Goal: Task Accomplishment & Management: Manage account settings

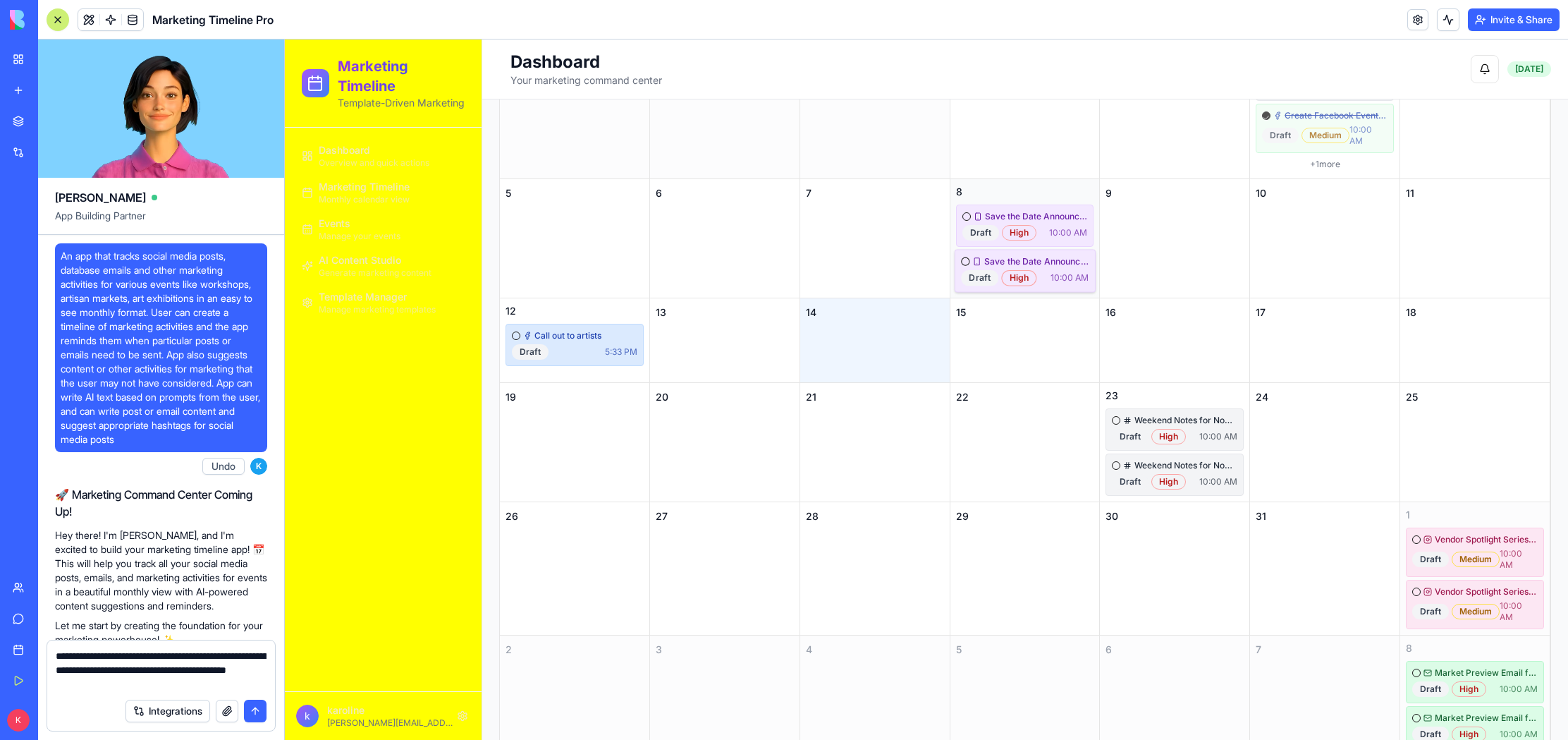
scroll to position [15790, 0]
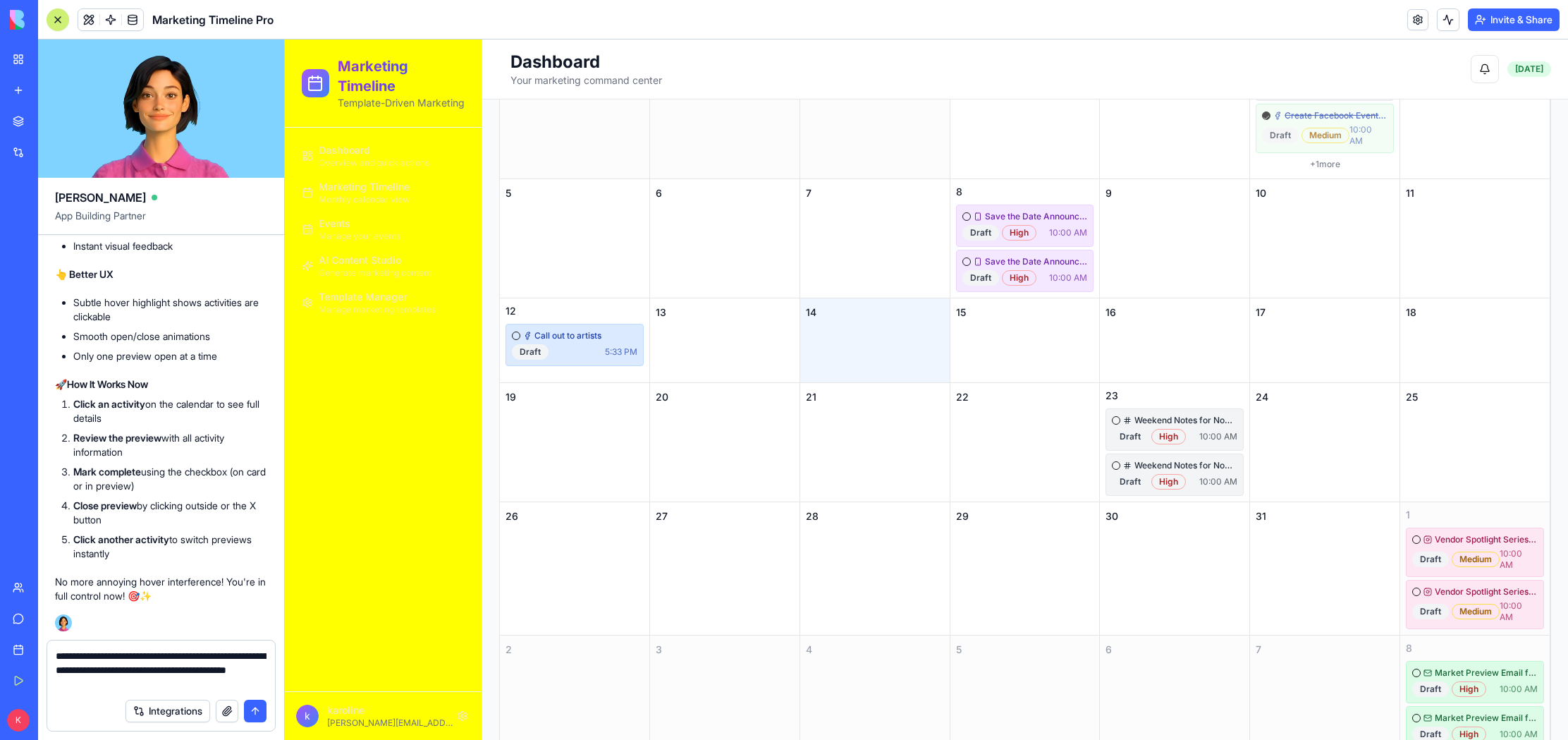
click at [259, 713] on button "submit" at bounding box center [254, 710] width 22 height 22
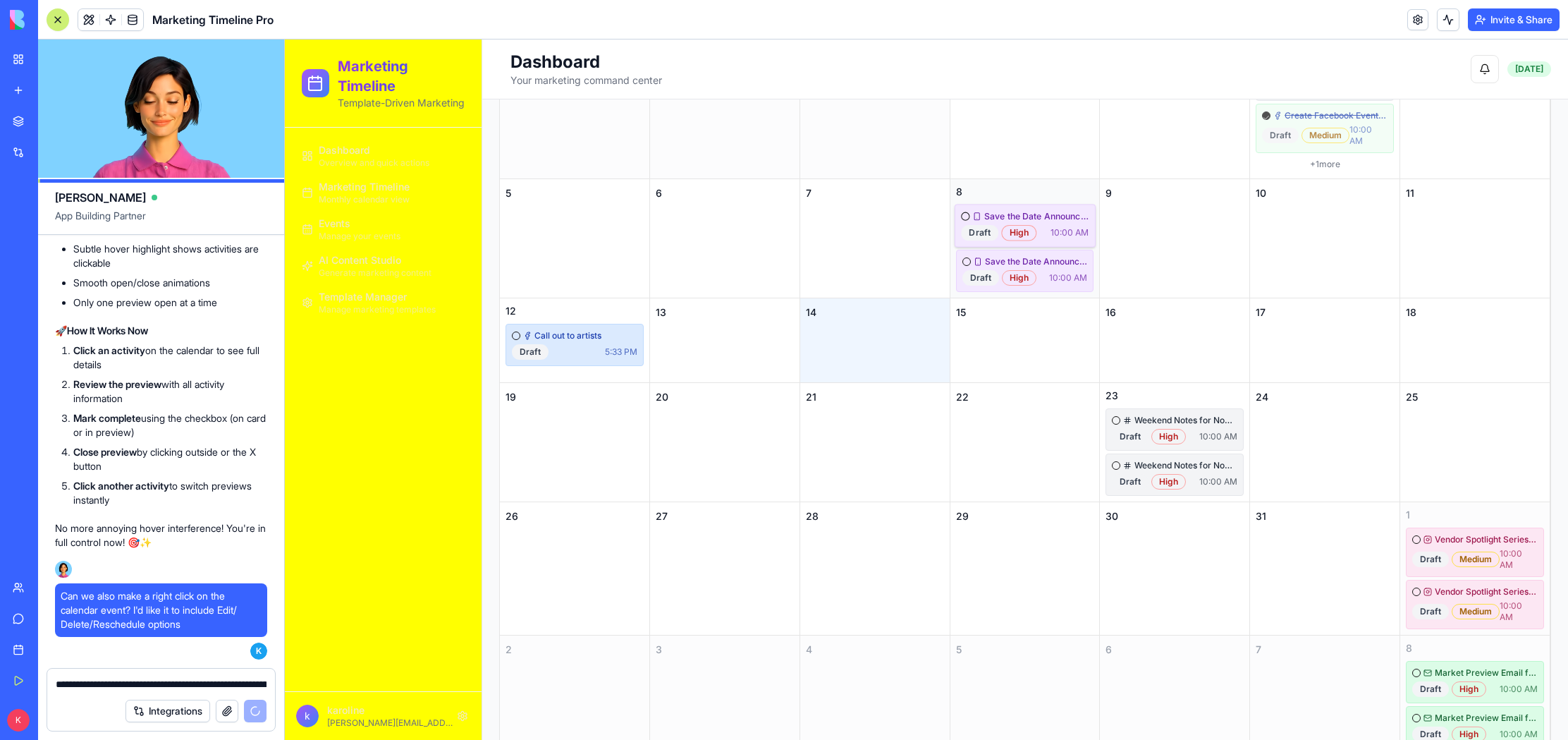
click at [1066, 219] on span "Save the Date Announcement for November Artisan Market" at bounding box center [1036, 217] width 105 height 11
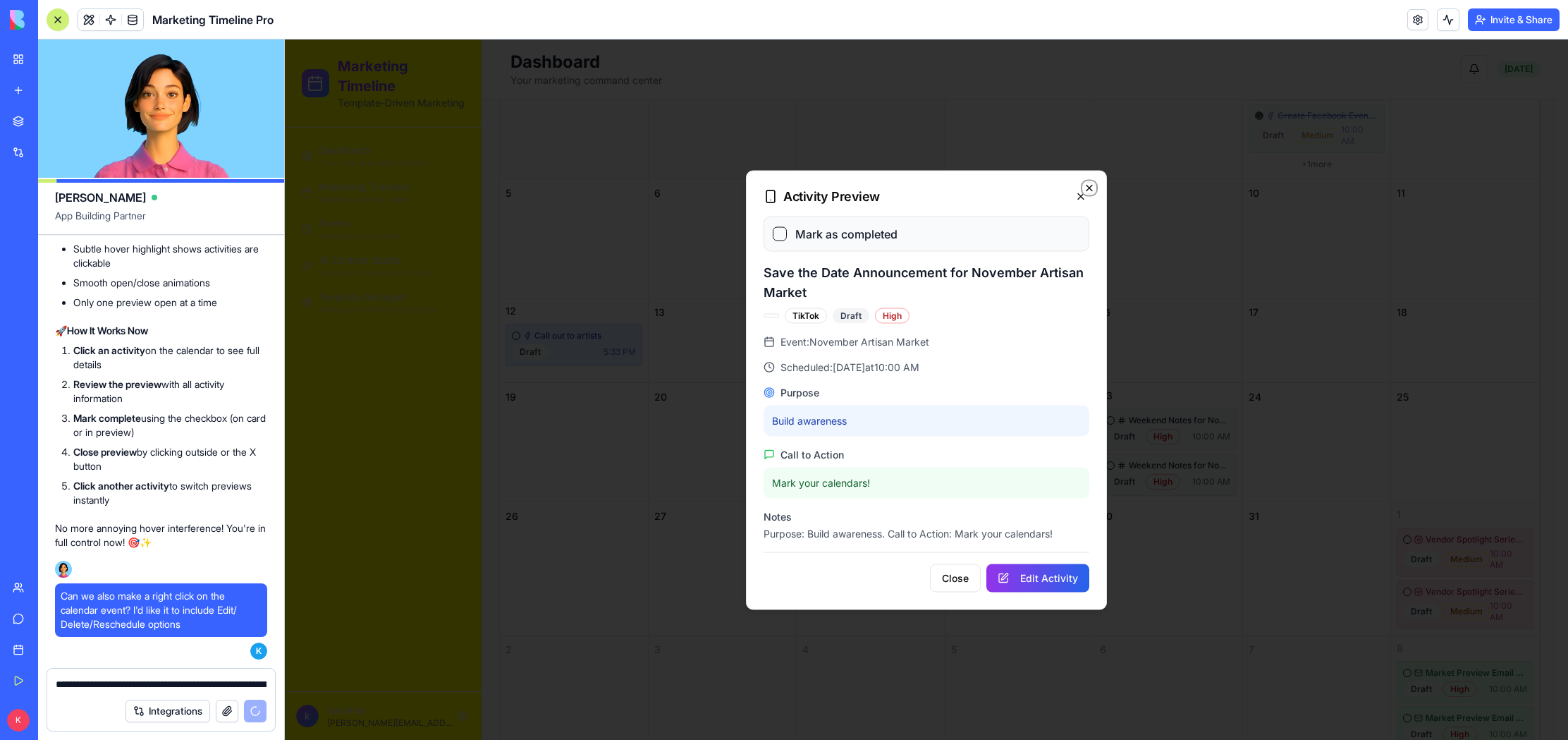
click at [1090, 186] on icon "button" at bounding box center [1089, 187] width 6 height 6
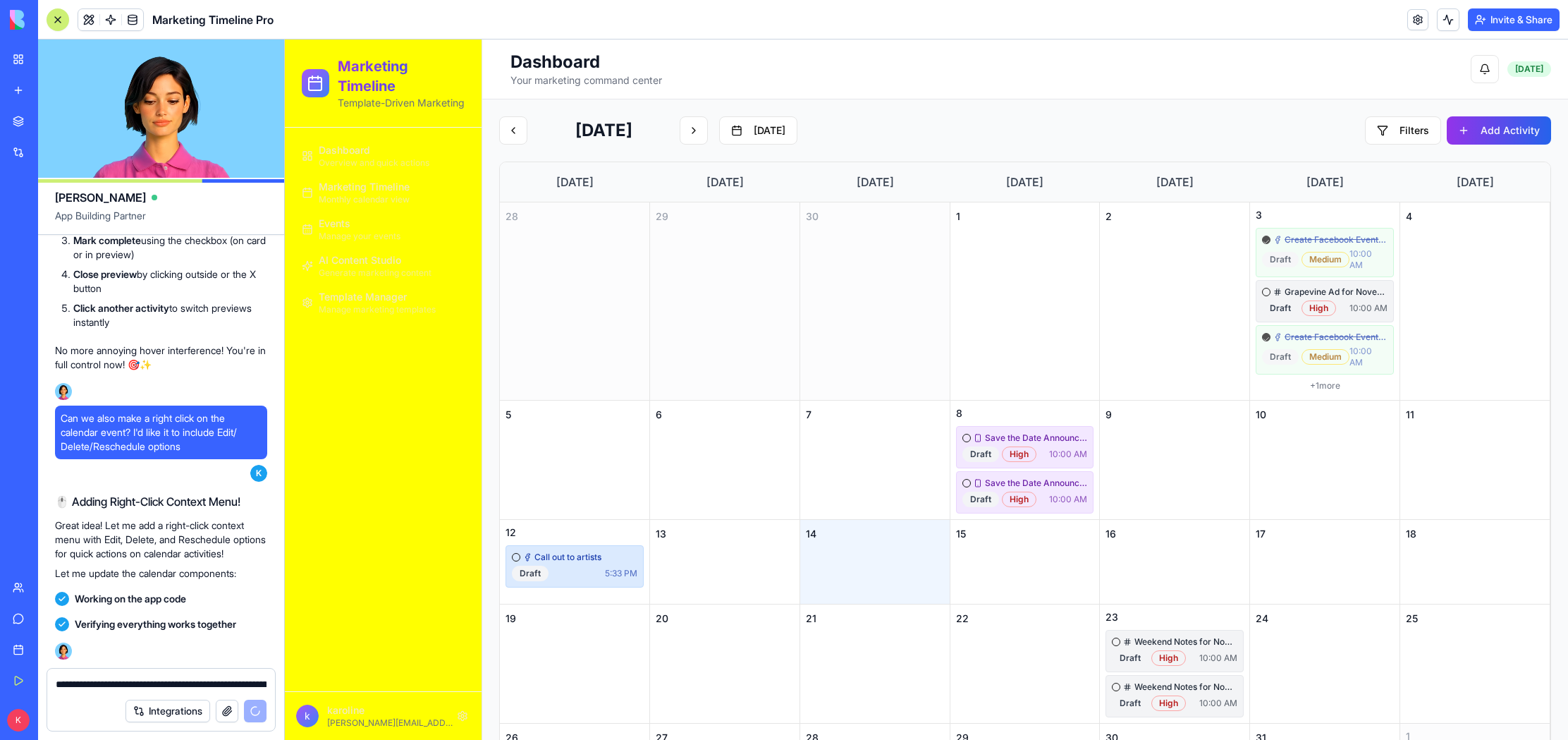
scroll to position [16803, 0]
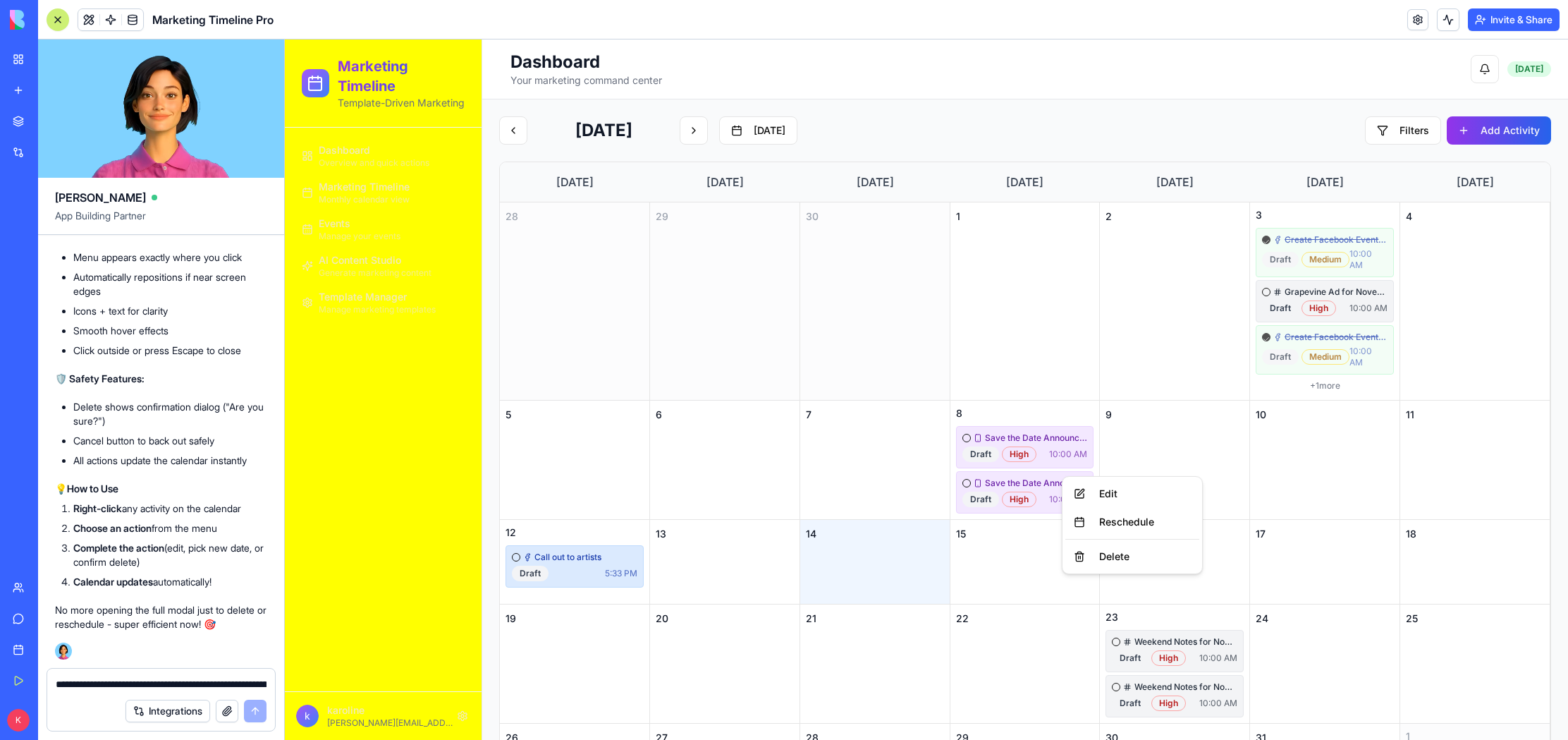
click at [106, 682] on textarea "**********" at bounding box center [161, 683] width 211 height 14
type textarea "**********"
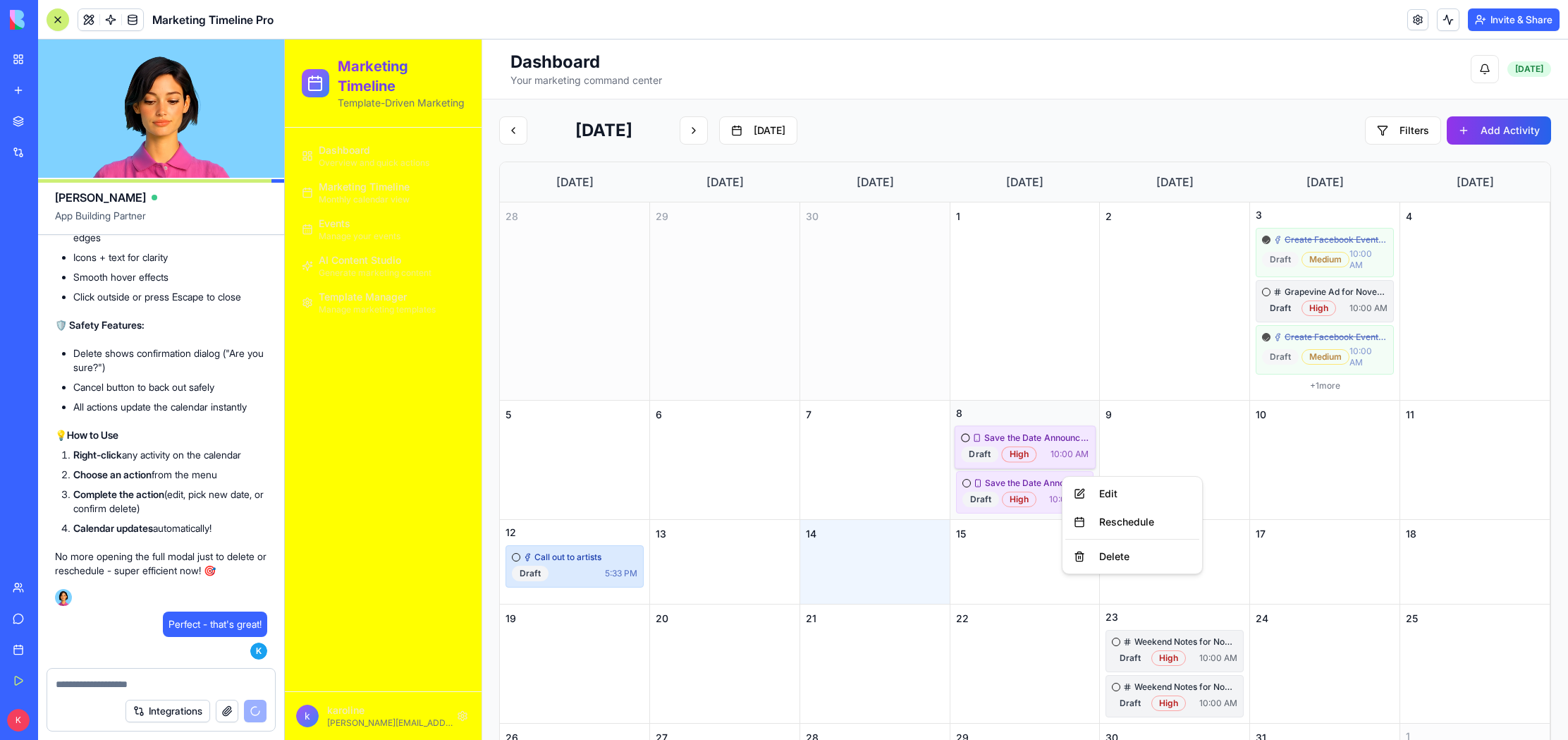
click at [961, 437] on button "button" at bounding box center [965, 438] width 8 height 8
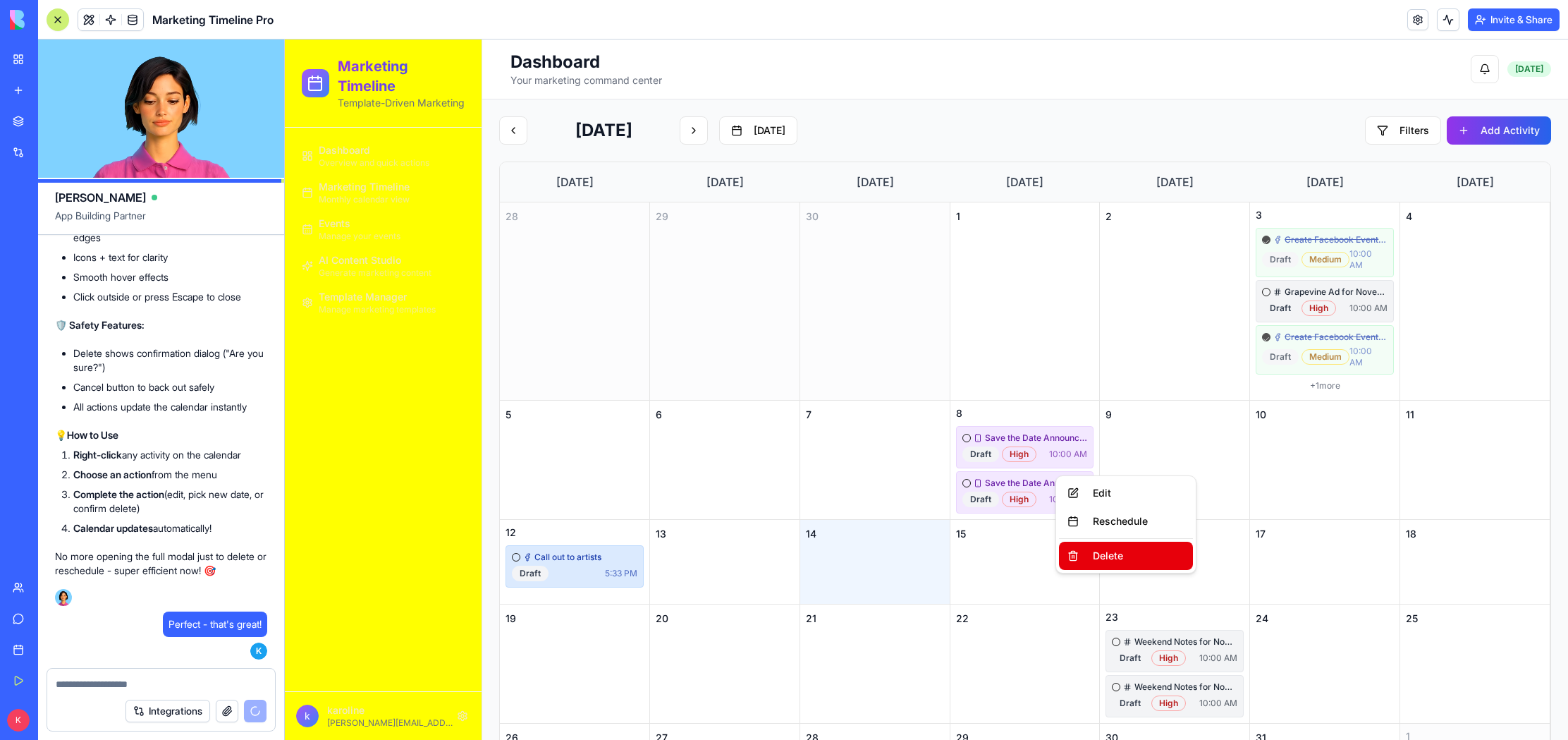
click at [1108, 549] on span "Delete" at bounding box center [1107, 555] width 30 height 14
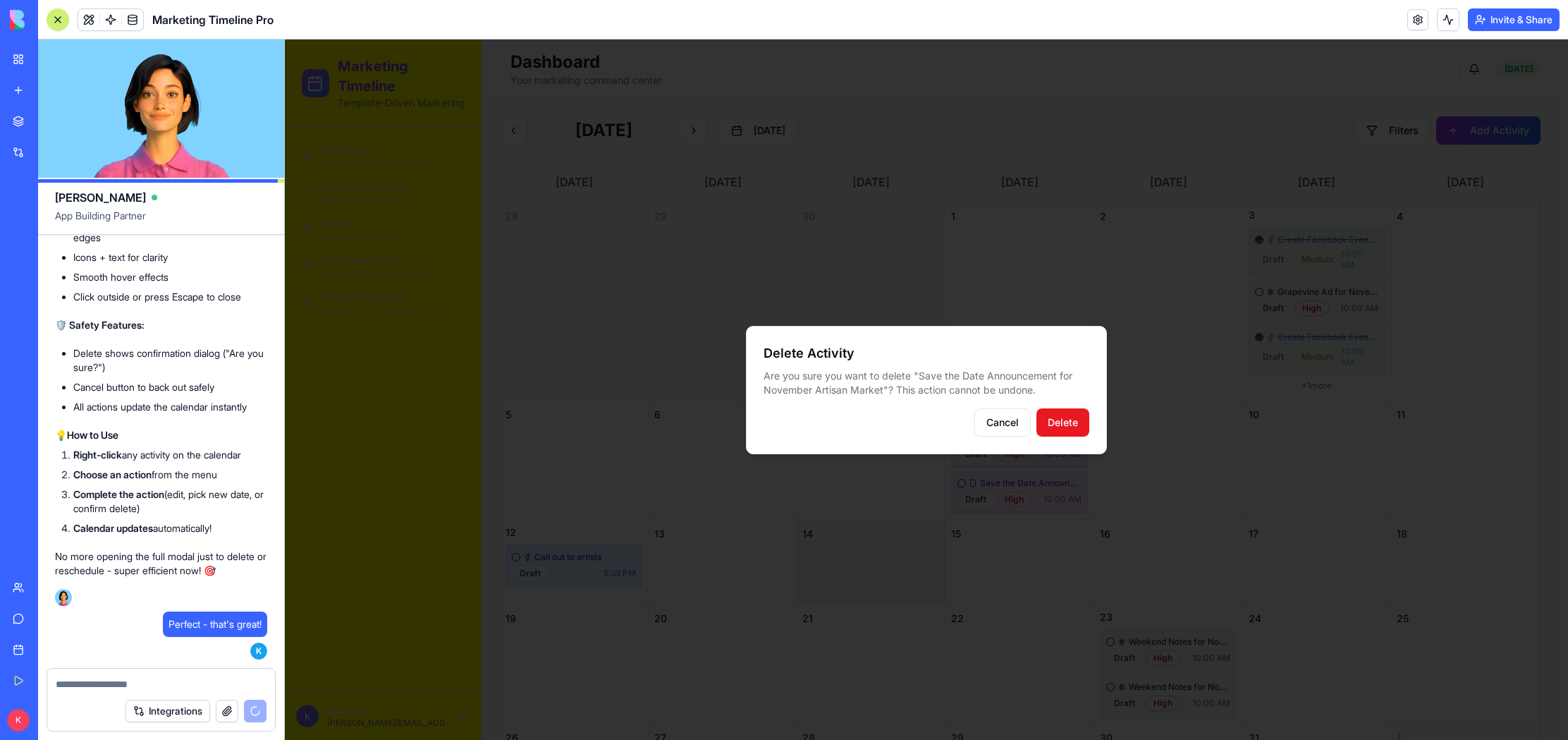
click at [1061, 431] on button "Delete" at bounding box center [1062, 422] width 53 height 28
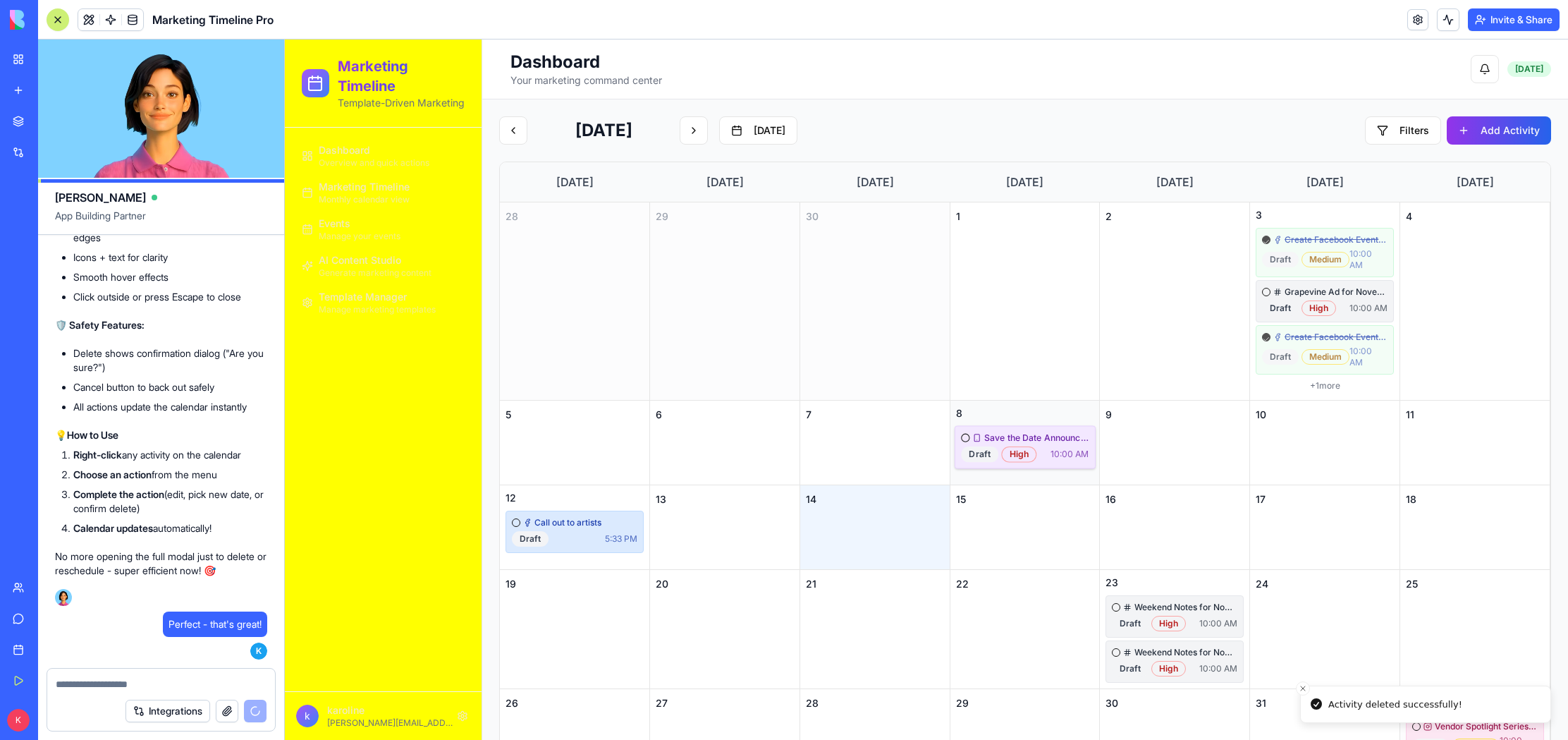
click at [961, 437] on button "button" at bounding box center [965, 438] width 8 height 8
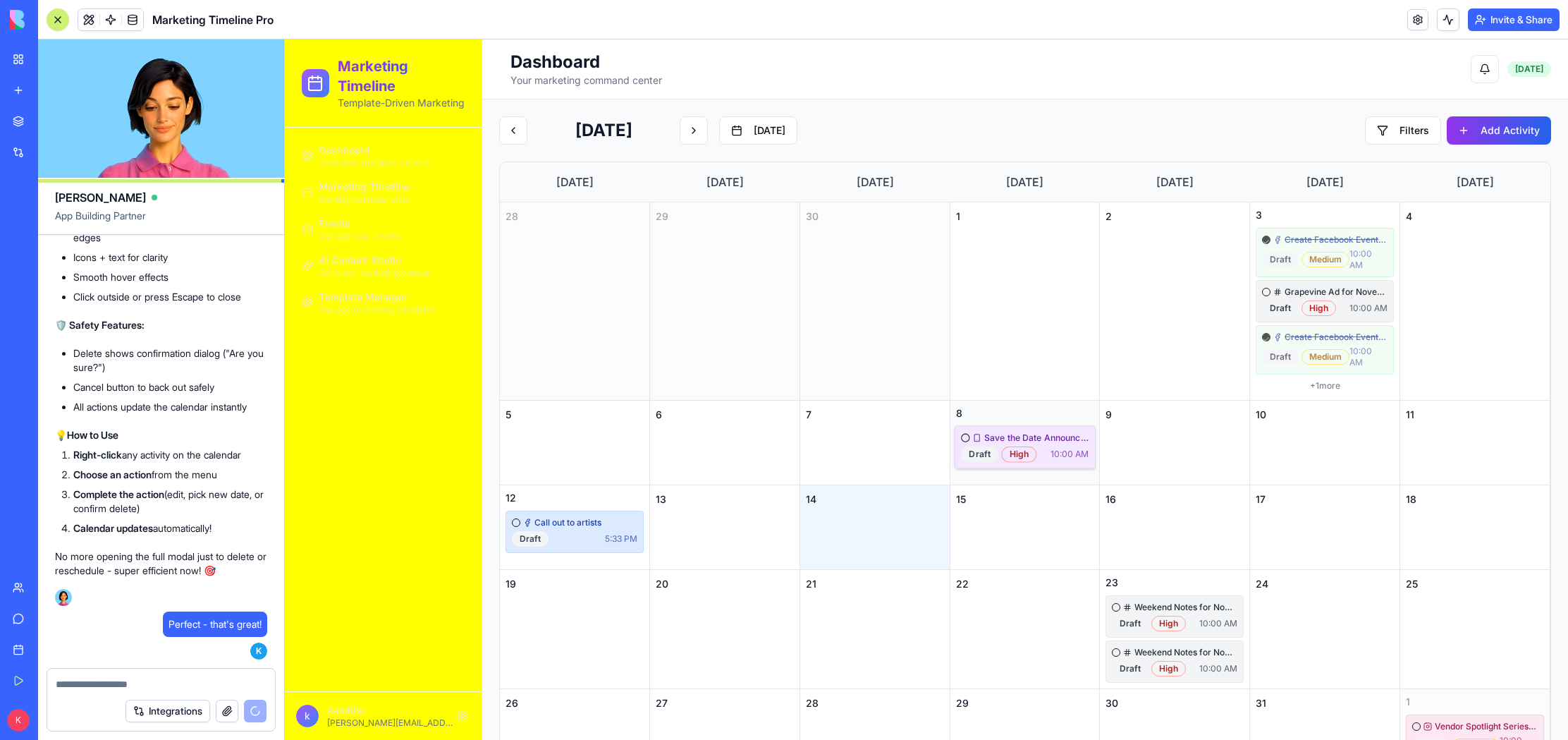
click at [1054, 447] on div "Draft High 10:00 AM" at bounding box center [1025, 454] width 127 height 16
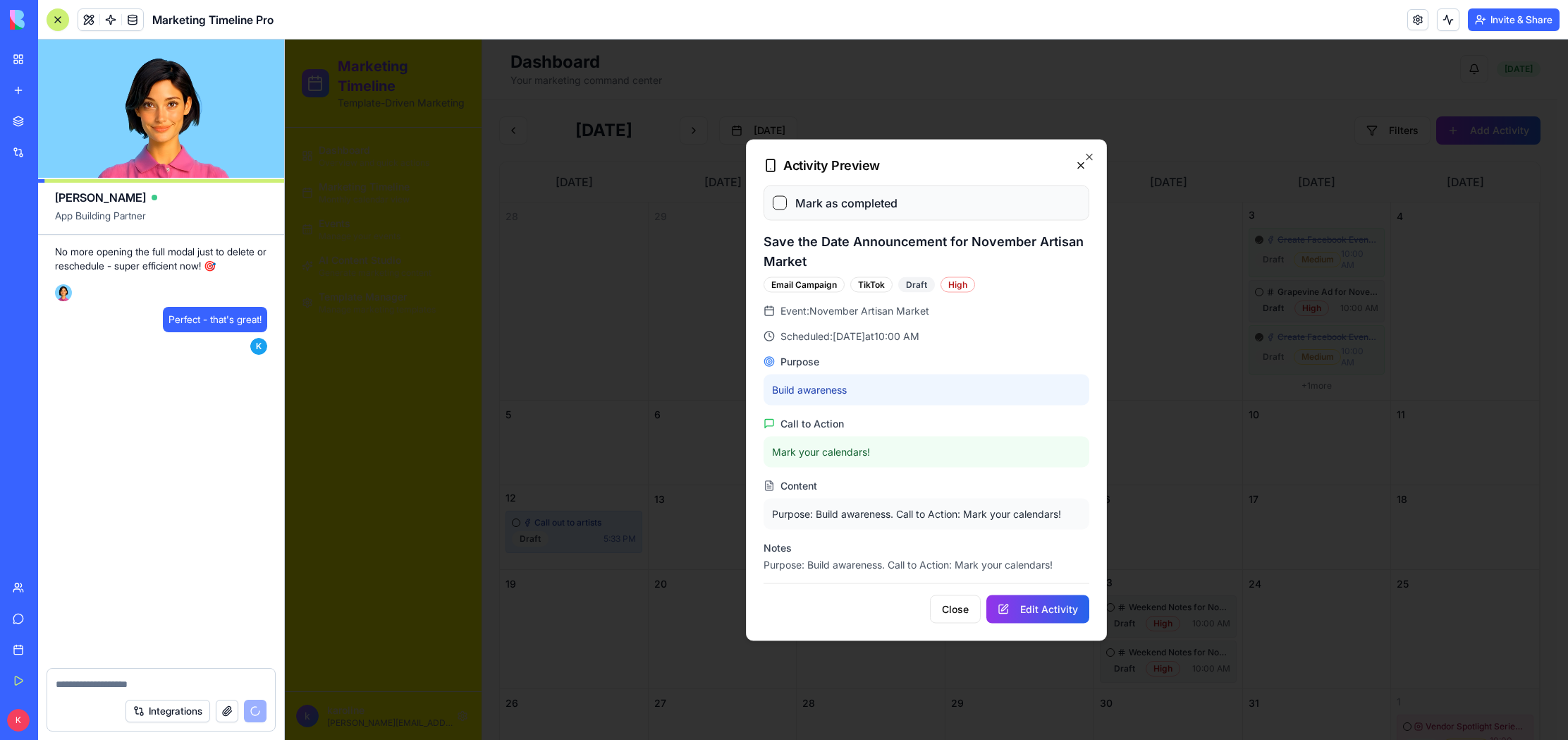
scroll to position [17161, 0]
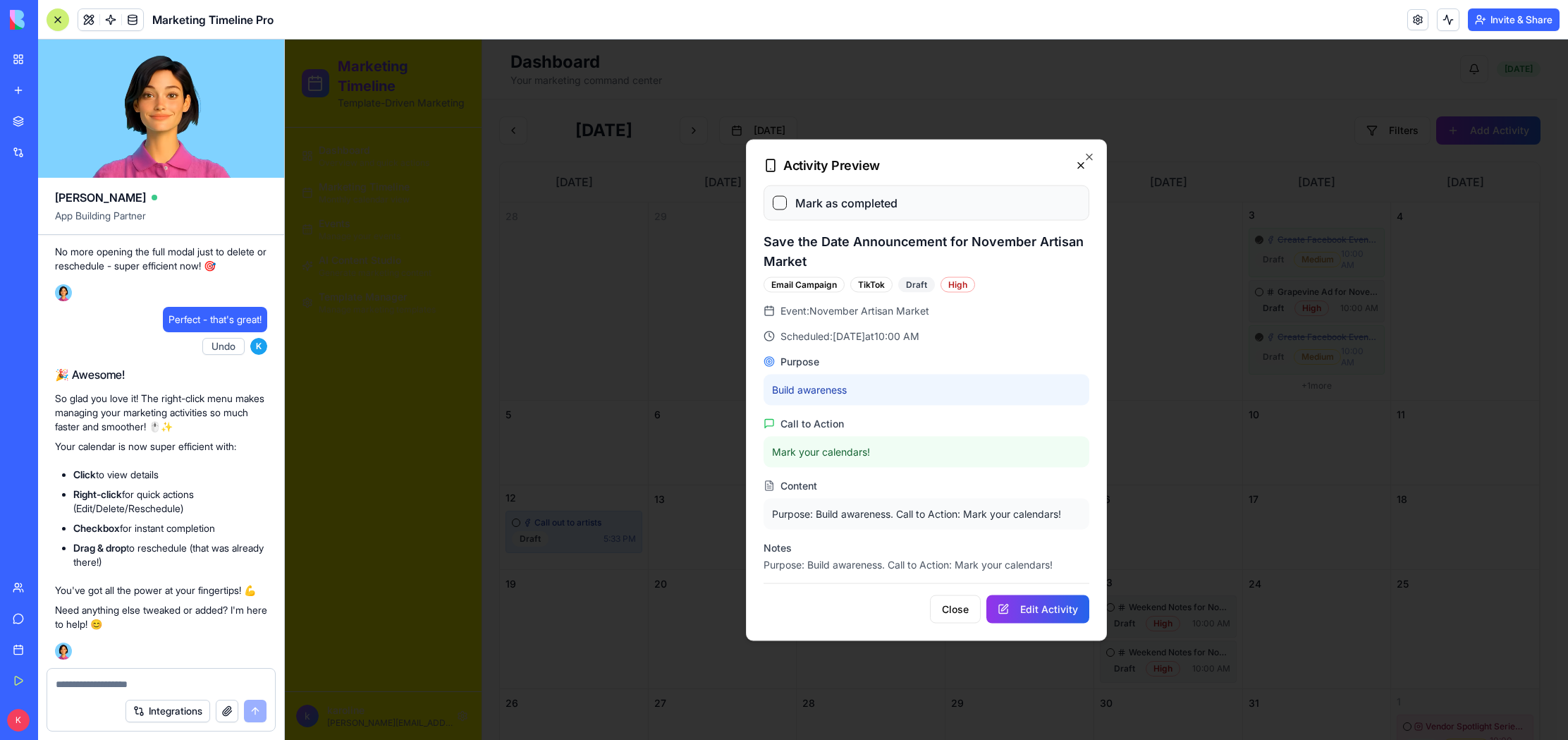
click at [779, 200] on button "button" at bounding box center [779, 202] width 14 height 14
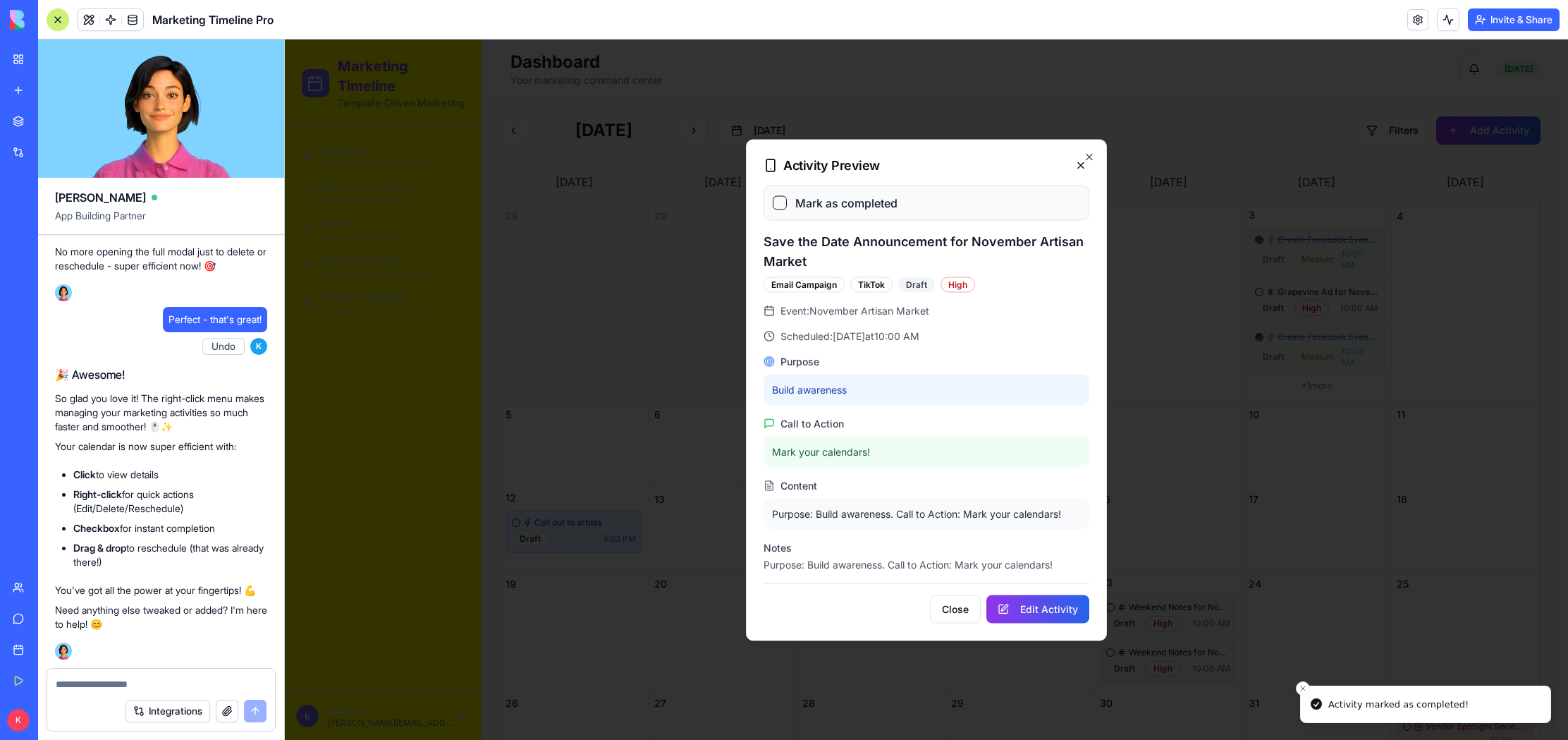
click at [783, 202] on button "button" at bounding box center [779, 202] width 14 height 14
click at [1092, 149] on div "Activity Preview Mark as completed Save the Date Announcement for November Arti…" at bounding box center [927, 389] width 361 height 502
click at [1081, 164] on button at bounding box center [1080, 165] width 17 height 17
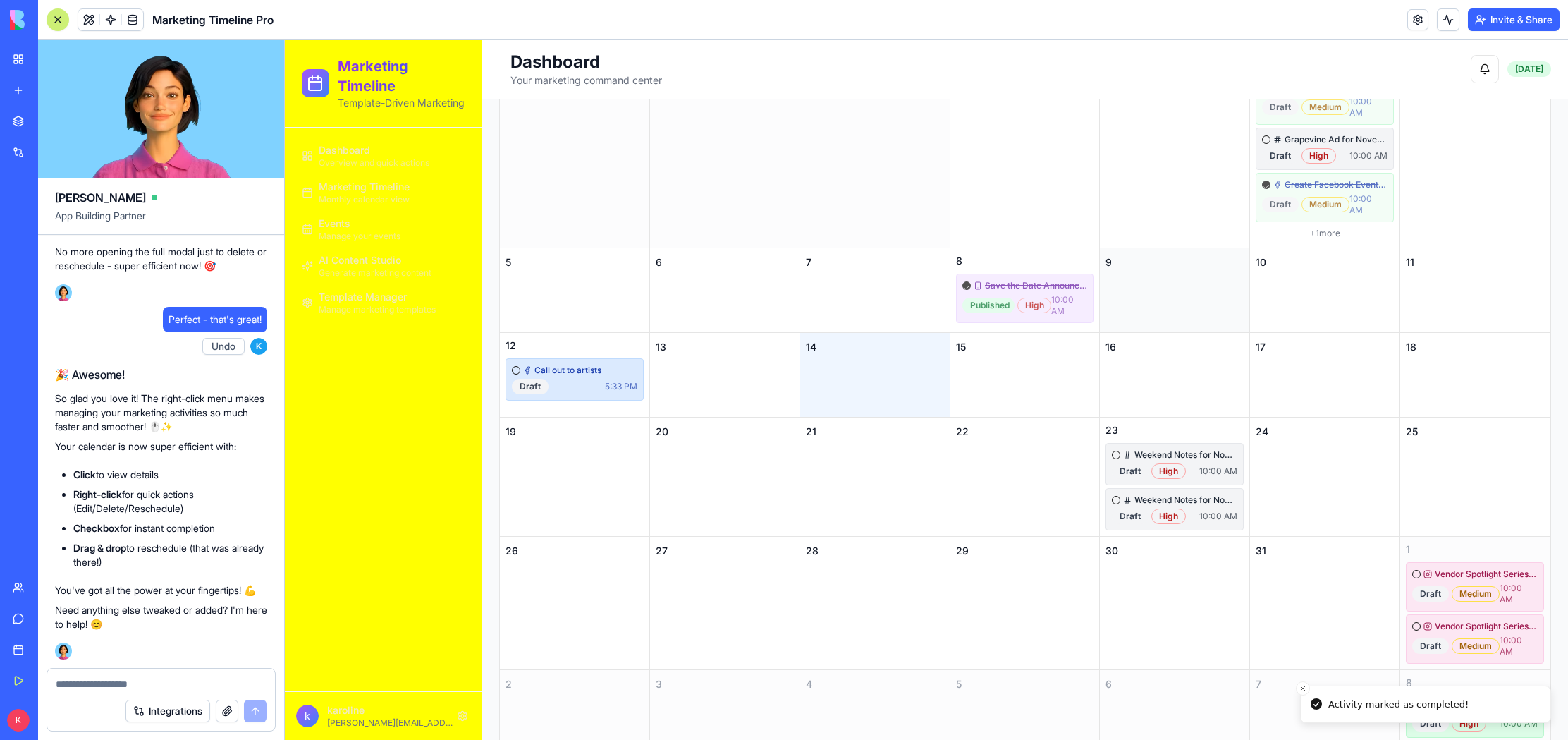
scroll to position [163, 0]
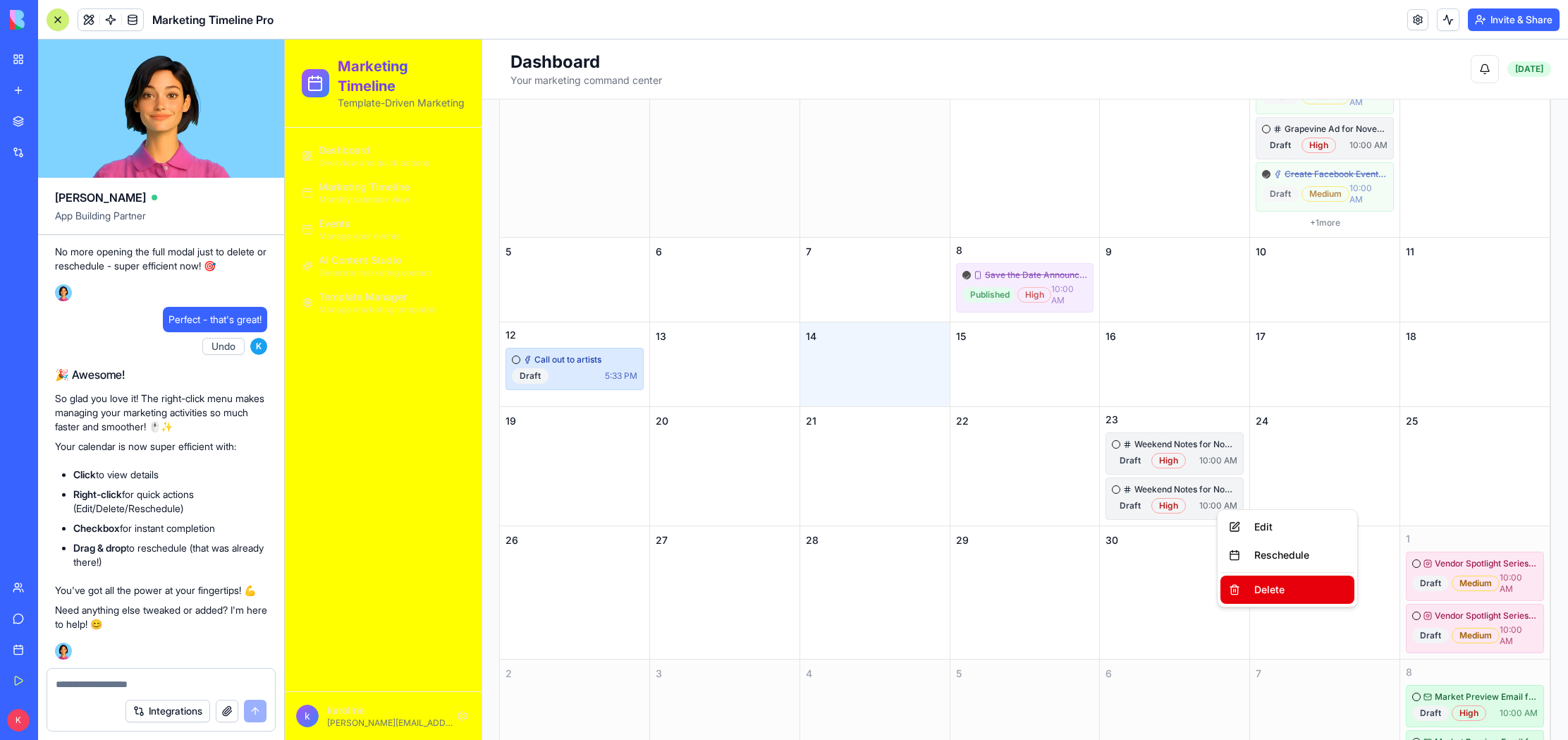
click at [1266, 586] on span "Delete" at bounding box center [1269, 589] width 30 height 14
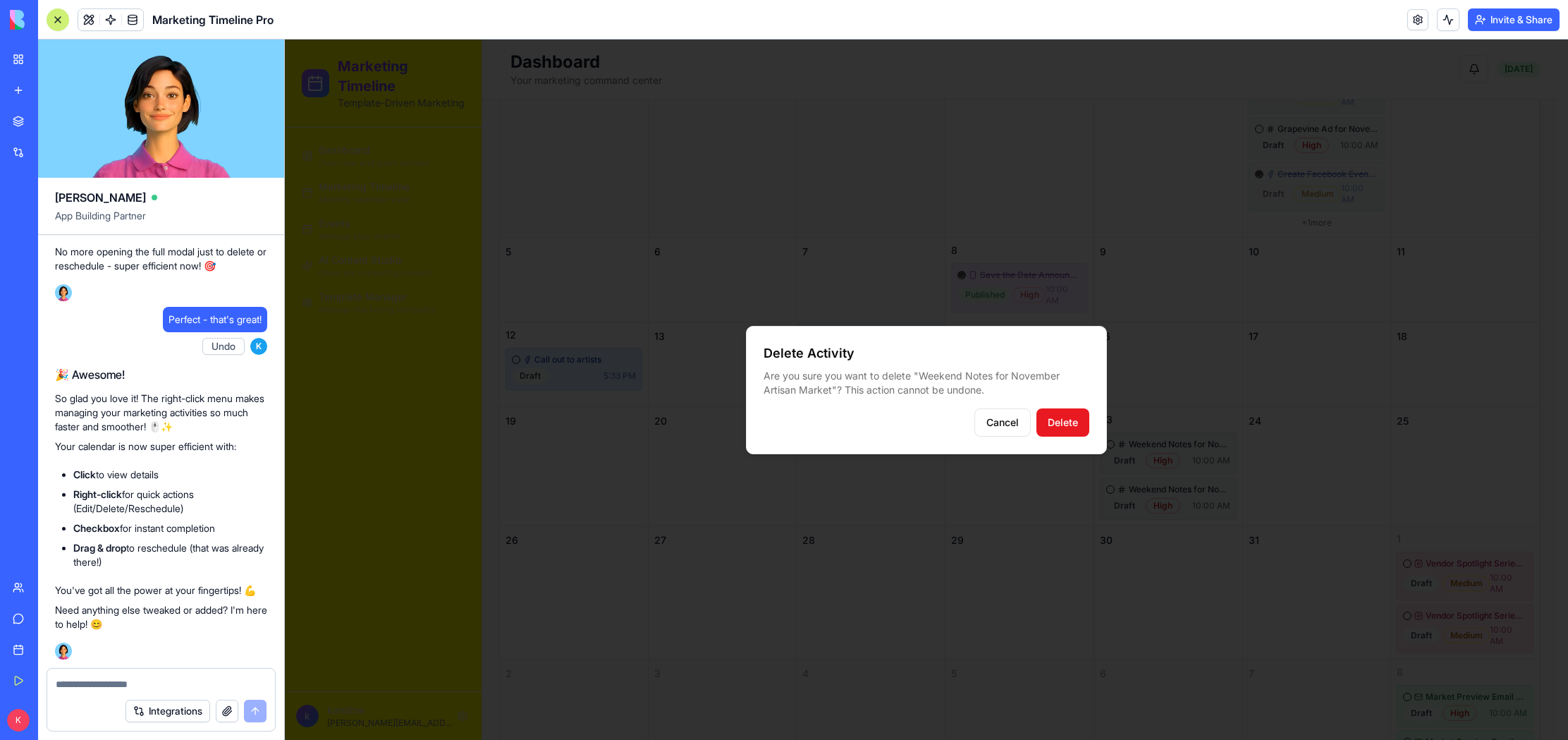
click at [1068, 413] on button "Delete" at bounding box center [1062, 422] width 53 height 28
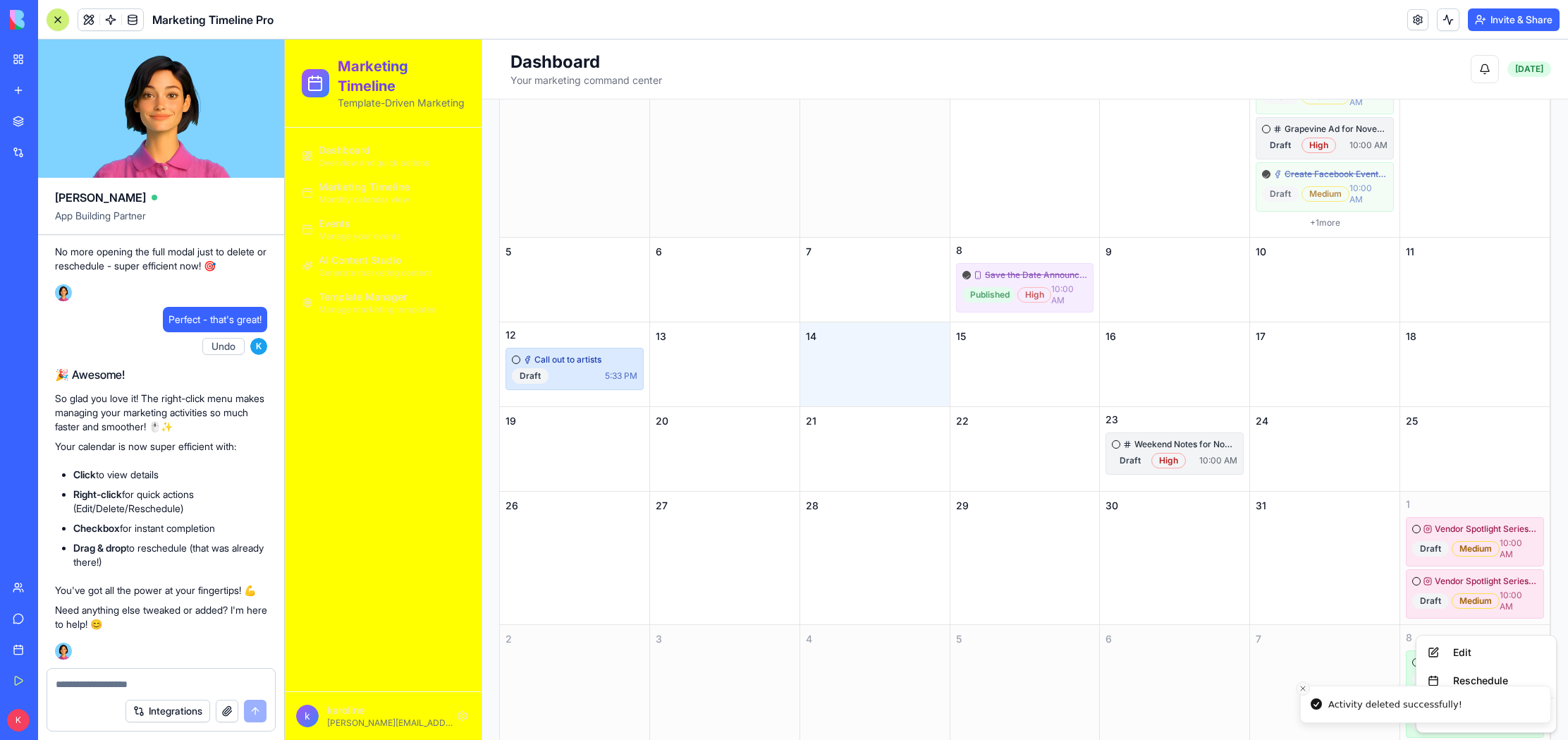
click at [1299, 687] on icon "Close toast" at bounding box center [1303, 688] width 8 height 8
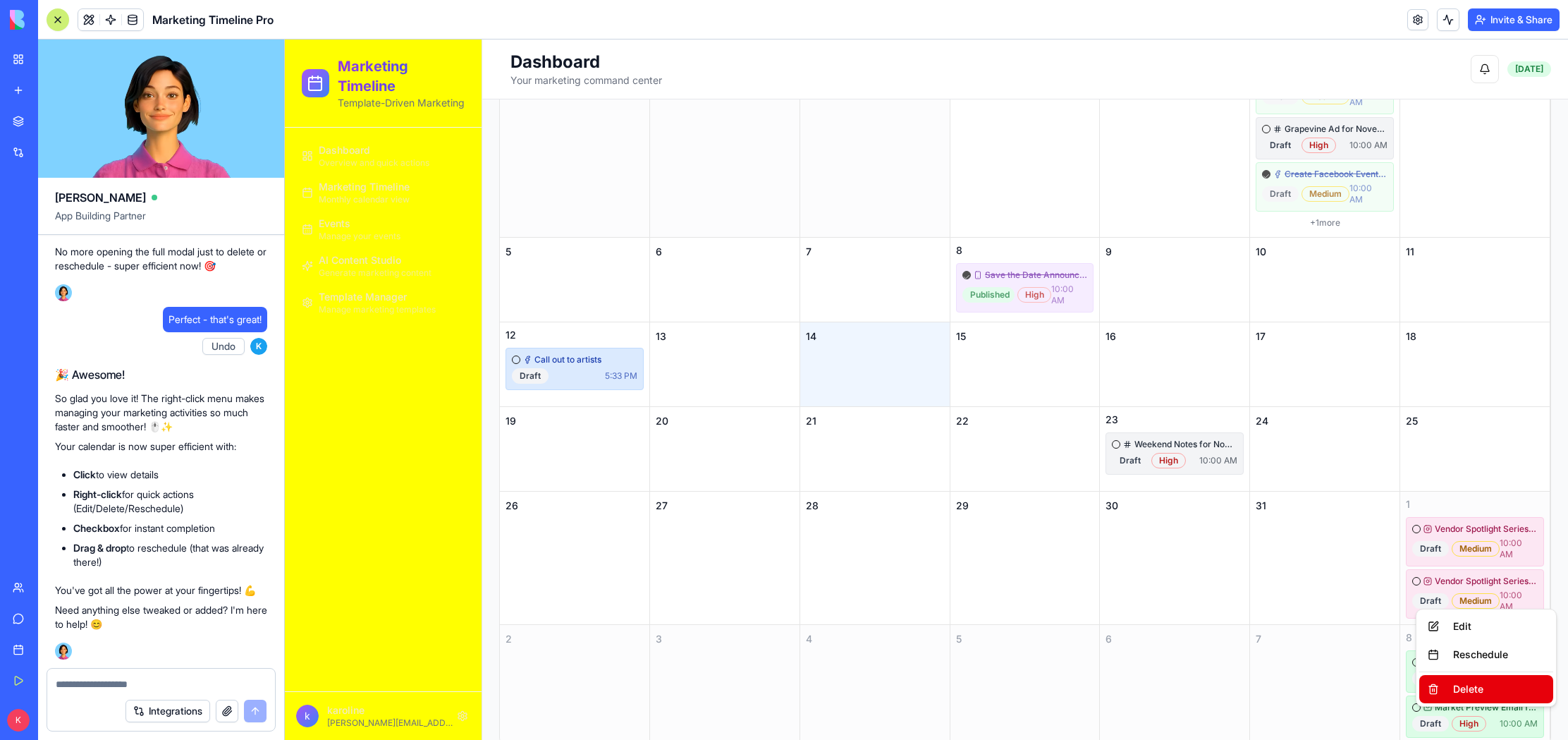
click at [1469, 683] on span "Delete" at bounding box center [1468, 688] width 30 height 14
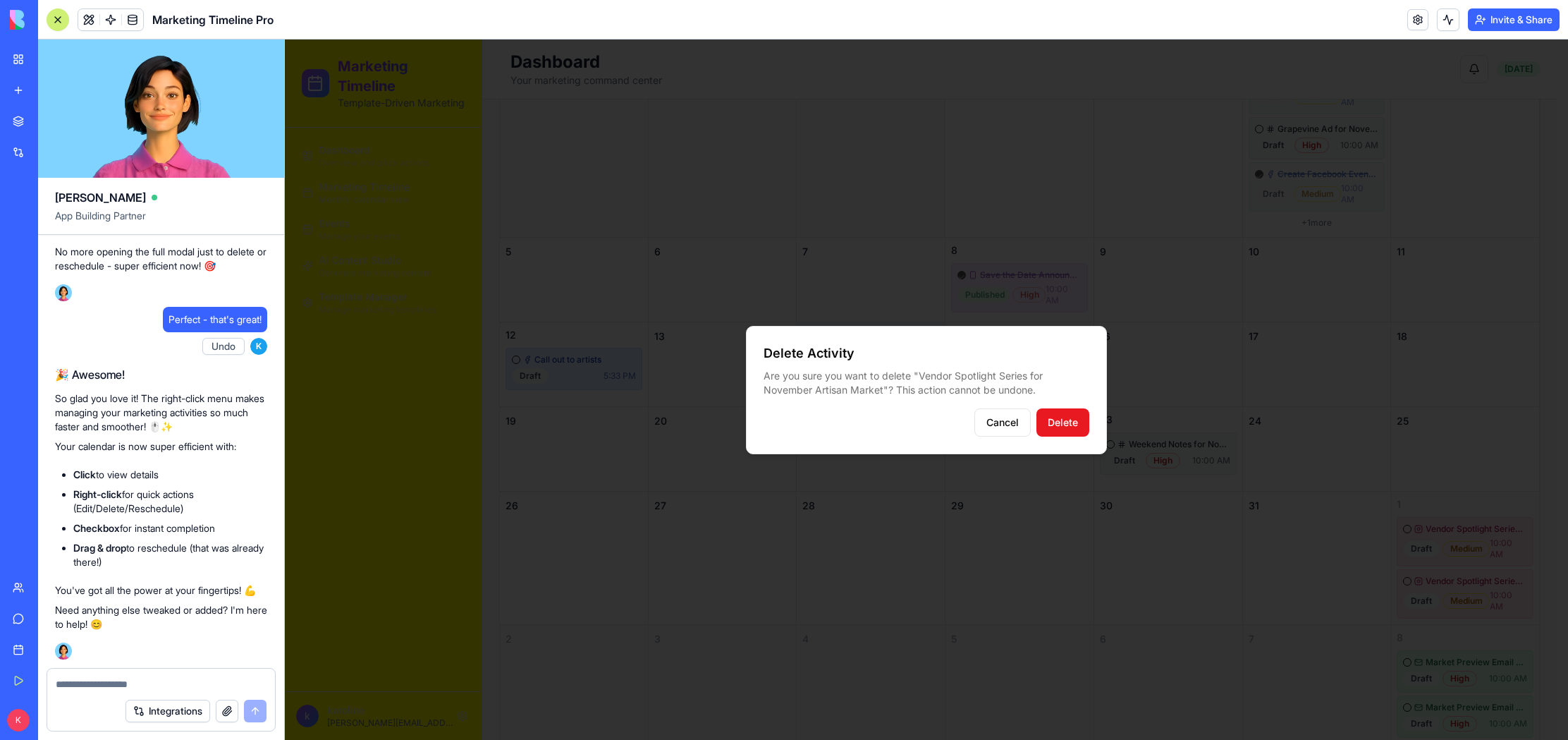
click at [1080, 429] on button "Delete" at bounding box center [1062, 422] width 53 height 28
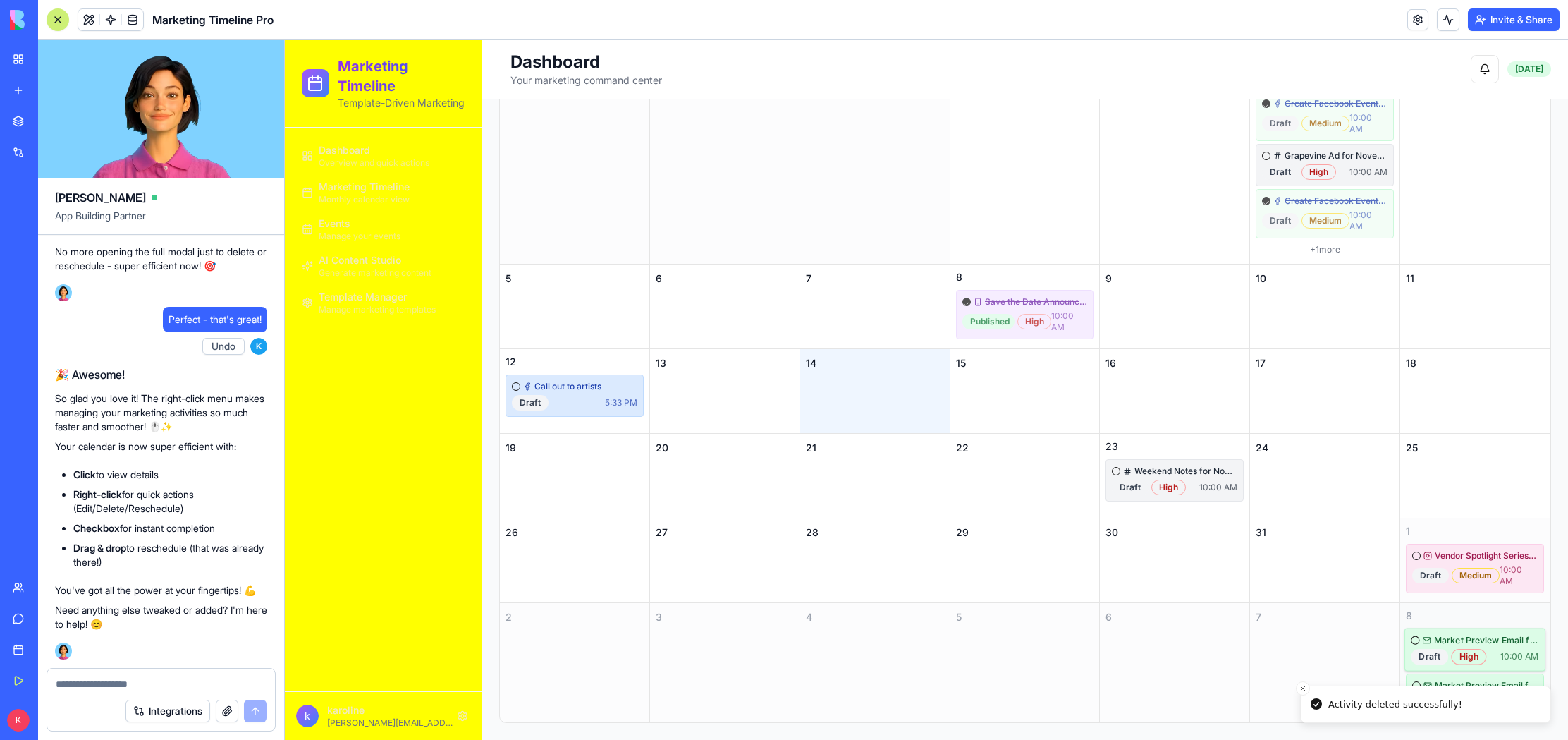
scroll to position [136, 0]
click at [1296, 688] on button "Close toast" at bounding box center [1303, 688] width 14 height 14
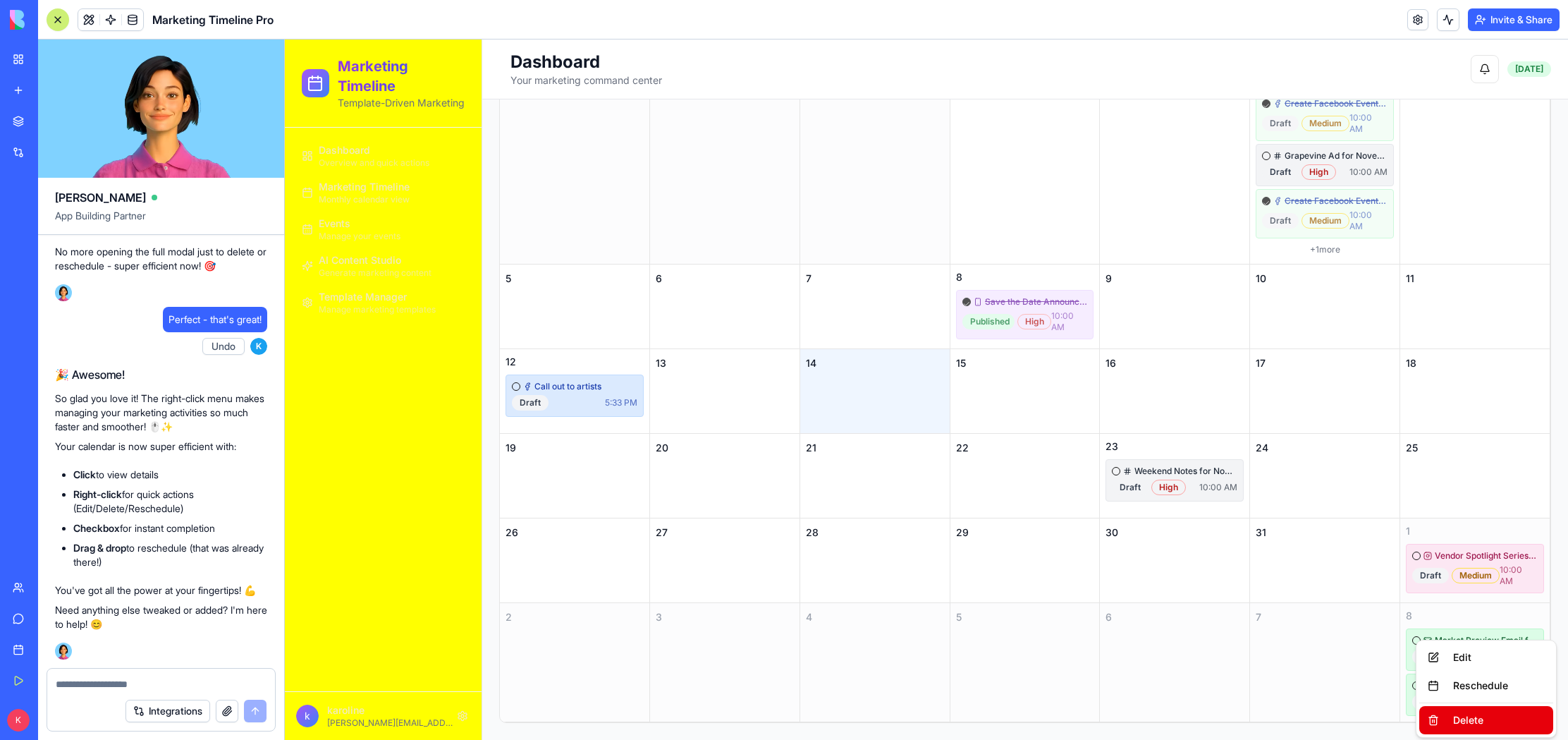
click at [1485, 715] on button "Delete" at bounding box center [1486, 720] width 134 height 28
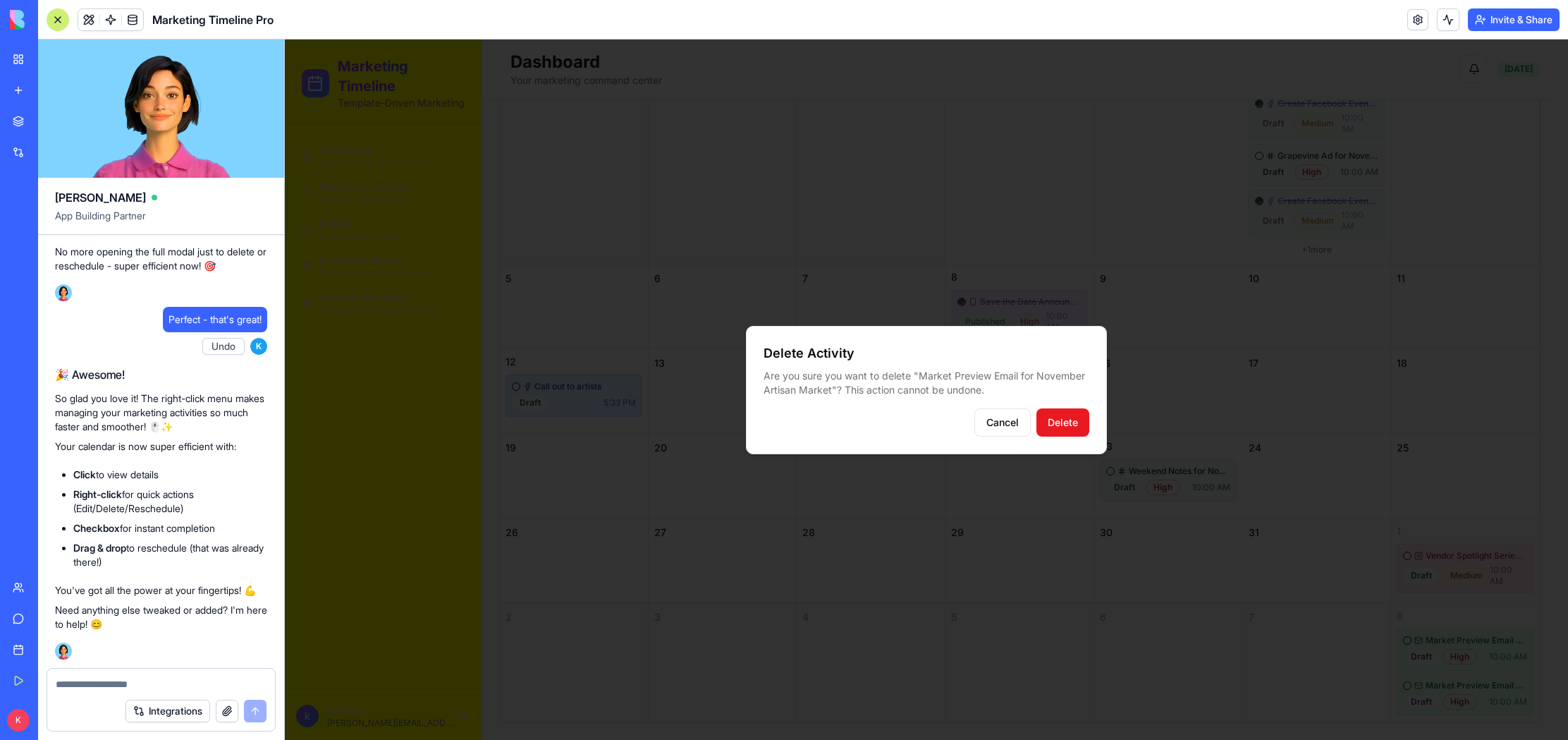
click at [1066, 408] on button "Delete" at bounding box center [1062, 422] width 53 height 28
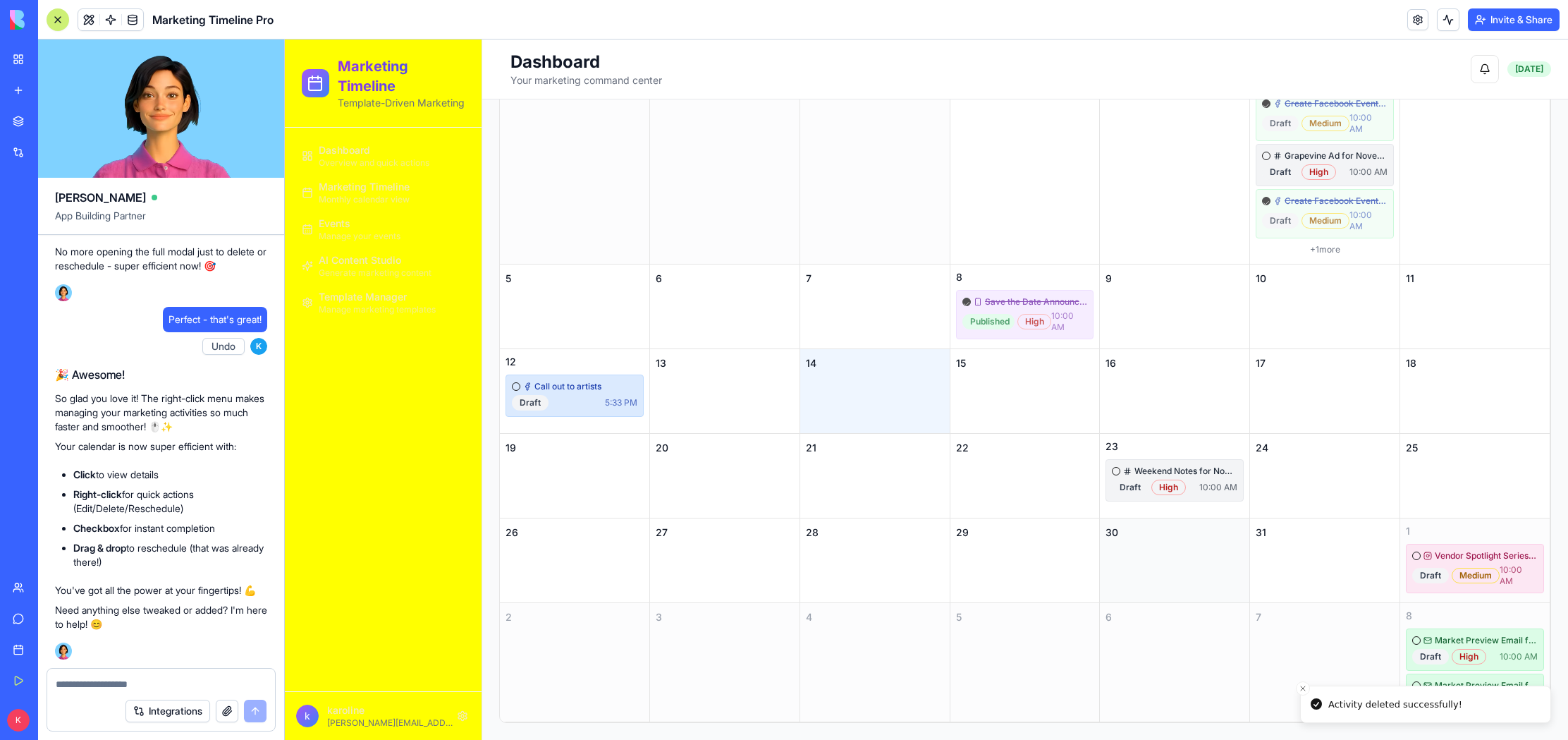
scroll to position [0, 0]
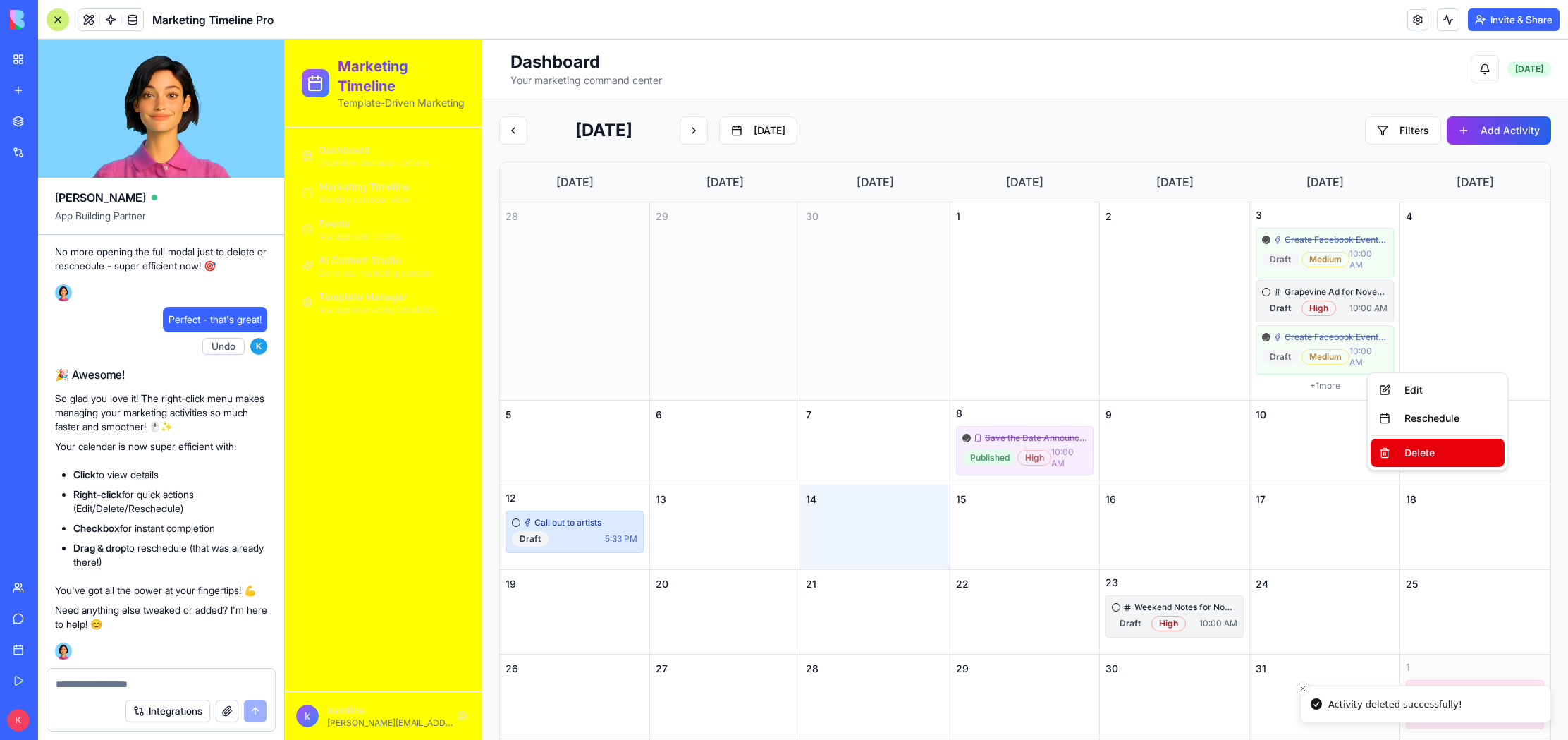
click at [1416, 457] on span "Delete" at bounding box center [1419, 453] width 30 height 14
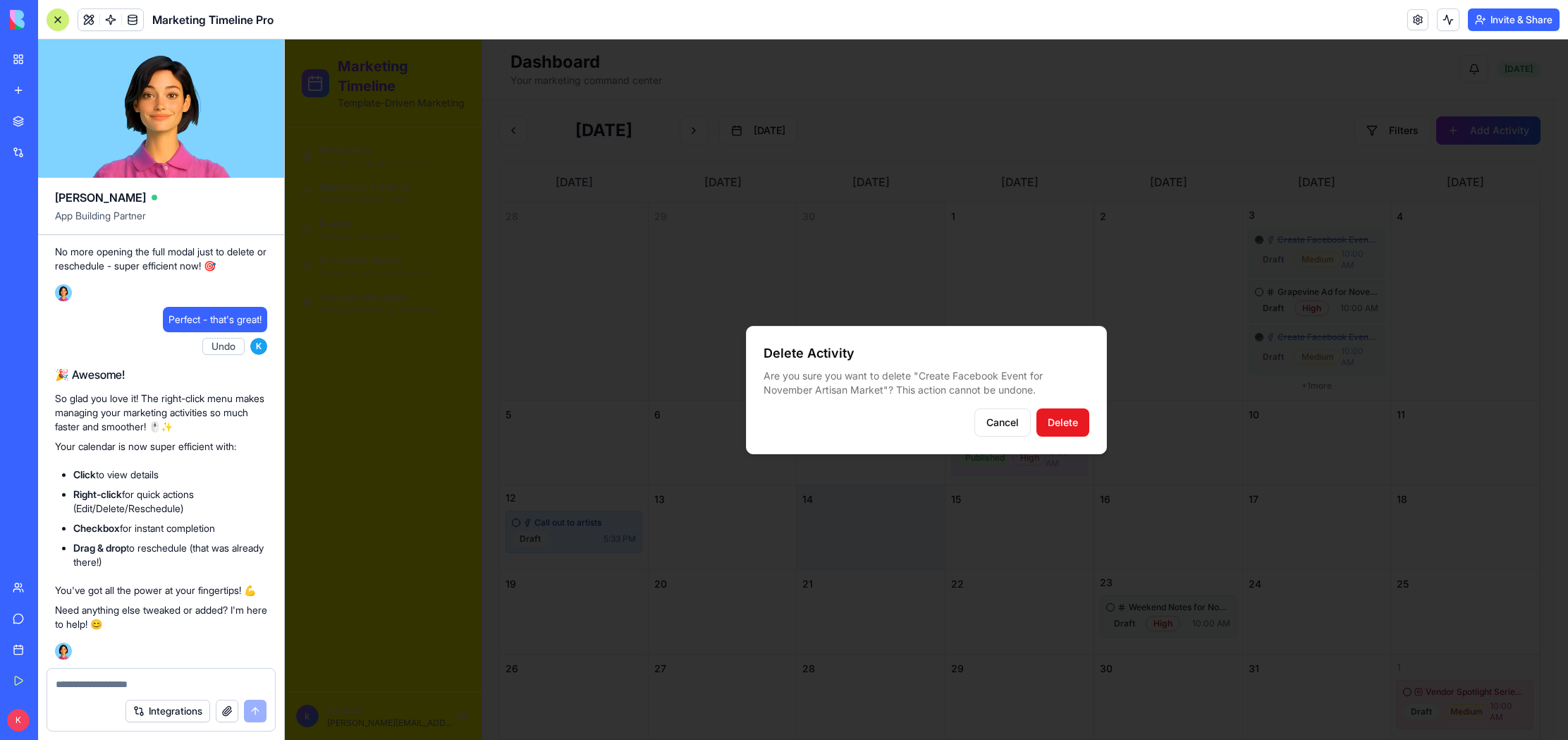
click at [1059, 420] on button "Delete" at bounding box center [1062, 422] width 53 height 28
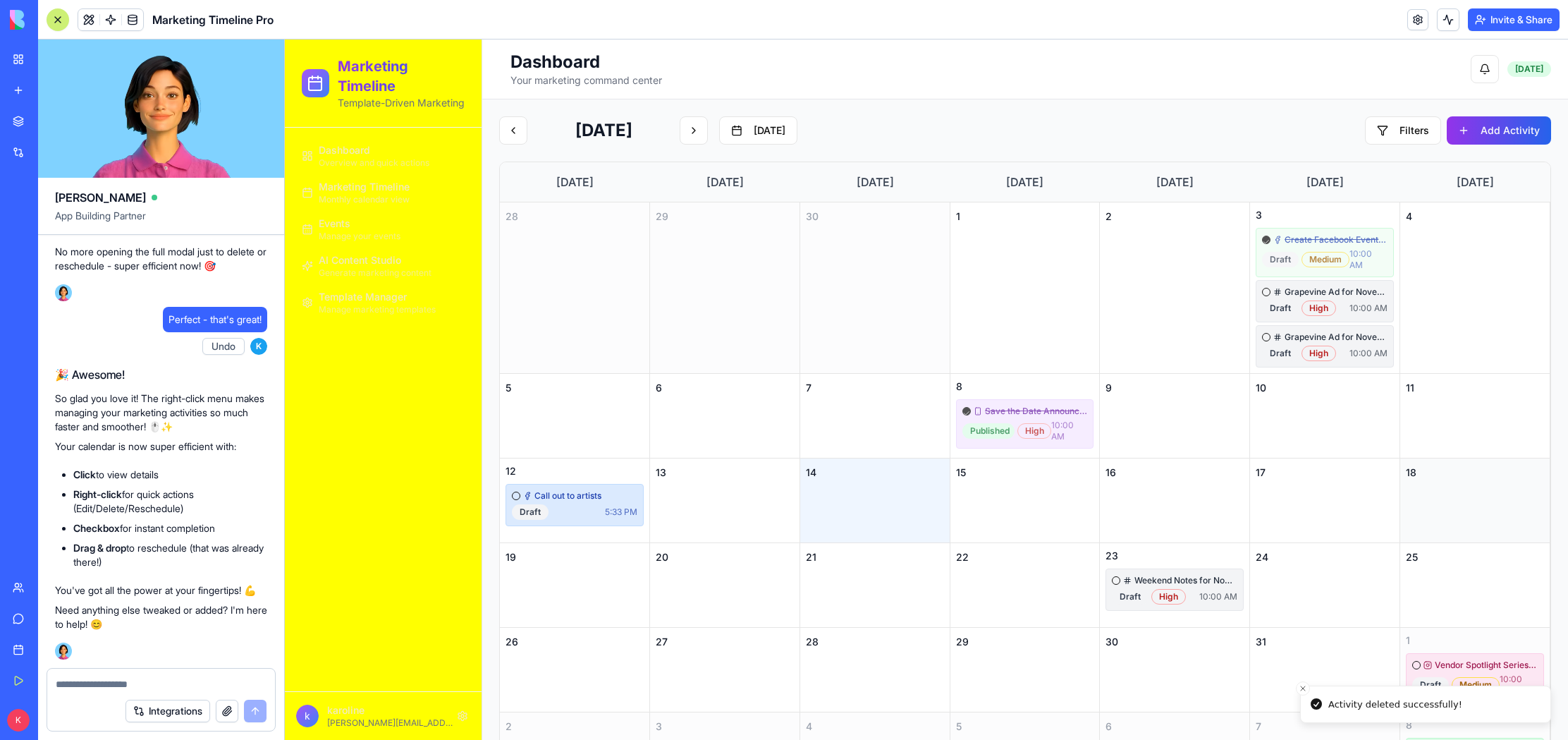
scroll to position [75, 0]
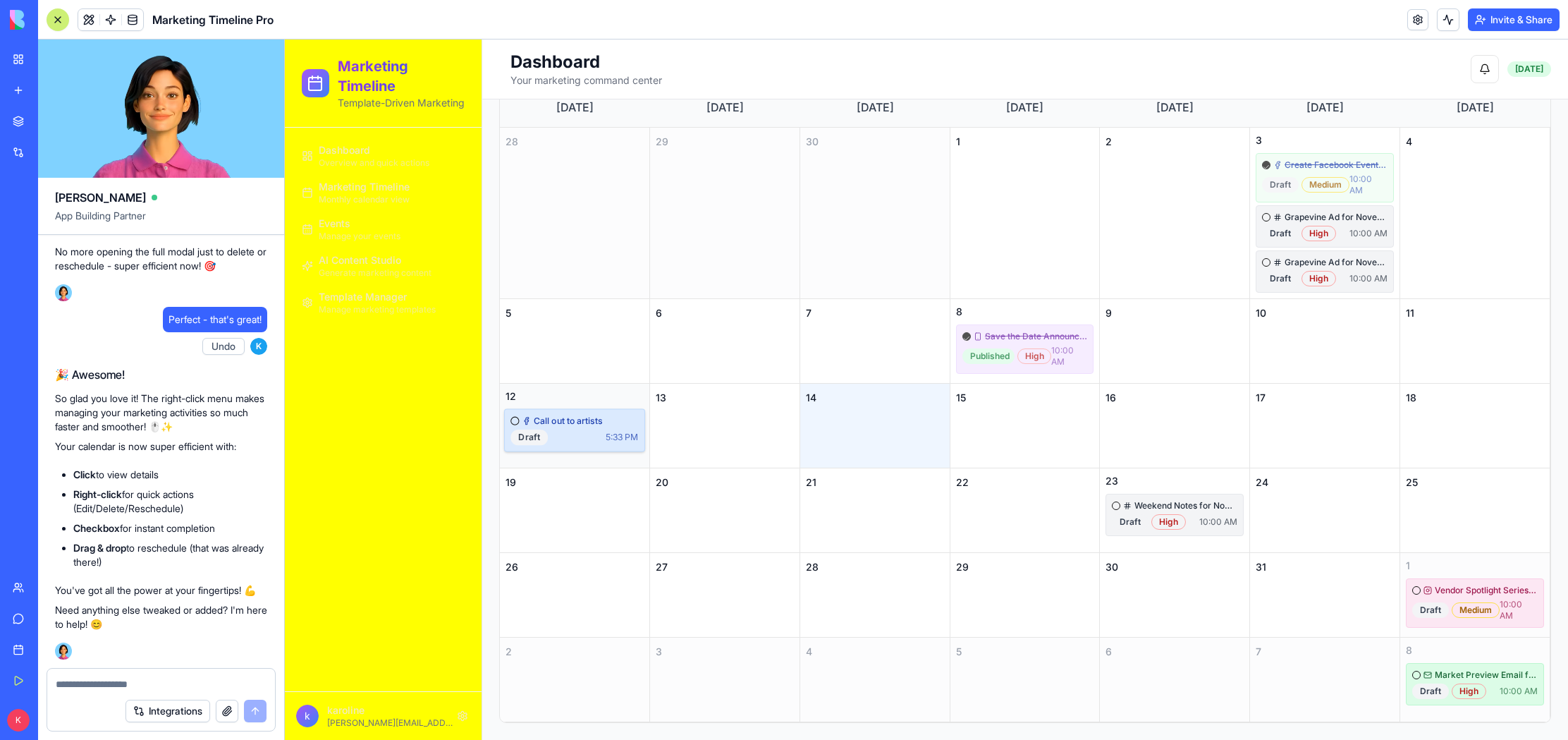
click at [602, 434] on div "Draft 5:33 PM" at bounding box center [574, 437] width 127 height 16
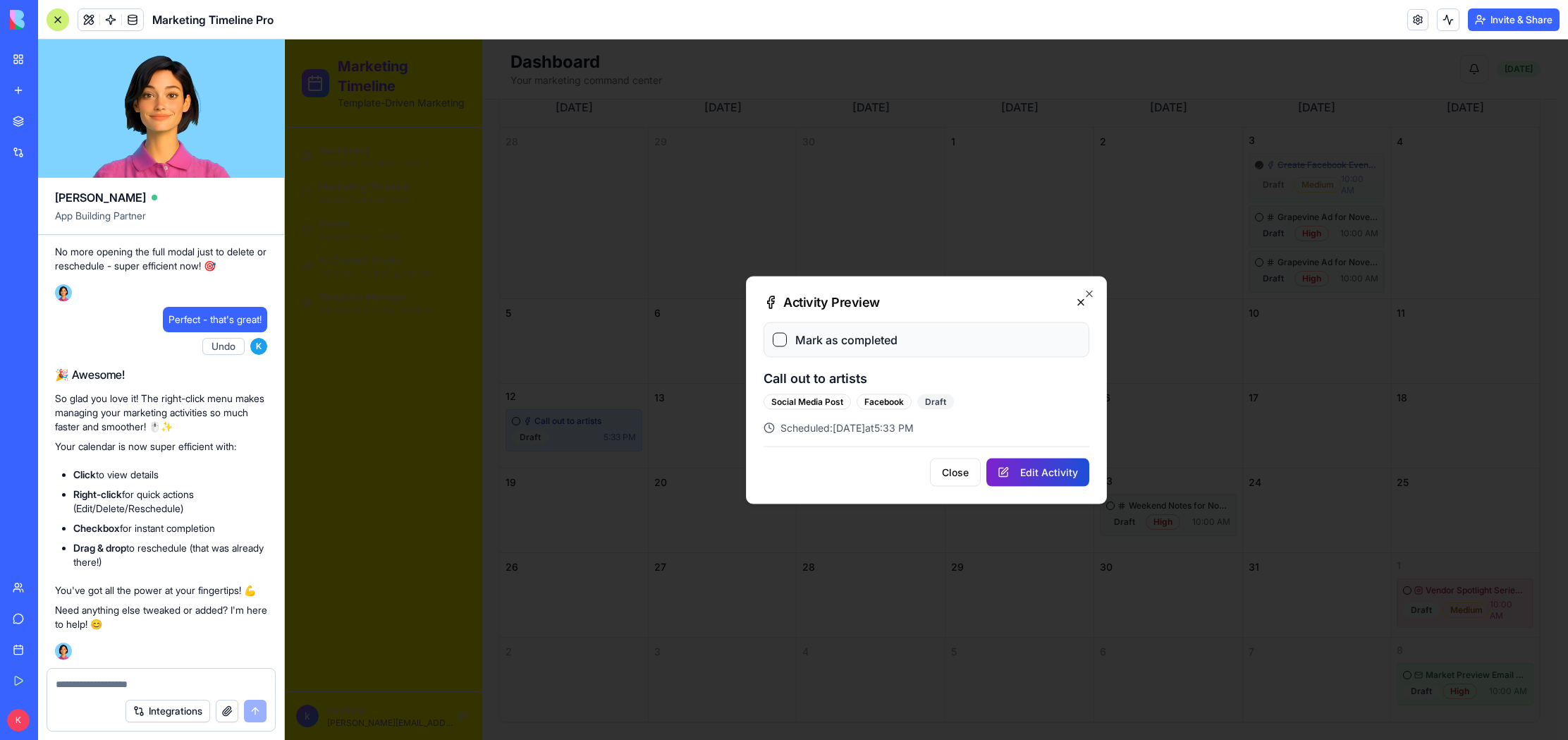
click at [1076, 475] on button "Edit Activity" at bounding box center [1038, 471] width 103 height 28
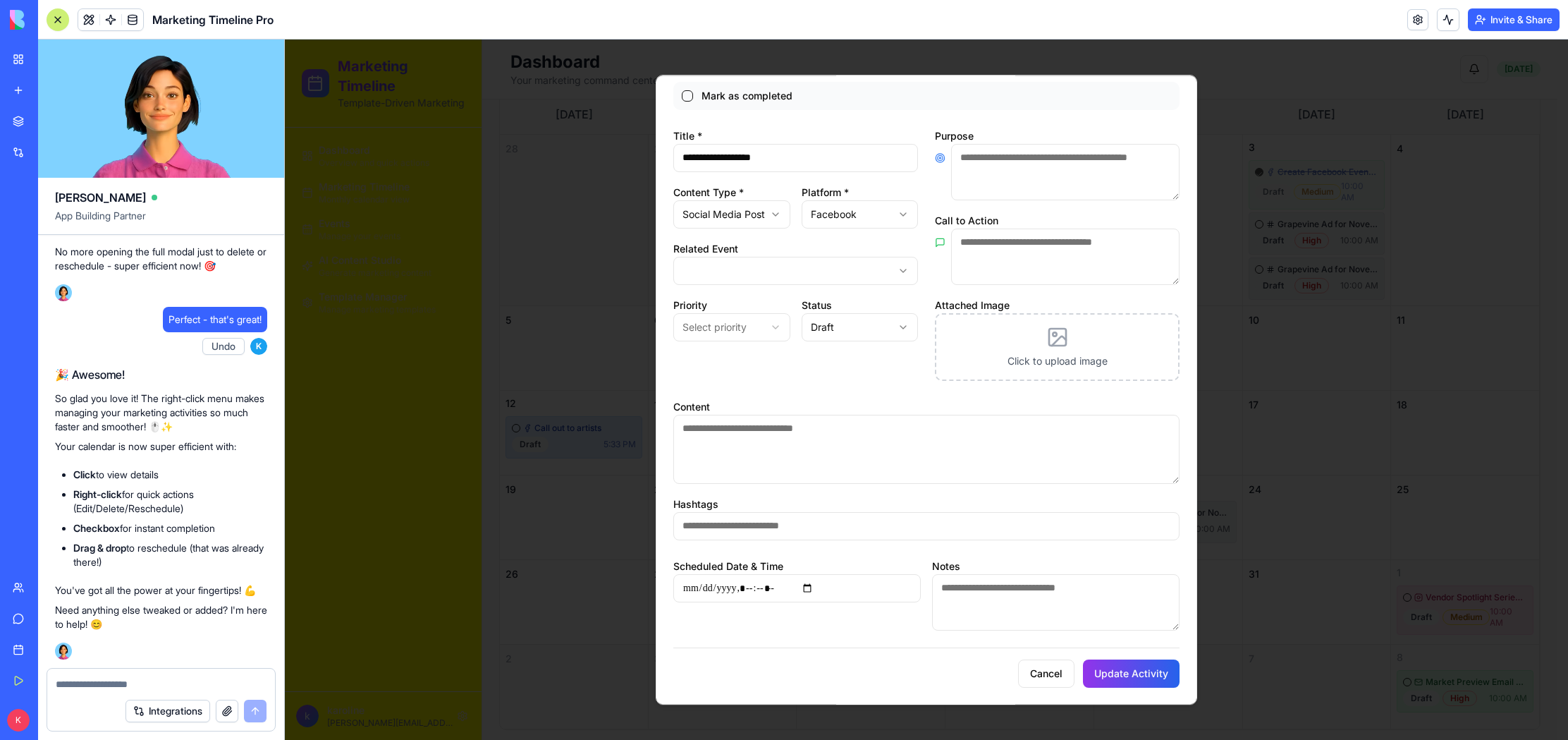
scroll to position [0, 0]
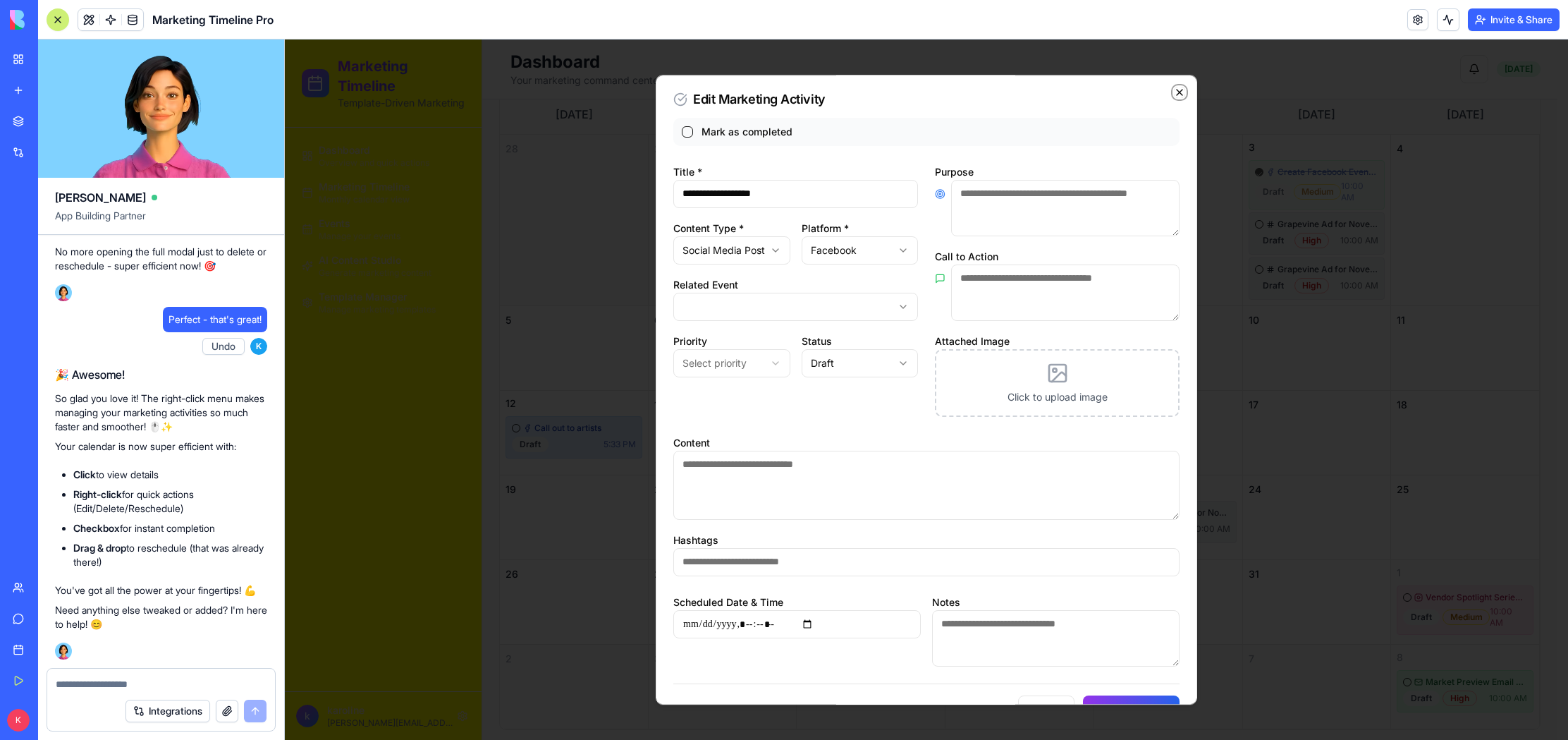
click at [1174, 90] on icon "button" at bounding box center [1180, 93] width 11 height 11
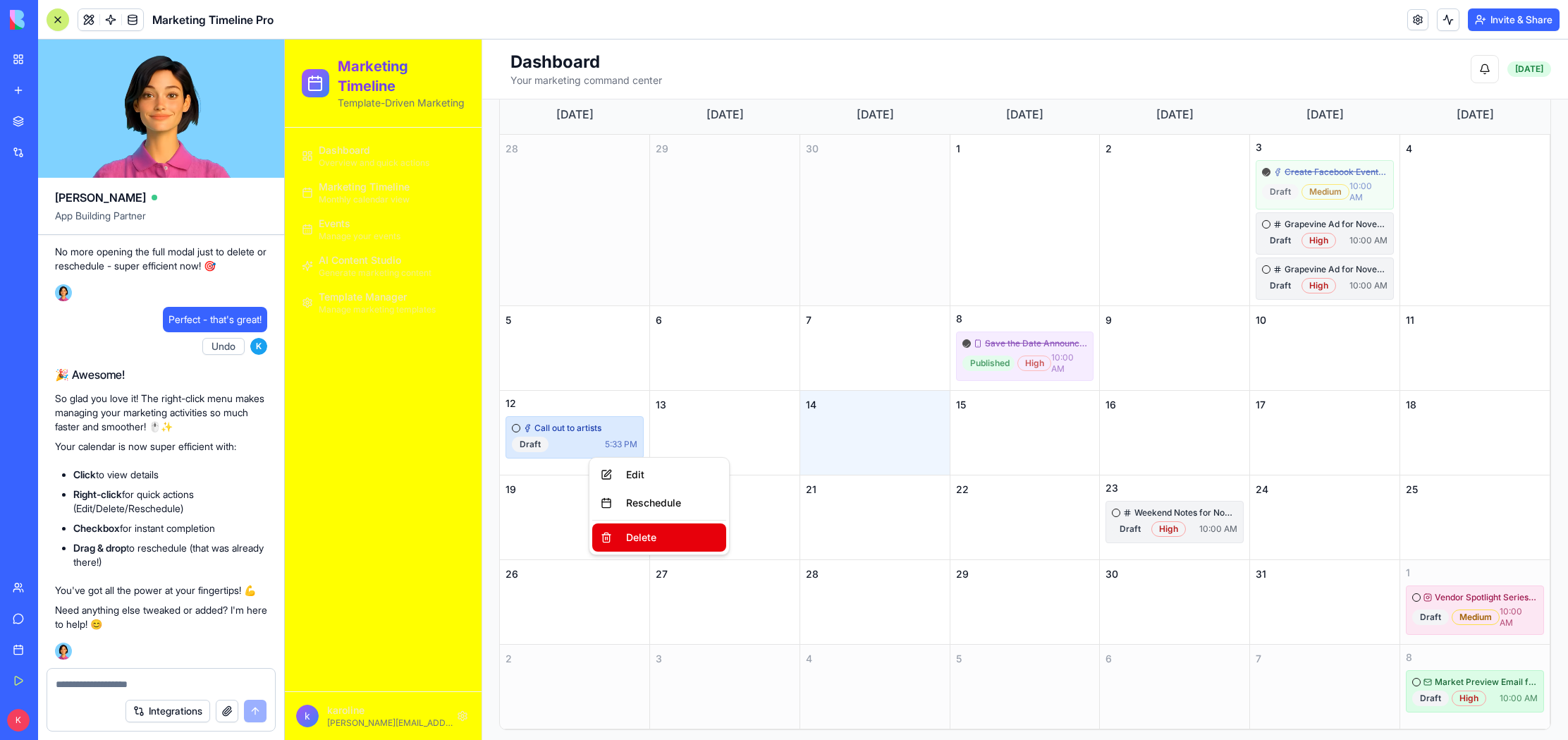
click at [658, 533] on button "Delete" at bounding box center [658, 537] width 134 height 28
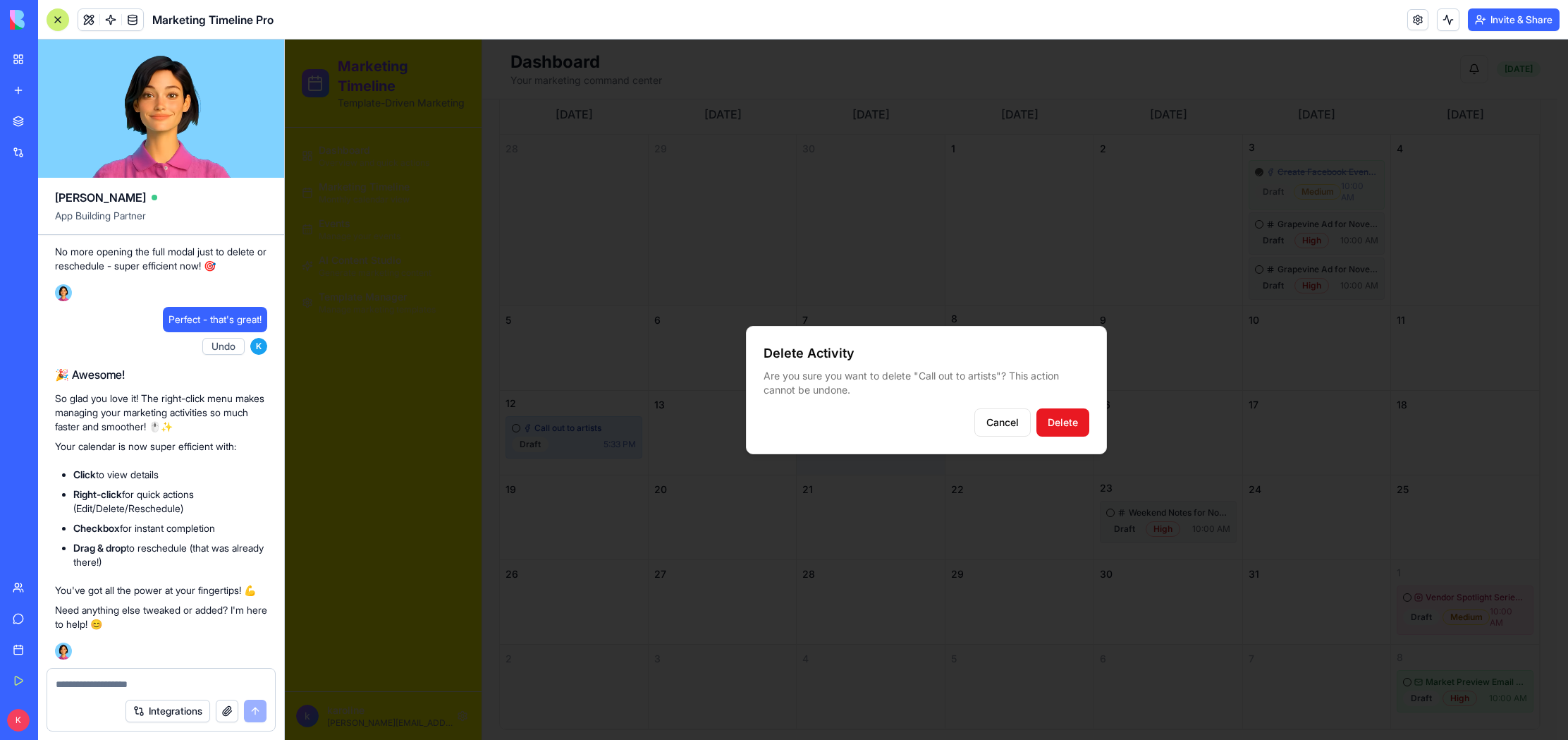
click at [1067, 425] on button "Delete" at bounding box center [1062, 422] width 53 height 28
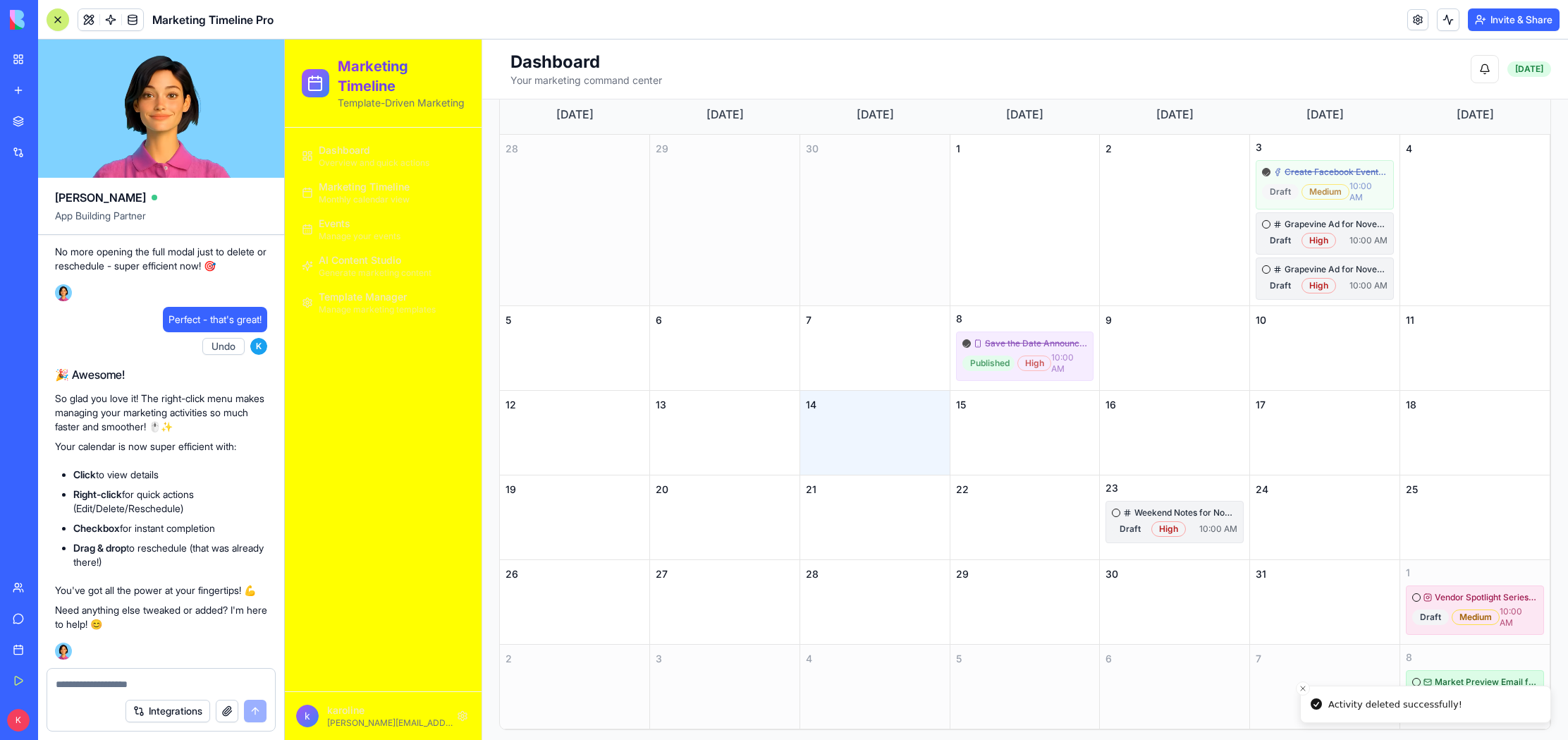
click at [372, 168] on span "Overview and quick actions" at bounding box center [374, 163] width 111 height 11
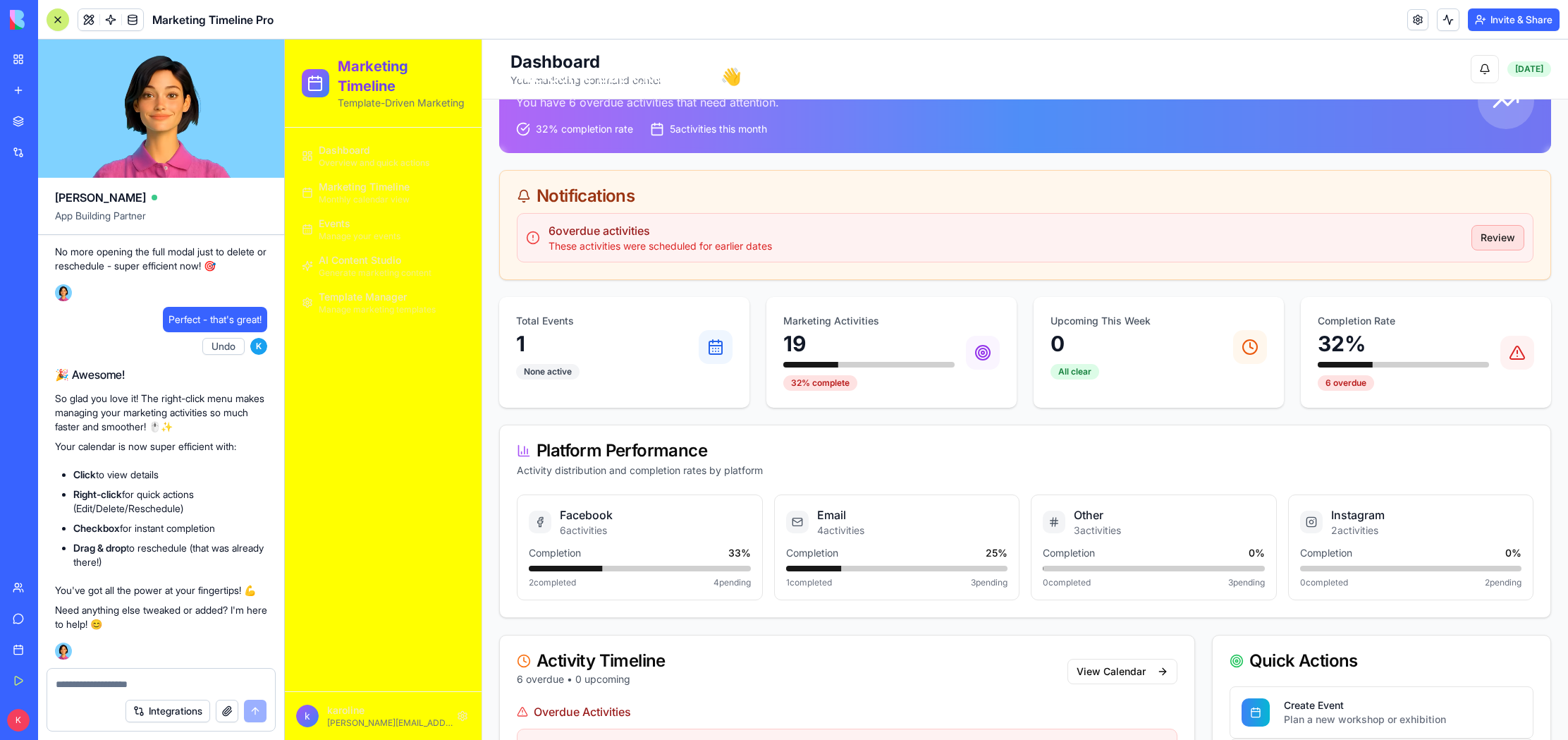
click at [1488, 233] on button "Review" at bounding box center [1497, 237] width 53 height 25
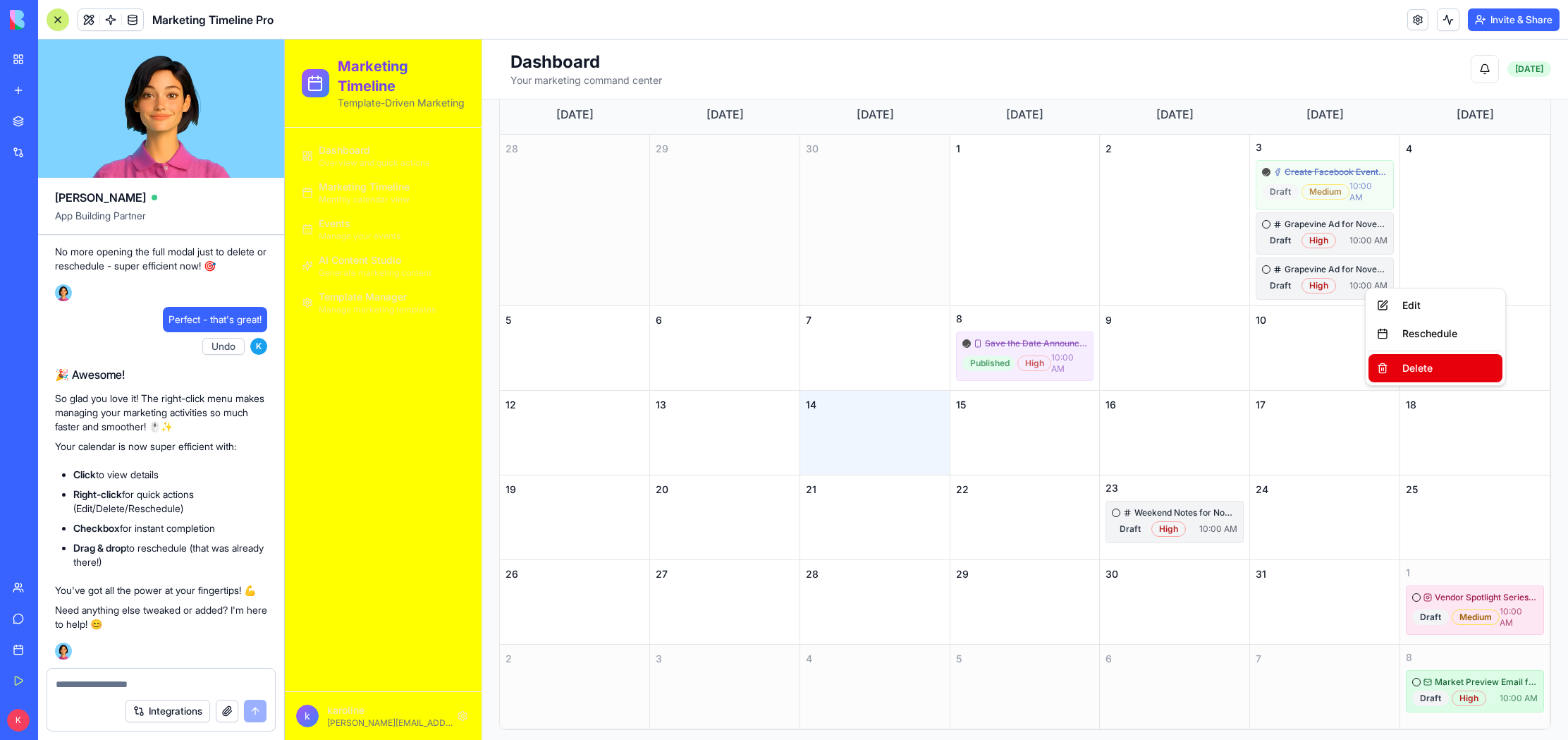
click at [1410, 362] on span "Delete" at bounding box center [1417, 368] width 30 height 14
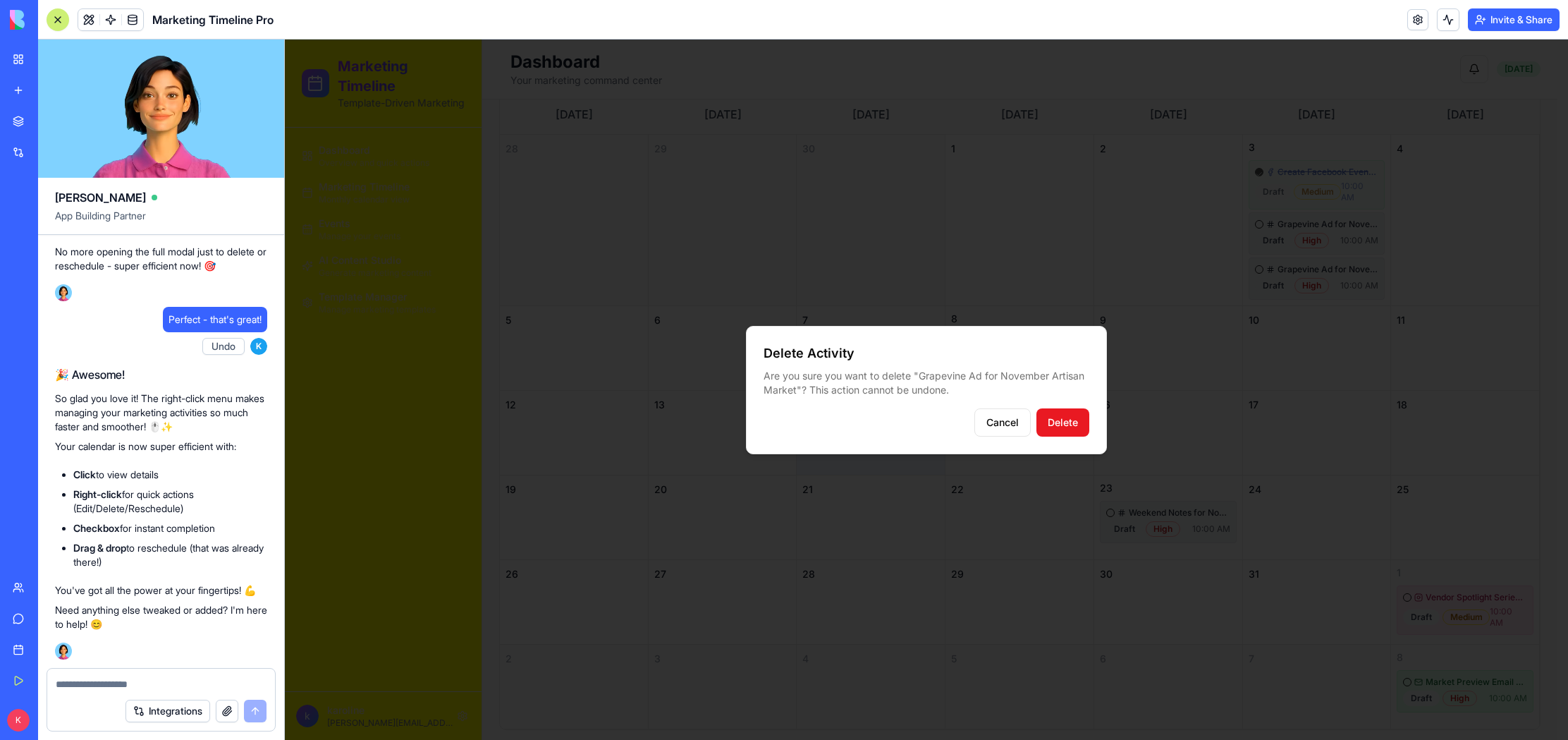
click at [1068, 420] on button "Delete" at bounding box center [1062, 422] width 53 height 28
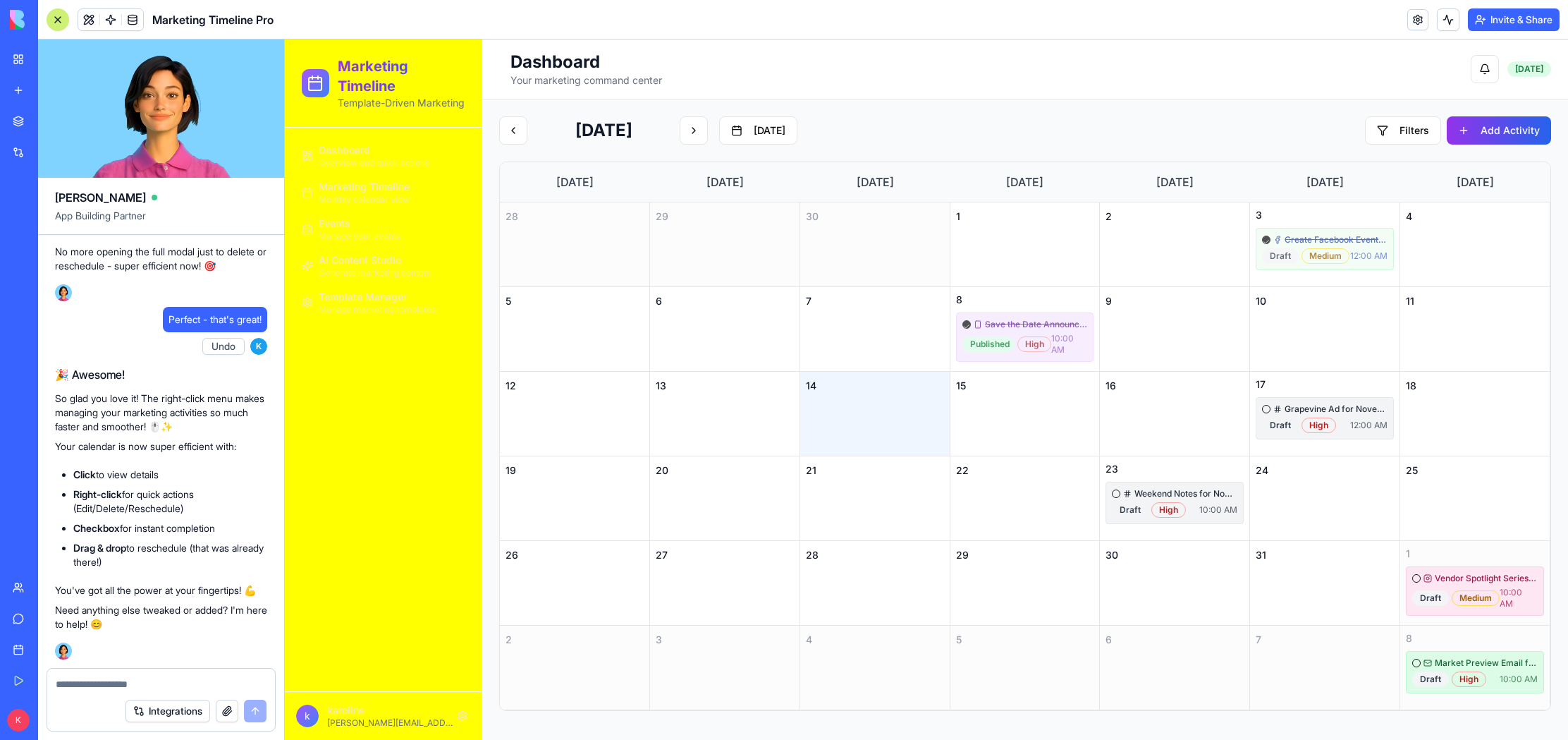
click at [325, 146] on span "Dashboard" at bounding box center [344, 149] width 52 height 14
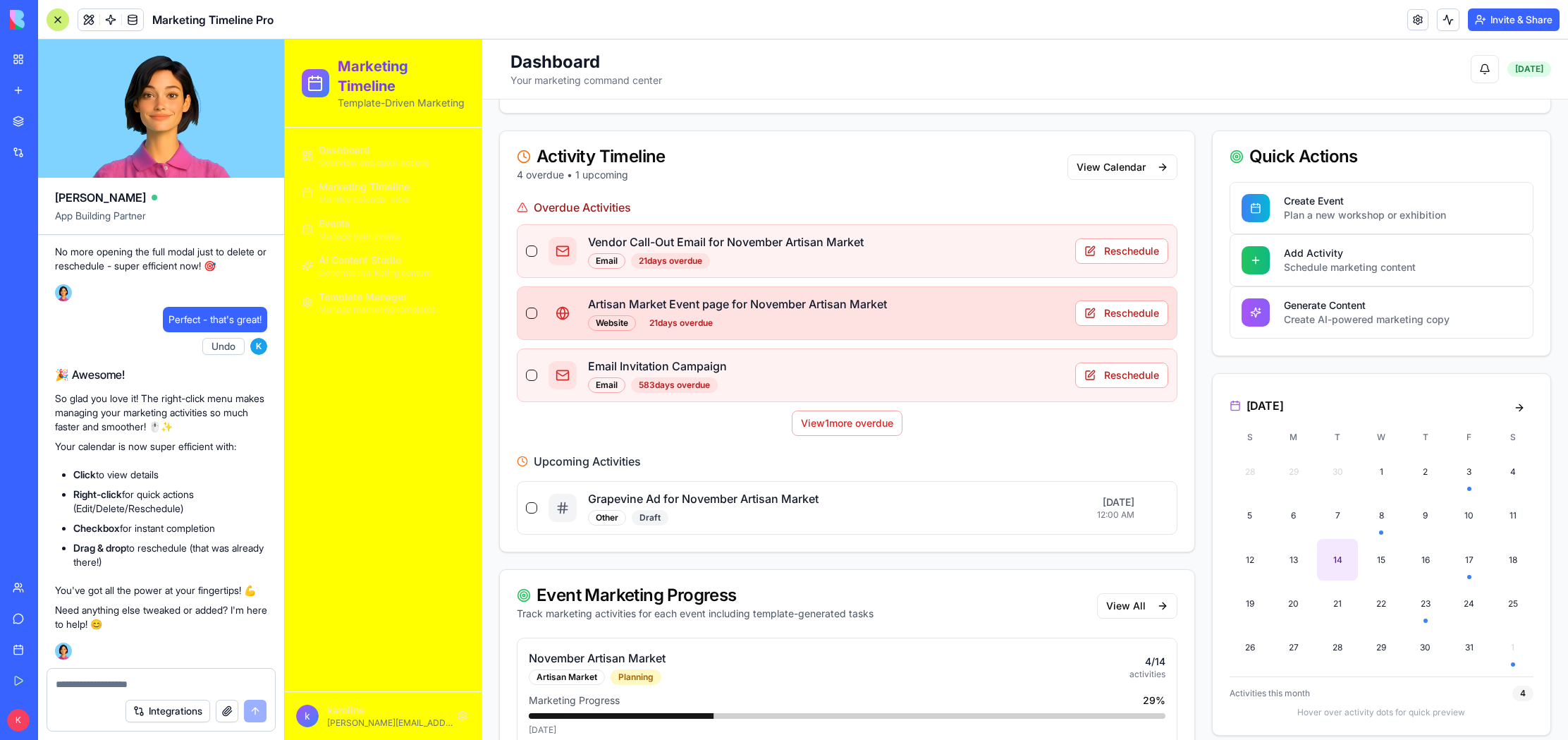
scroll to position [596, 0]
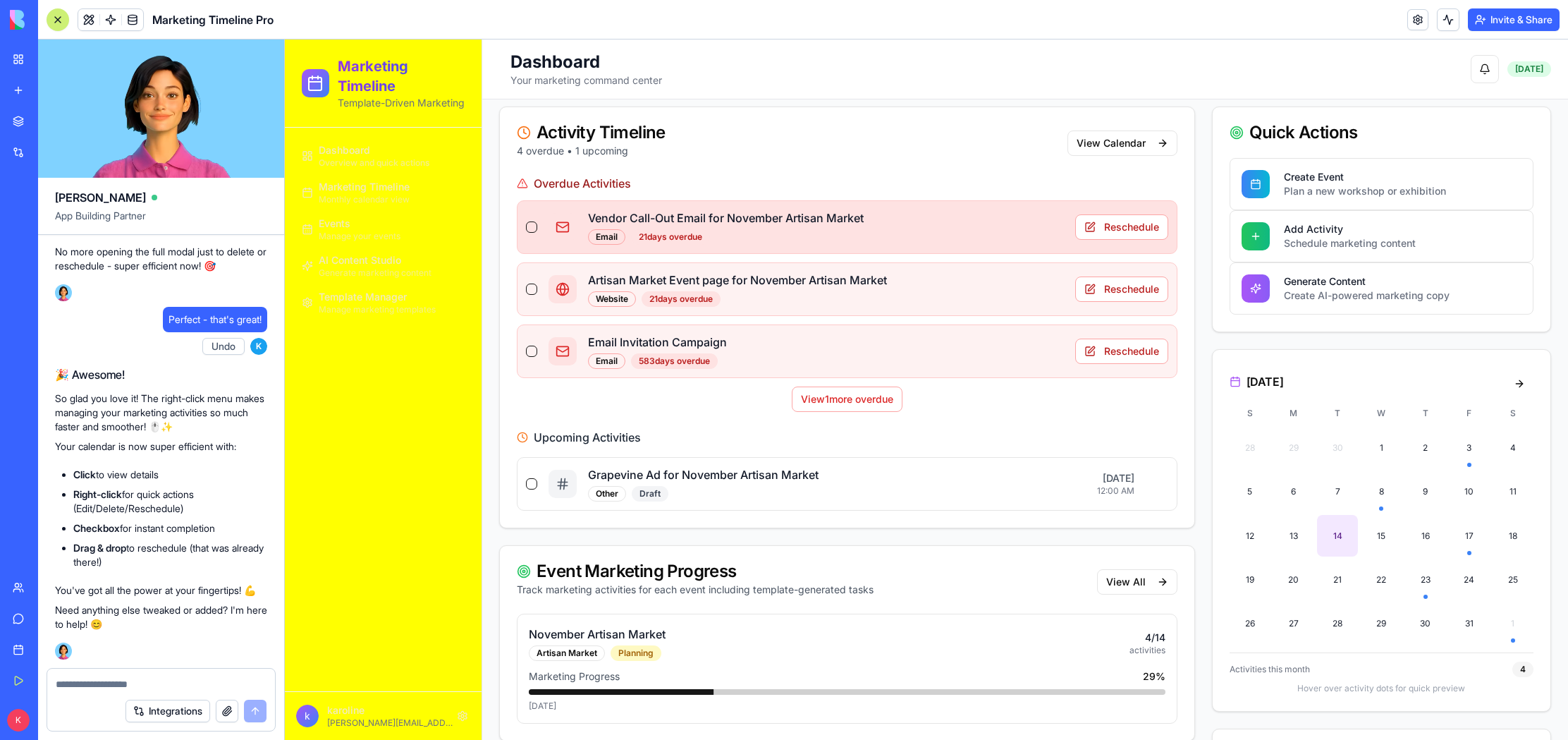
click at [527, 226] on button "button" at bounding box center [532, 228] width 11 height 11
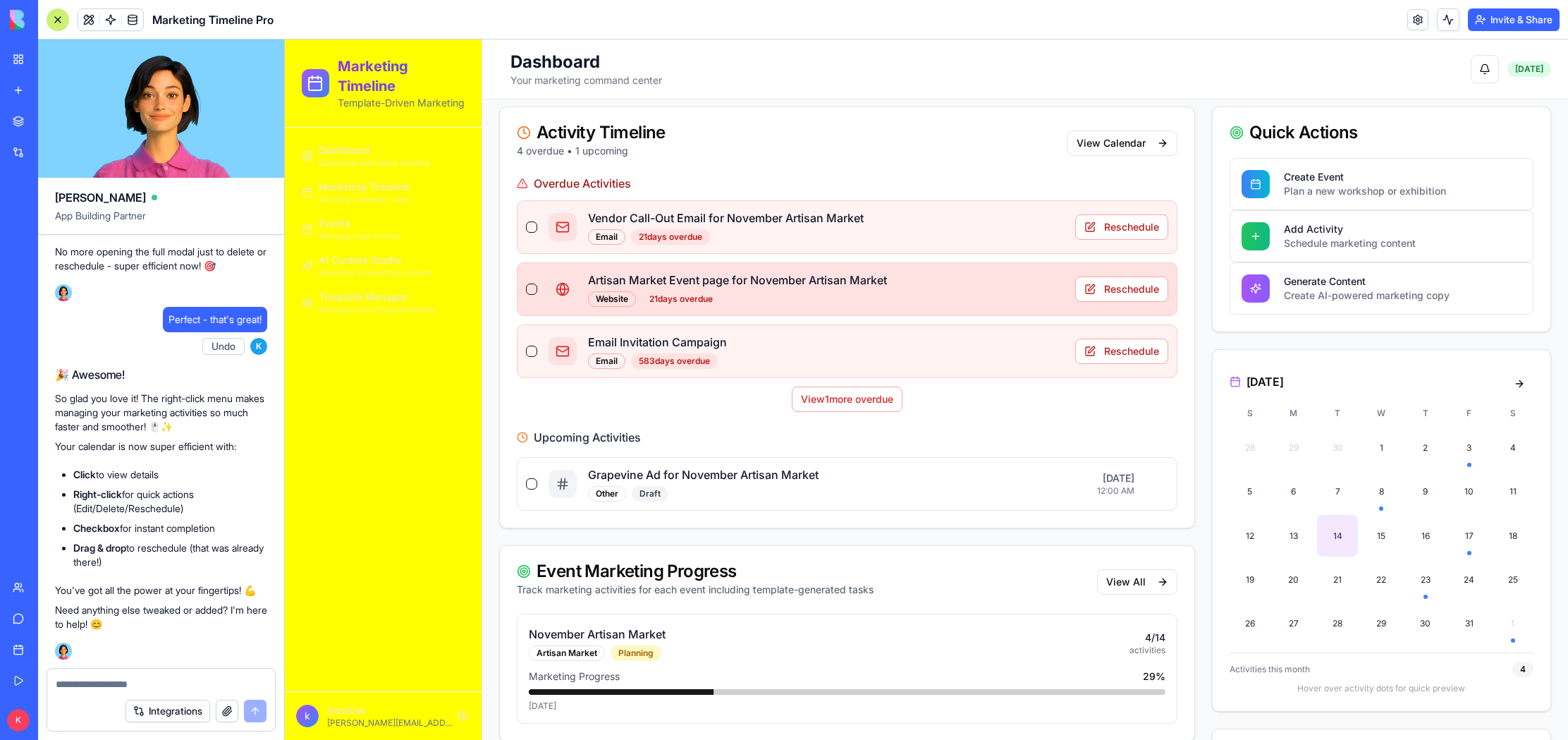
click at [532, 287] on button "button" at bounding box center [532, 289] width 11 height 11
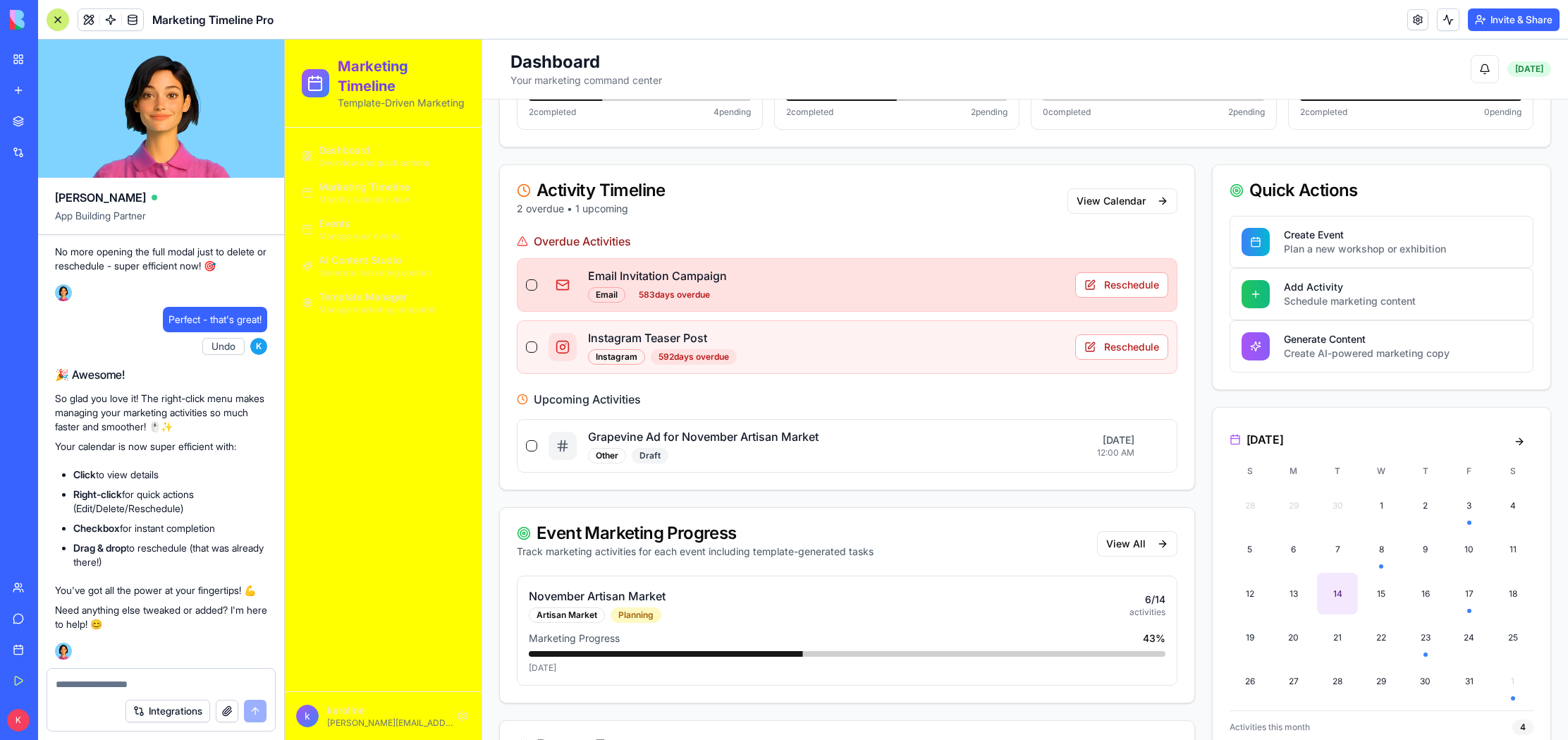
click at [530, 286] on button "button" at bounding box center [532, 285] width 11 height 11
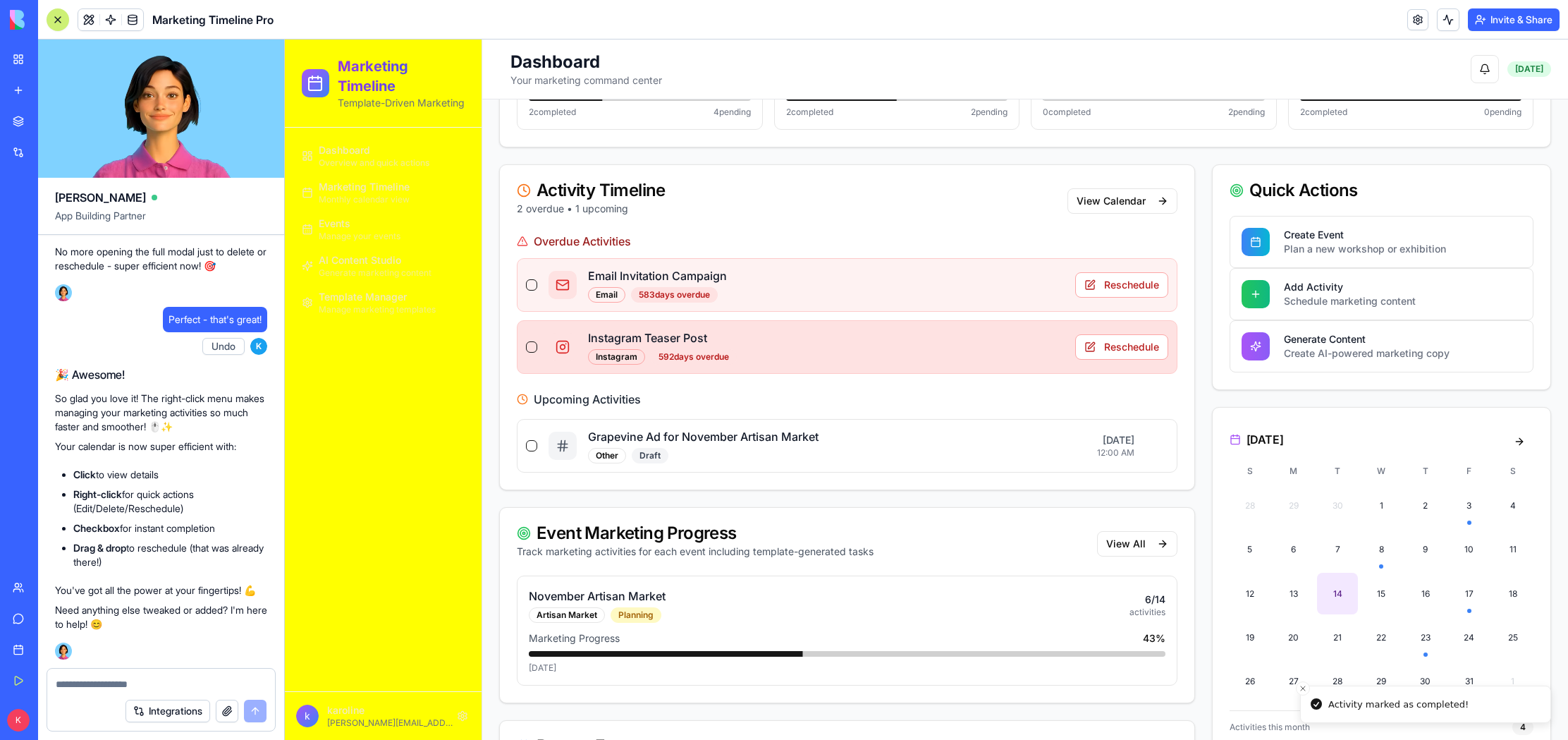
click at [531, 346] on button "button" at bounding box center [532, 347] width 11 height 11
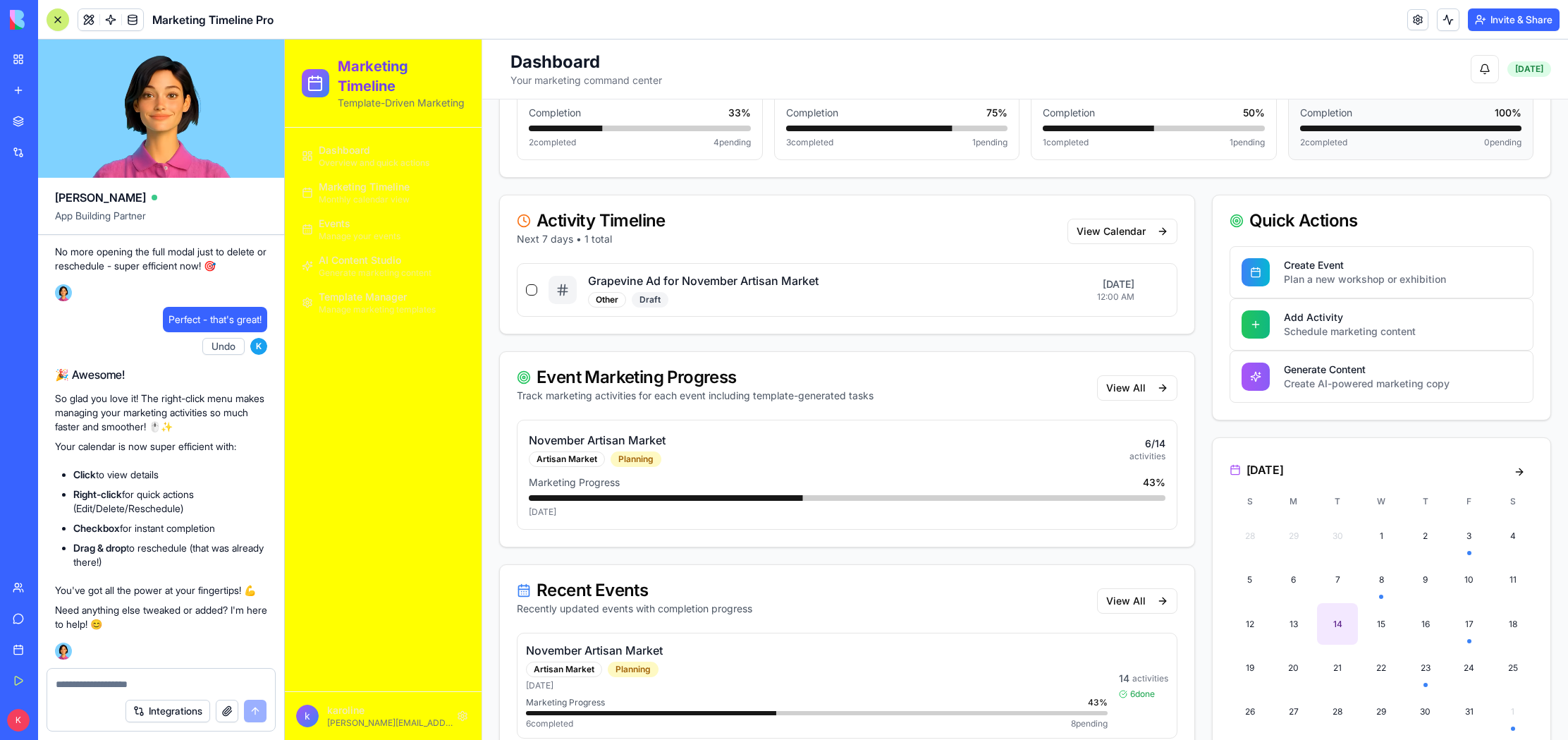
scroll to position [507, 0]
click at [1414, 18] on link at bounding box center [1418, 20] width 21 height 21
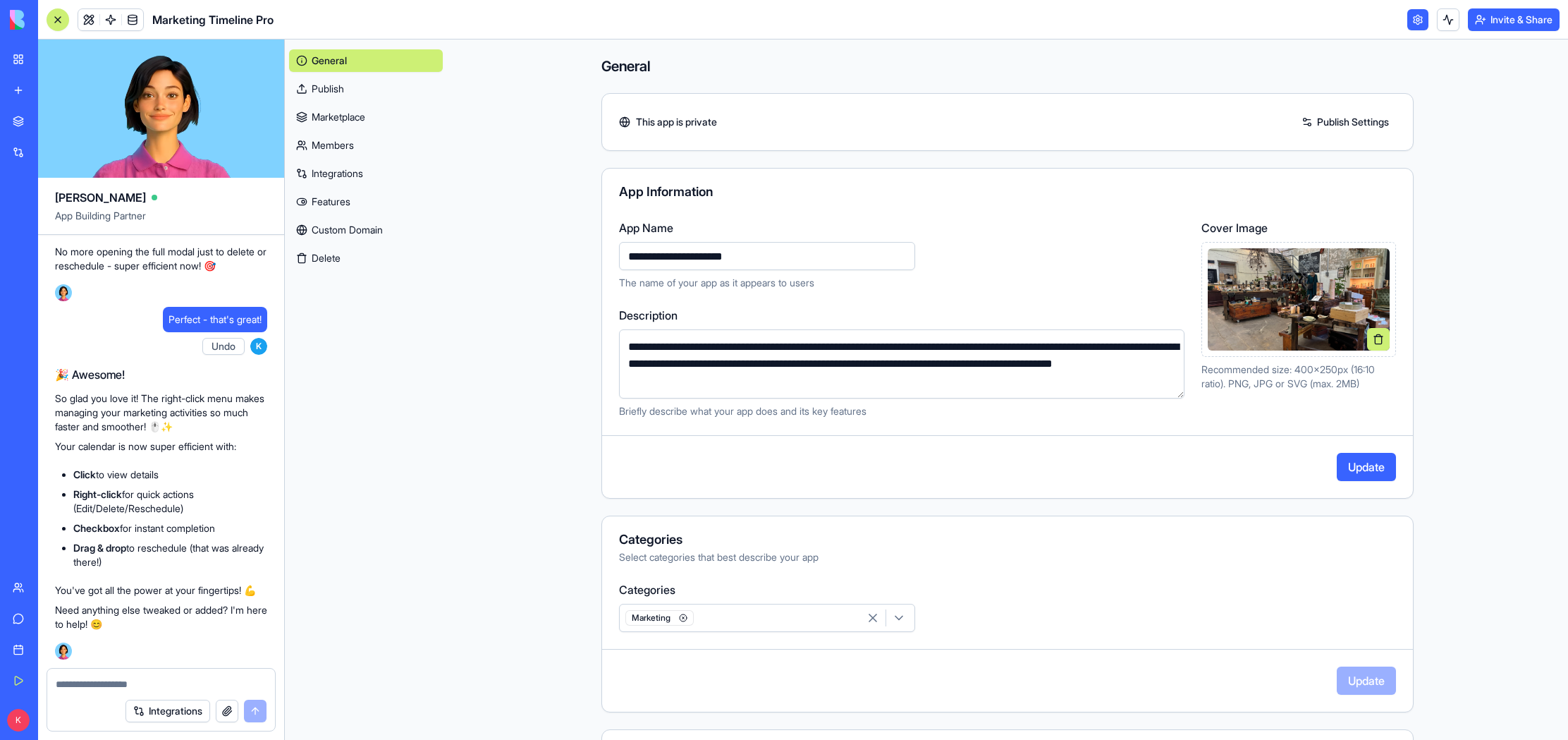
click at [1351, 463] on button "Update" at bounding box center [1366, 467] width 59 height 28
click at [342, 172] on link "Integrations" at bounding box center [365, 173] width 154 height 22
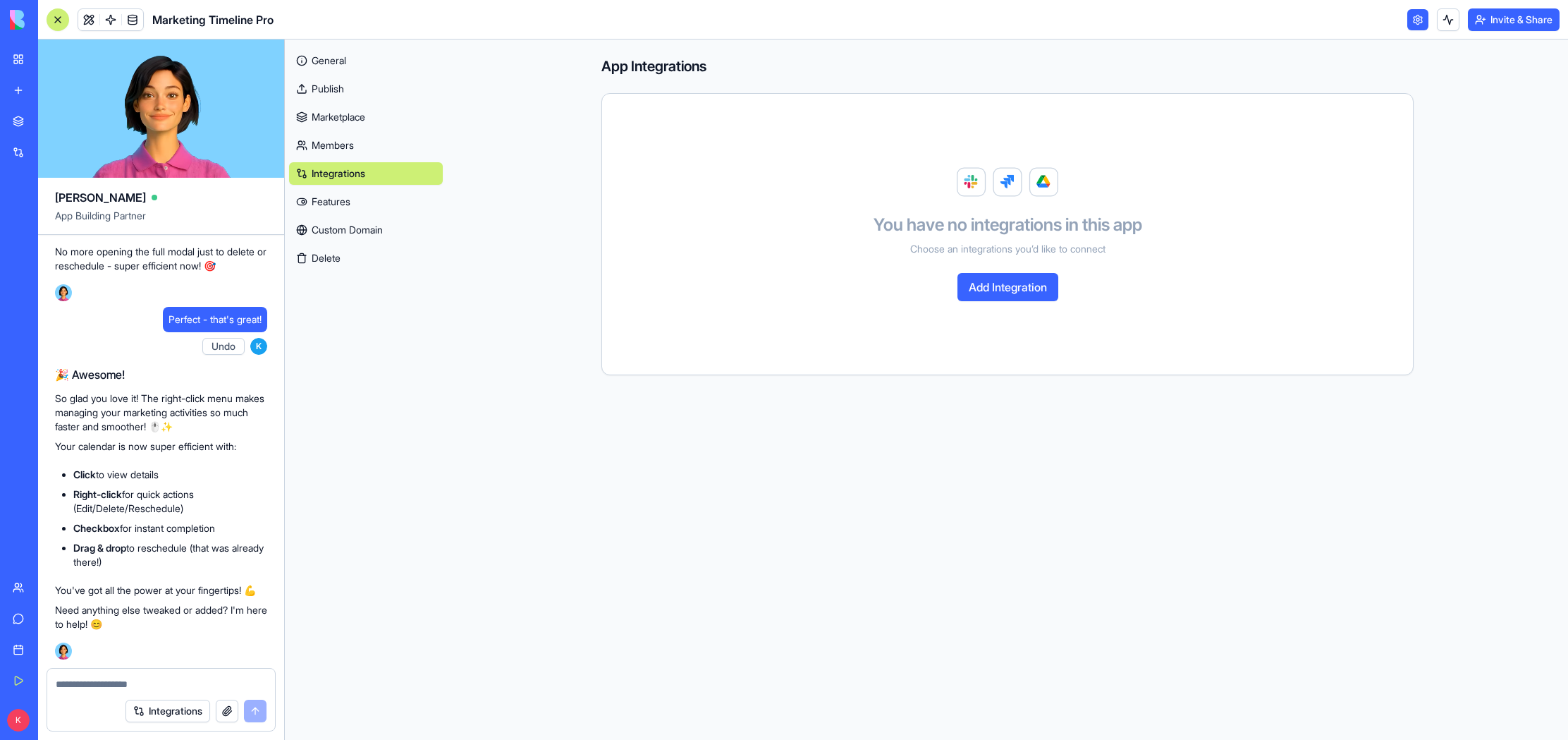
click at [1036, 288] on button "Add Integration" at bounding box center [1007, 287] width 101 height 28
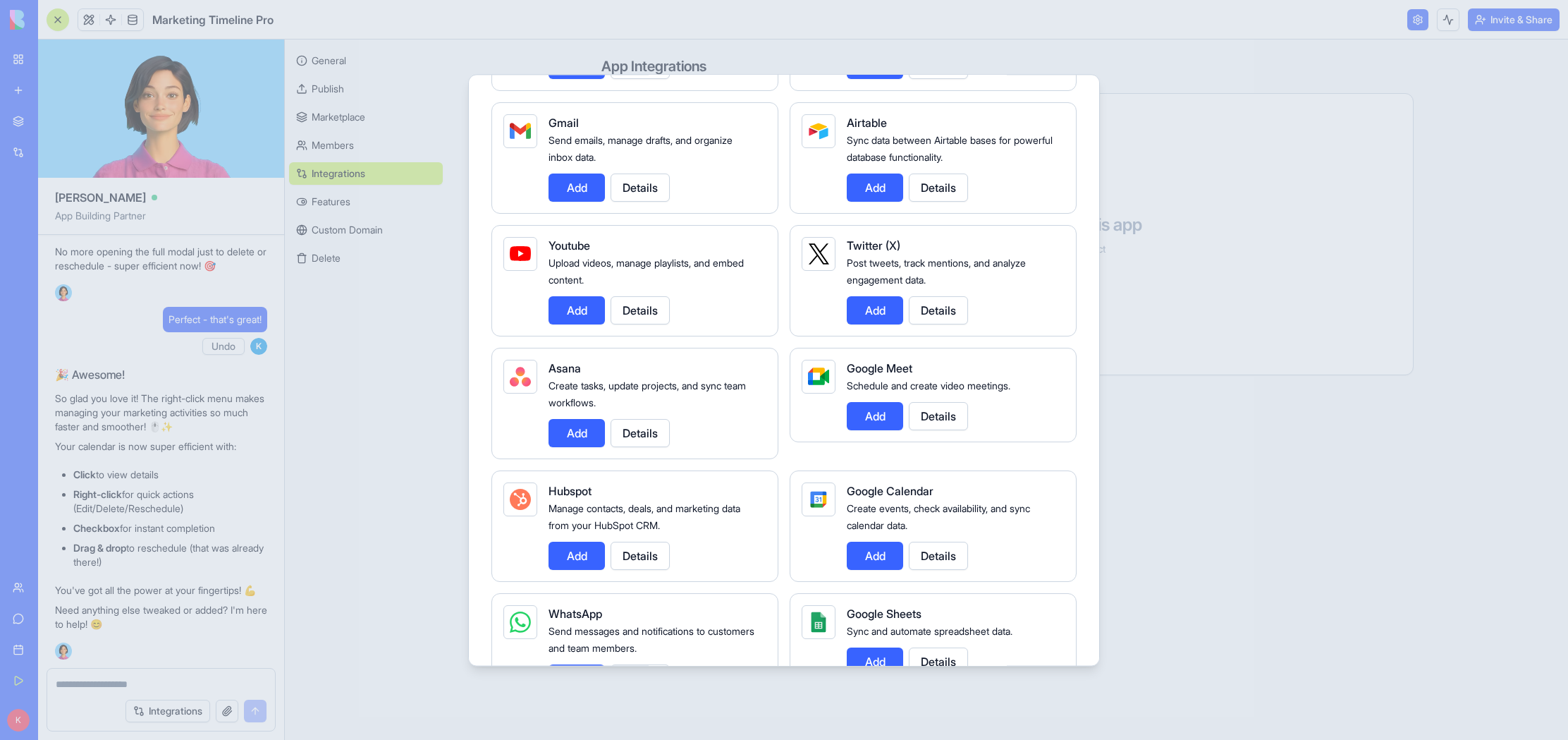
scroll to position [229, 0]
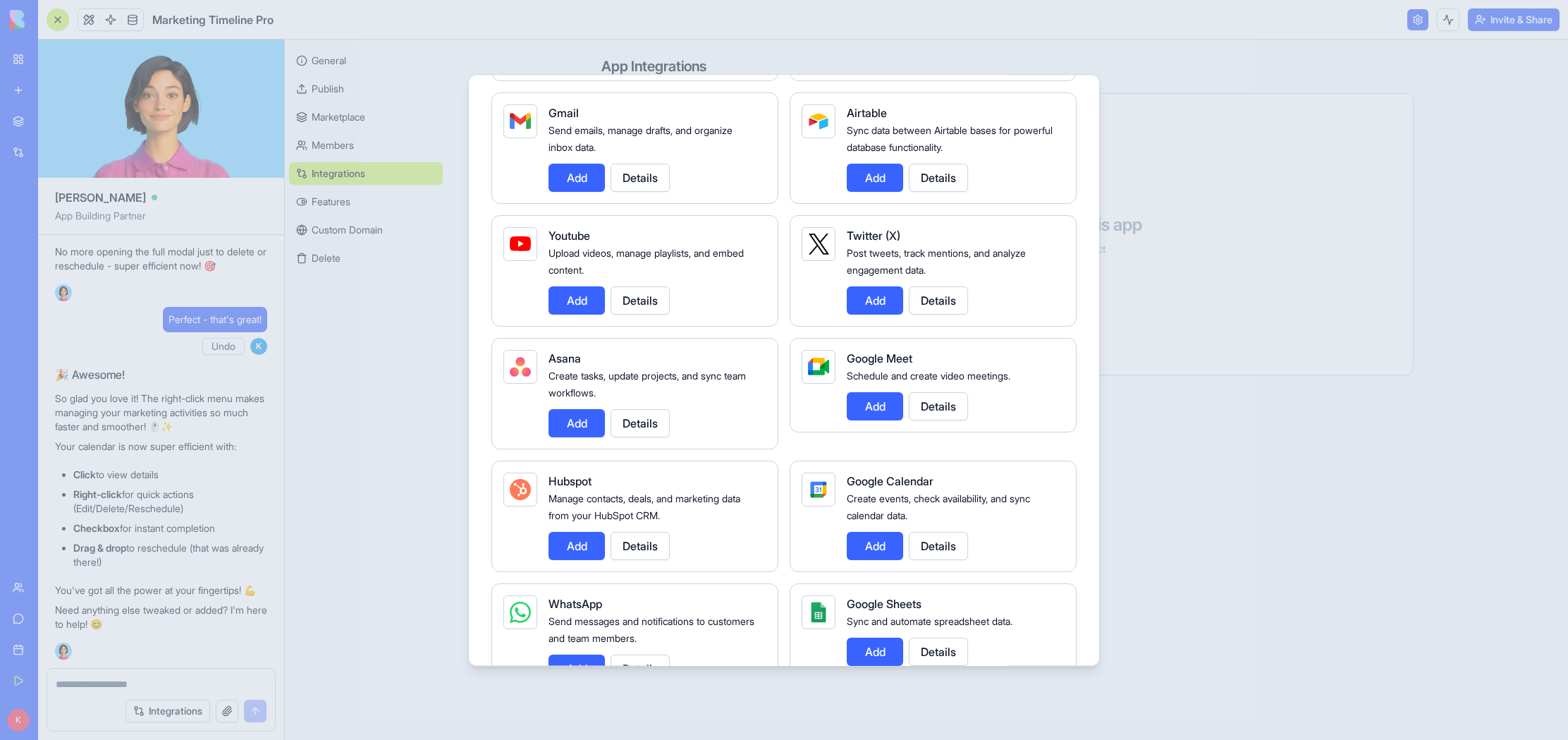
click at [877, 544] on button "Add" at bounding box center [874, 546] width 57 height 28
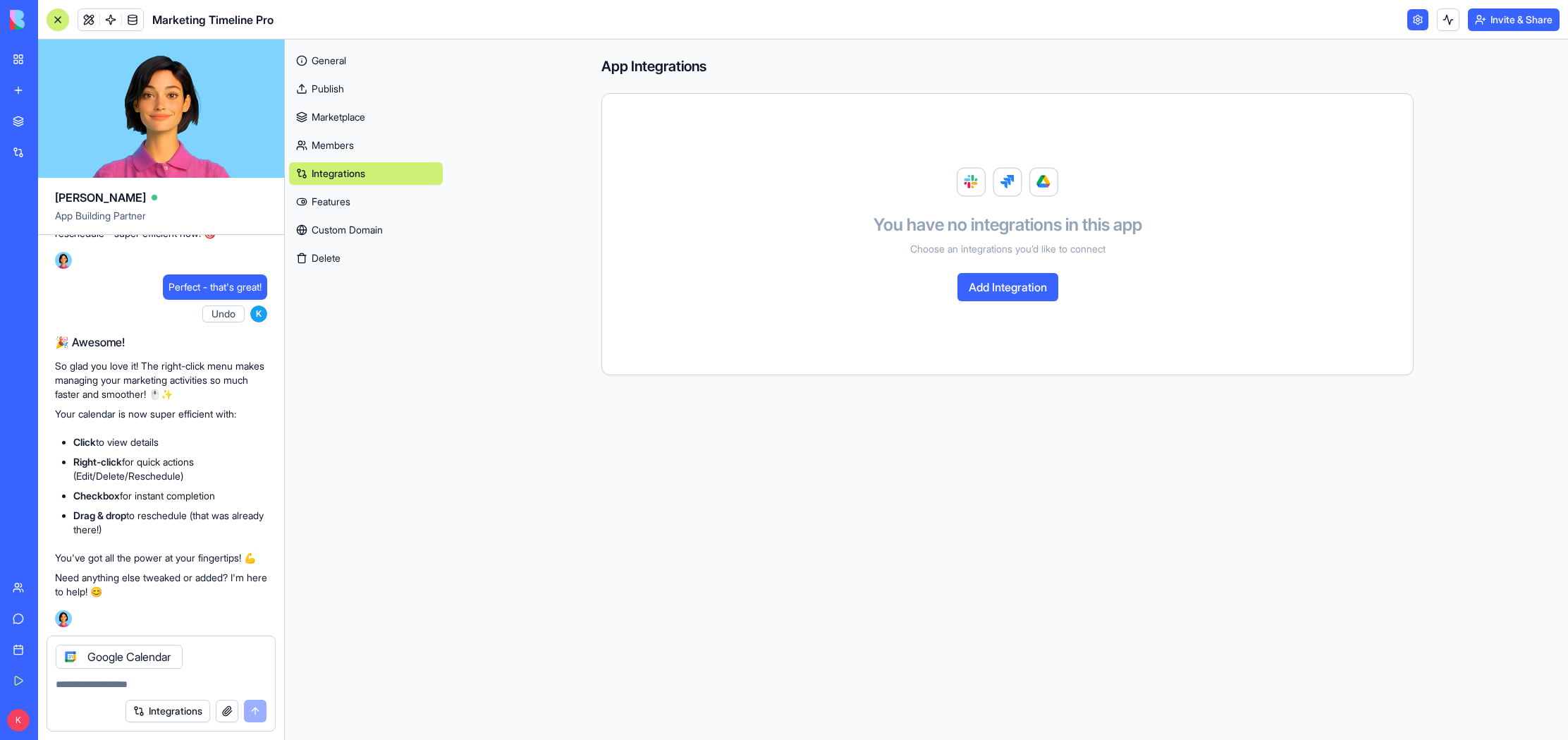
click at [336, 201] on link "Features" at bounding box center [365, 201] width 154 height 22
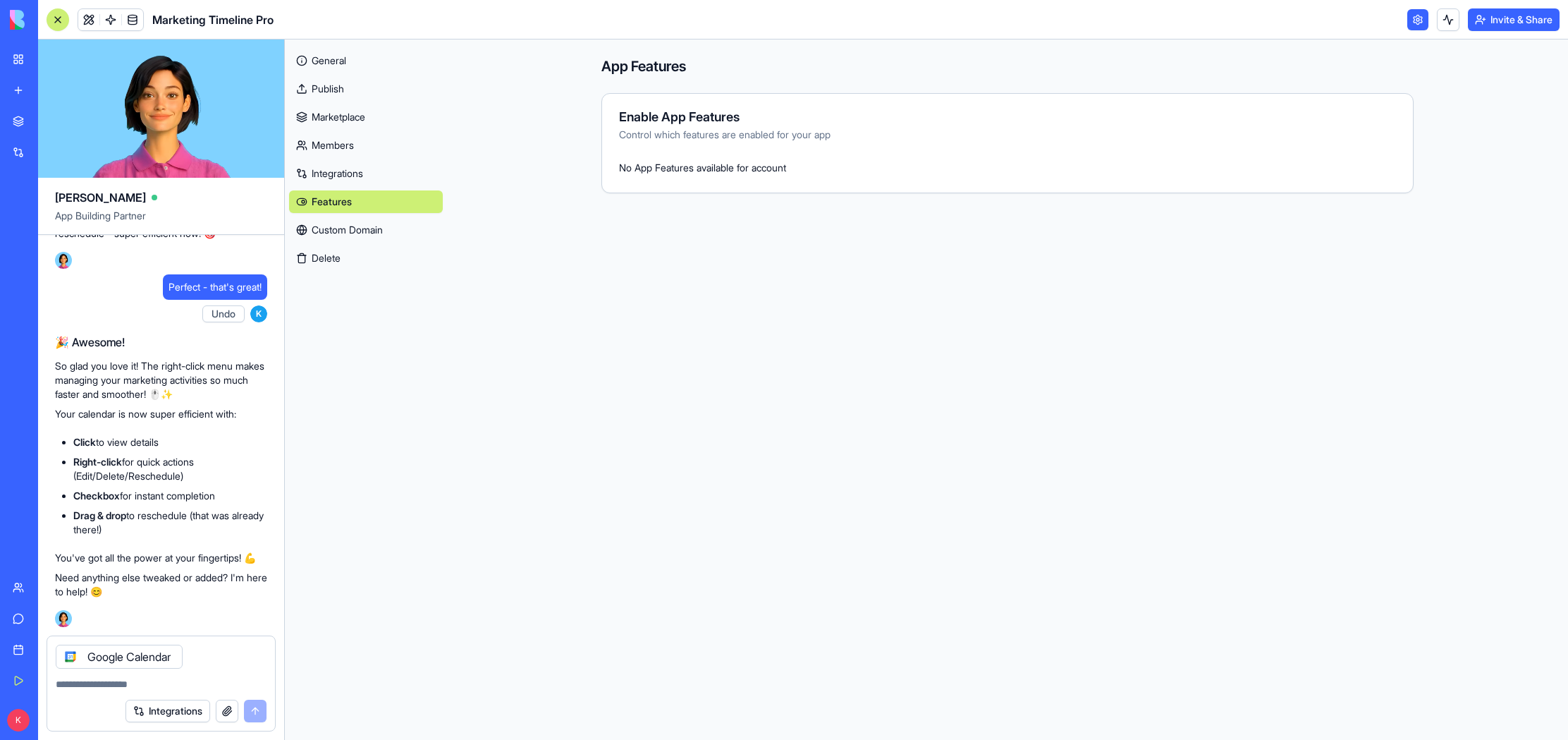
click at [347, 227] on link "Custom Domain" at bounding box center [365, 229] width 154 height 22
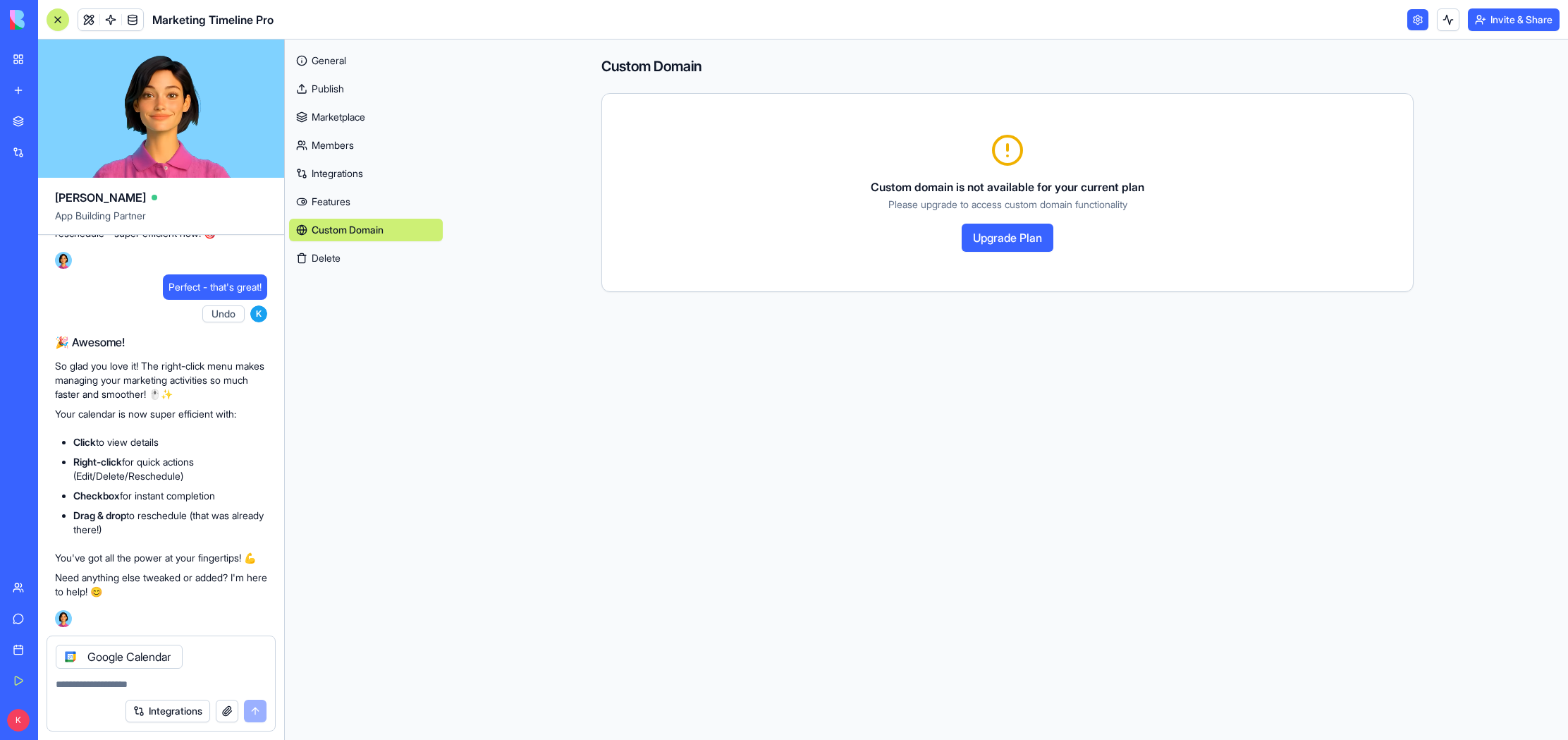
click at [337, 174] on link "Integrations" at bounding box center [365, 173] width 154 height 22
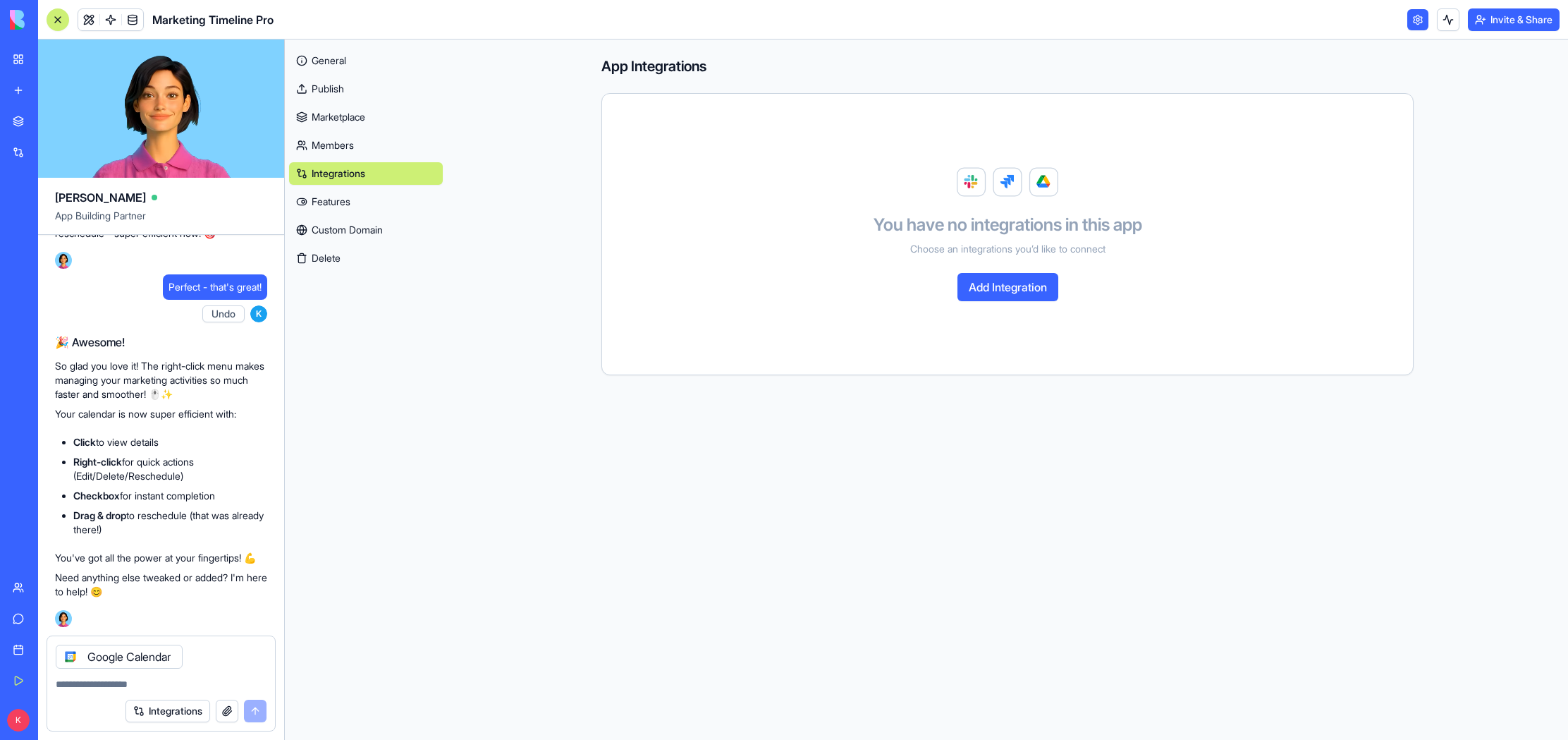
click at [1028, 284] on button "Add Integration" at bounding box center [1007, 287] width 101 height 28
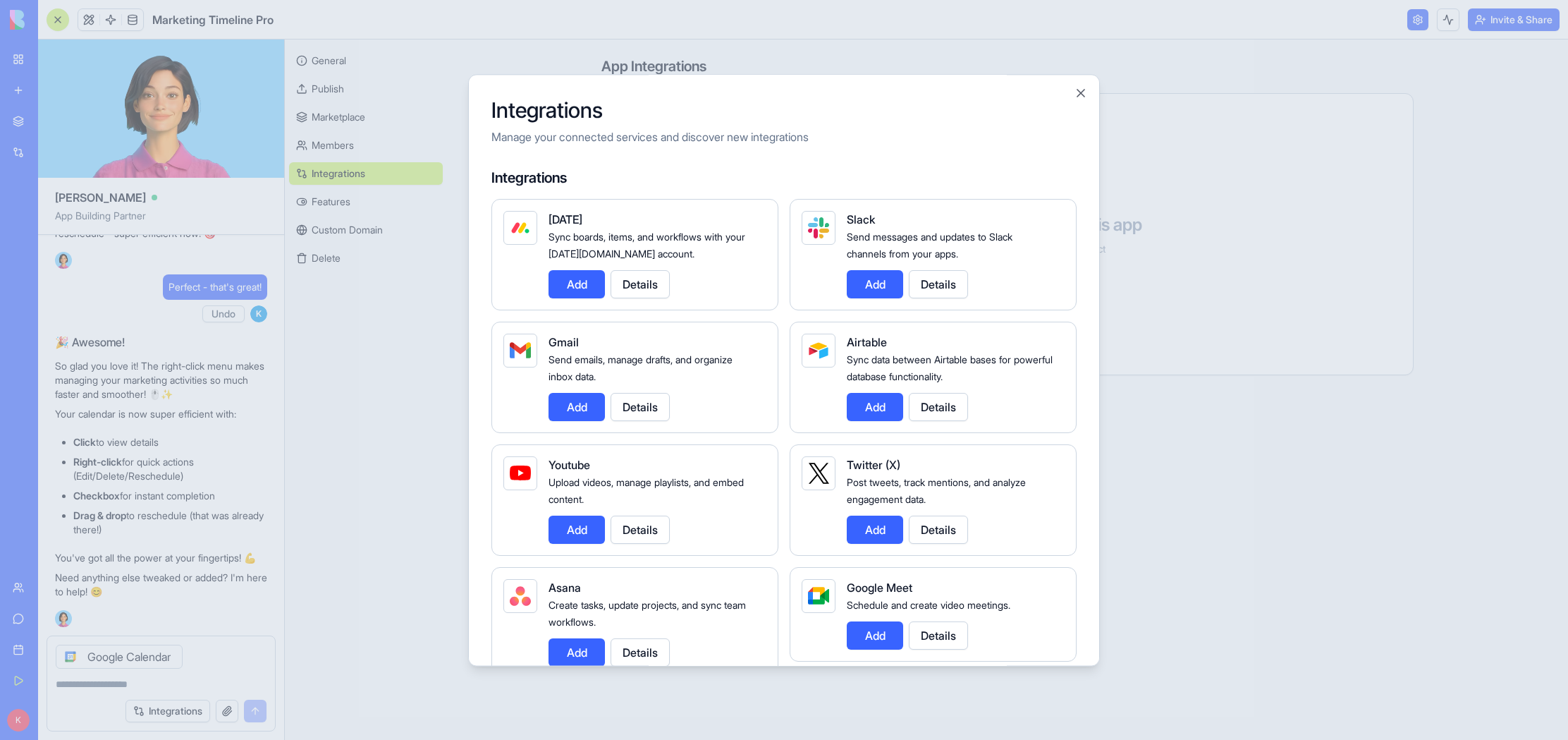
scroll to position [1, 0]
click at [1077, 93] on button "Close" at bounding box center [1080, 92] width 14 height 14
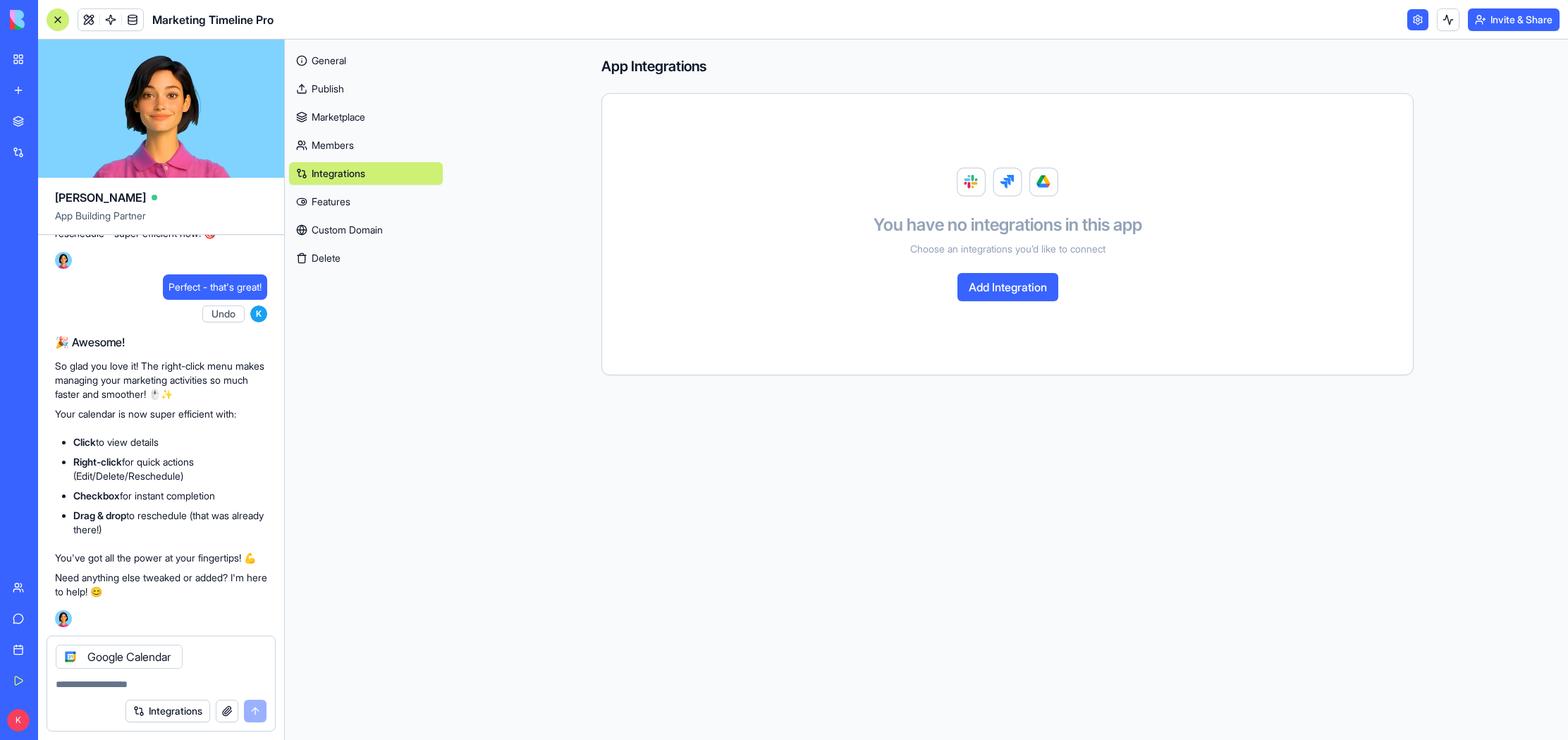
click at [158, 687] on textarea at bounding box center [161, 683] width 211 height 14
type textarea "**********"
click at [254, 718] on button "submit" at bounding box center [254, 710] width 22 height 22
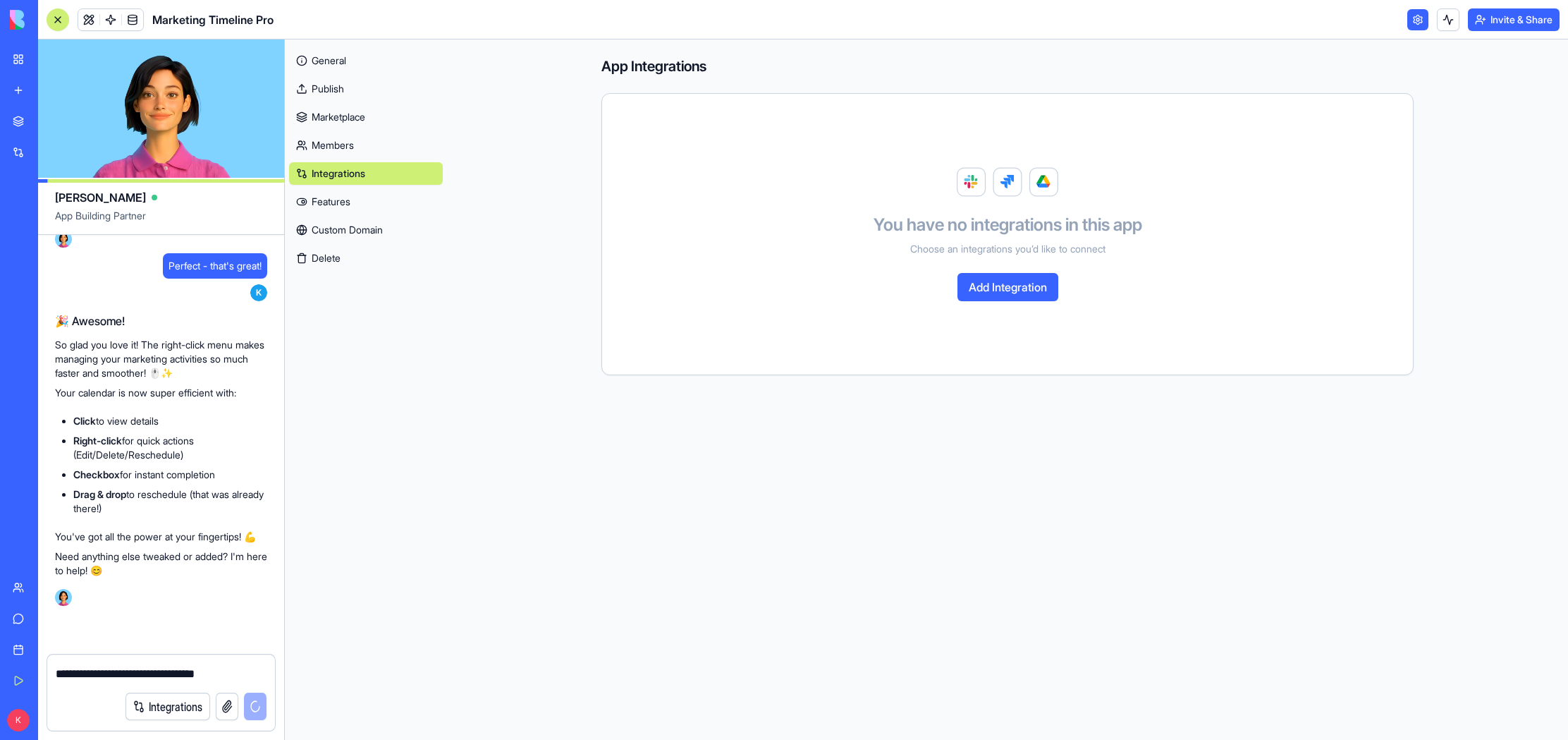
scroll to position [17215, 0]
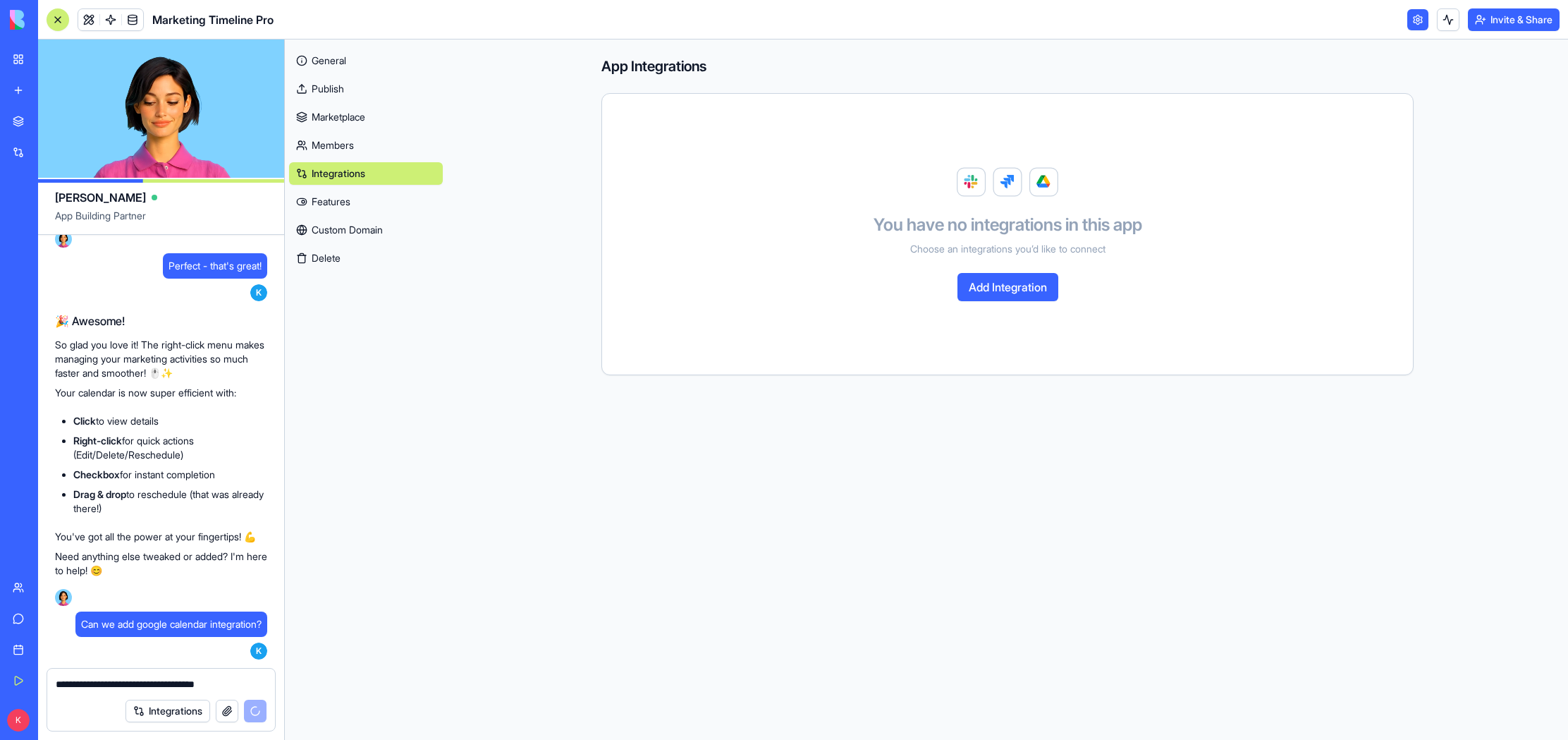
click at [327, 58] on link "General" at bounding box center [365, 60] width 154 height 22
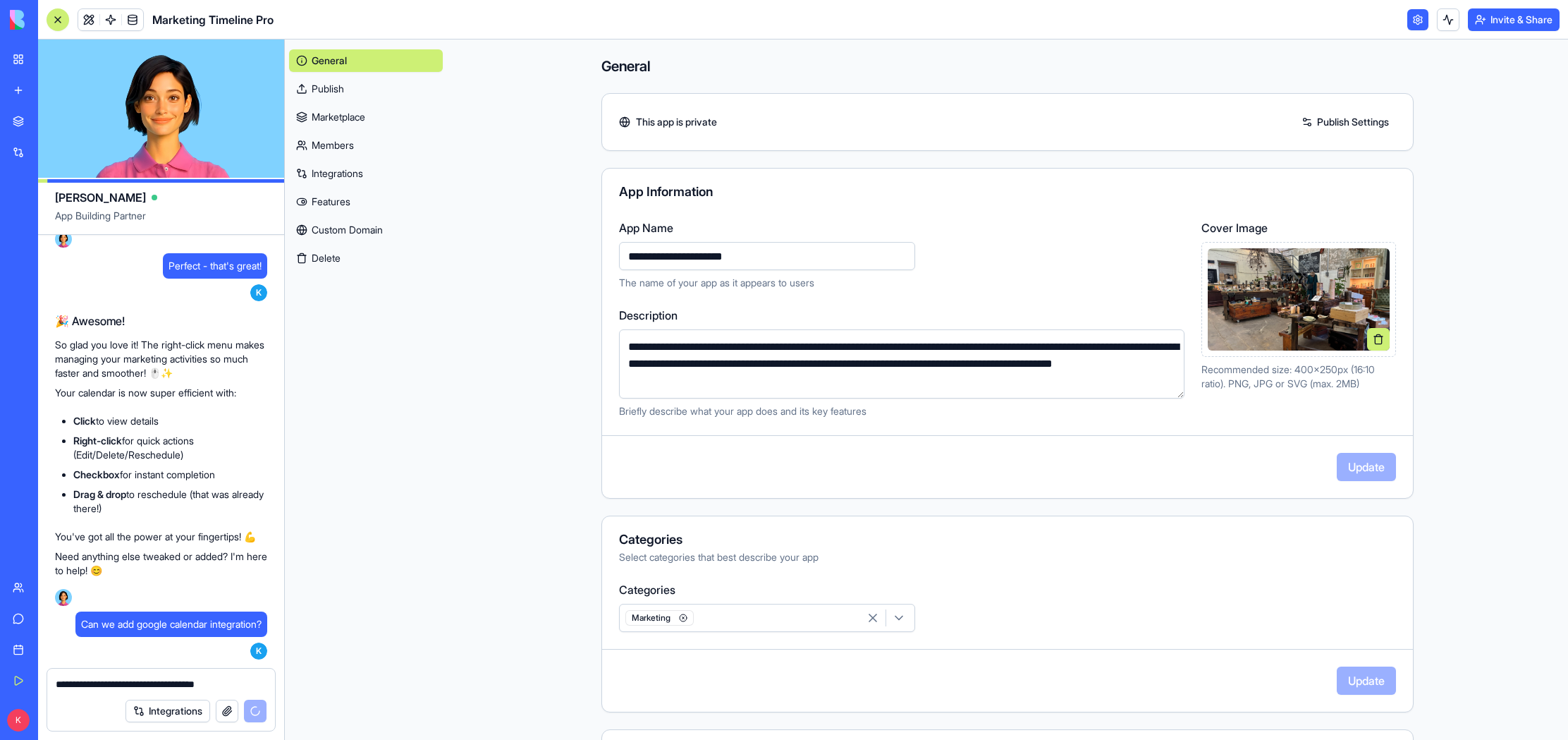
click at [1504, 299] on main "**********" at bounding box center [1007, 389] width 1121 height 701
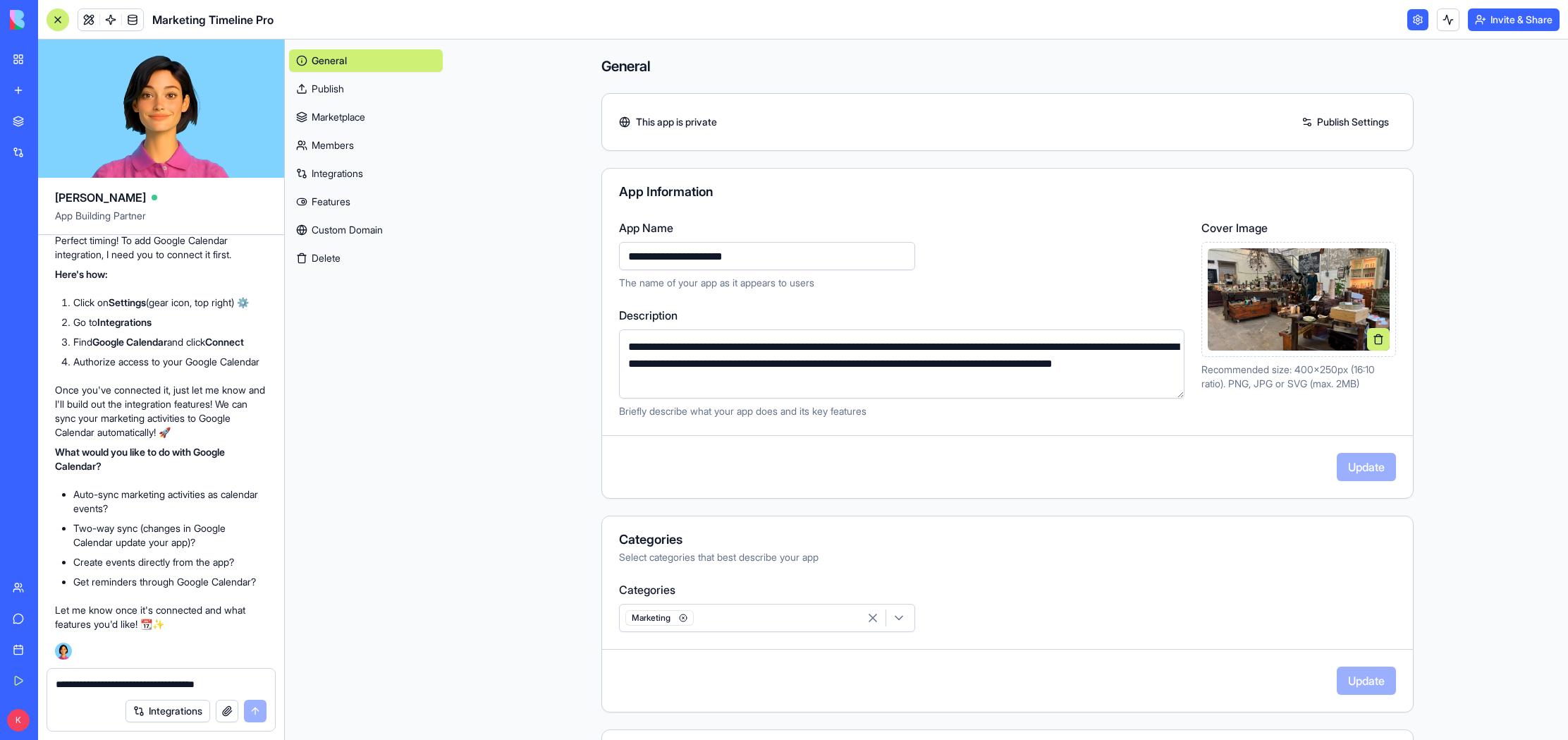
scroll to position [17692, 0]
click at [1407, 20] on link at bounding box center [1418, 20] width 21 height 21
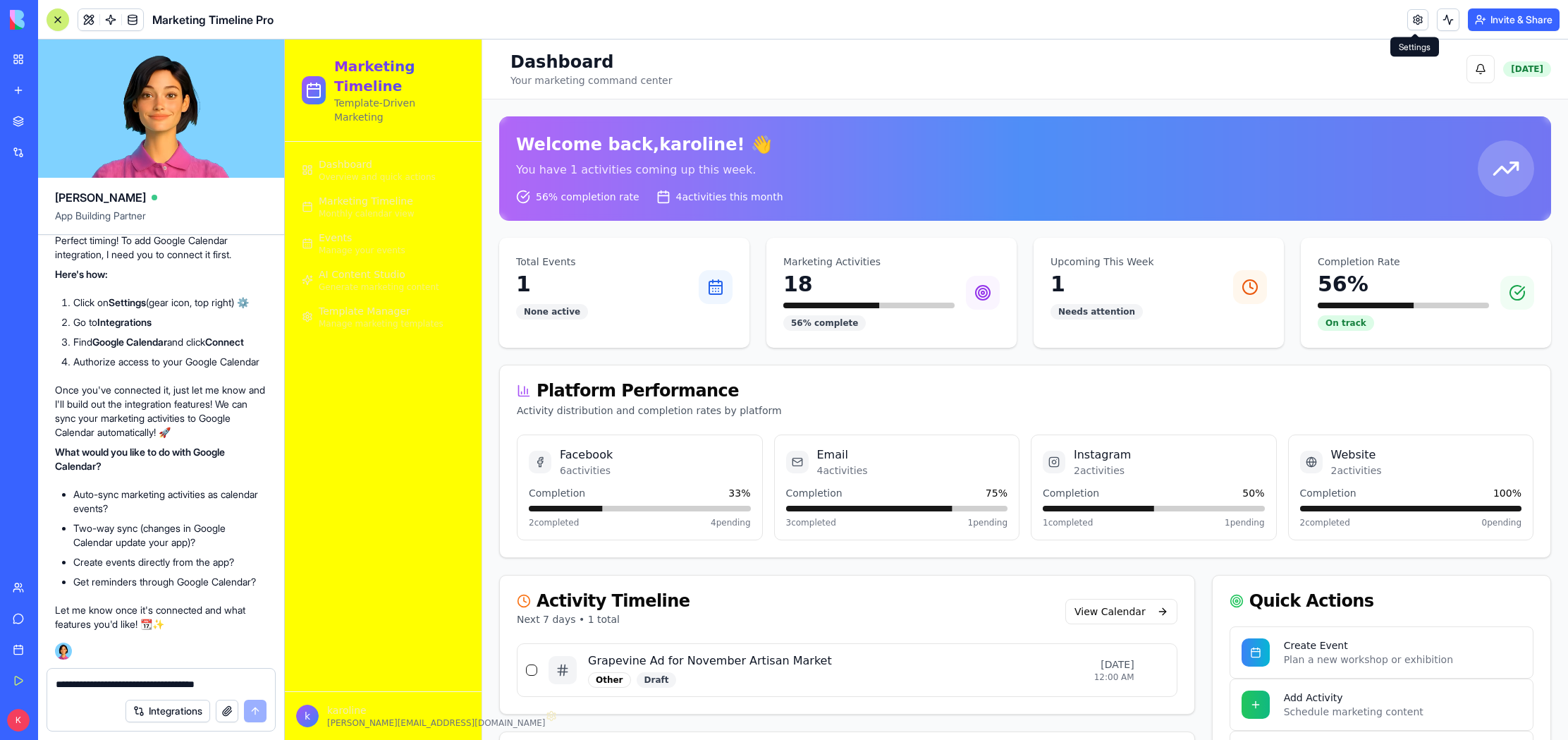
click at [1415, 19] on link at bounding box center [1418, 20] width 21 height 21
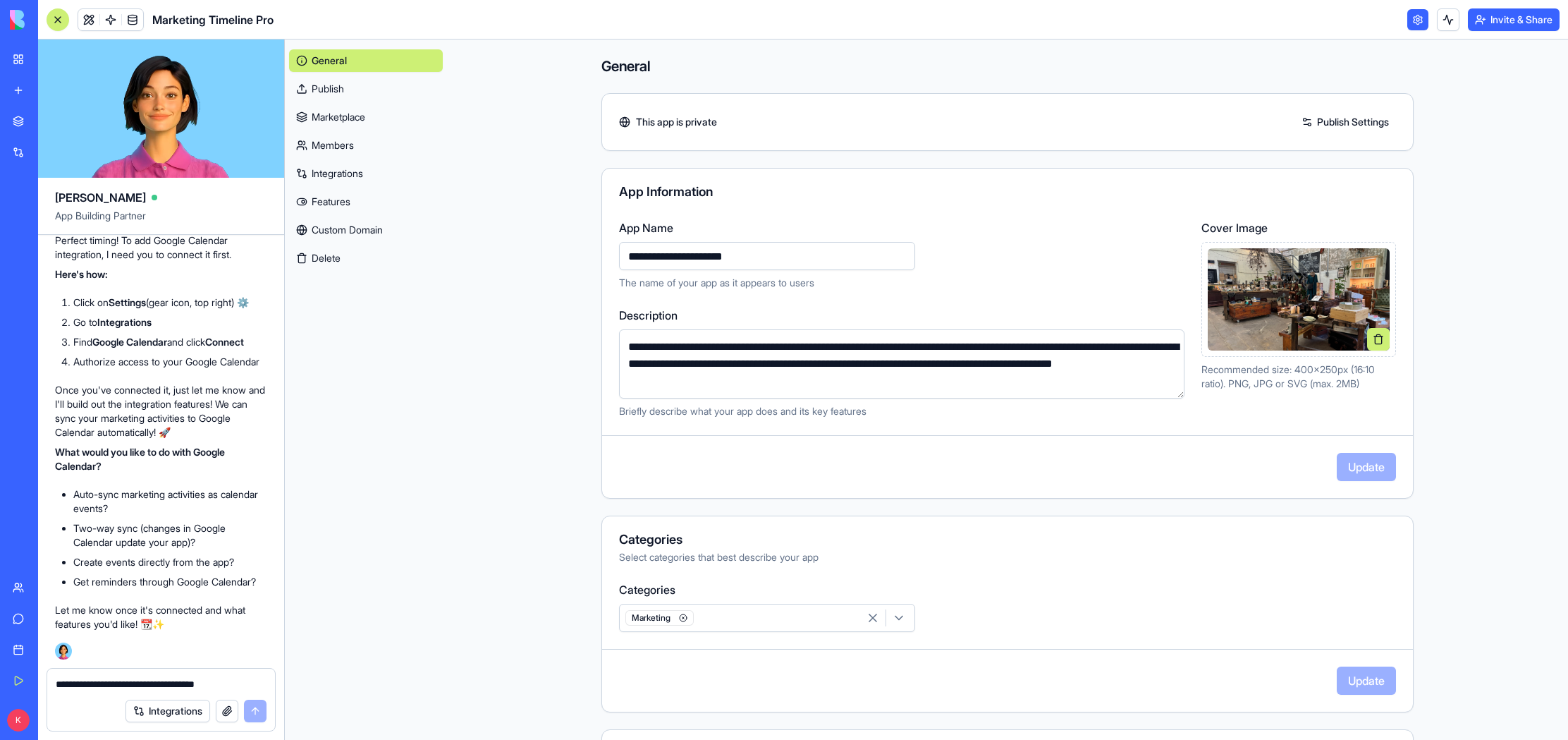
click at [356, 174] on link "Integrations" at bounding box center [365, 173] width 154 height 22
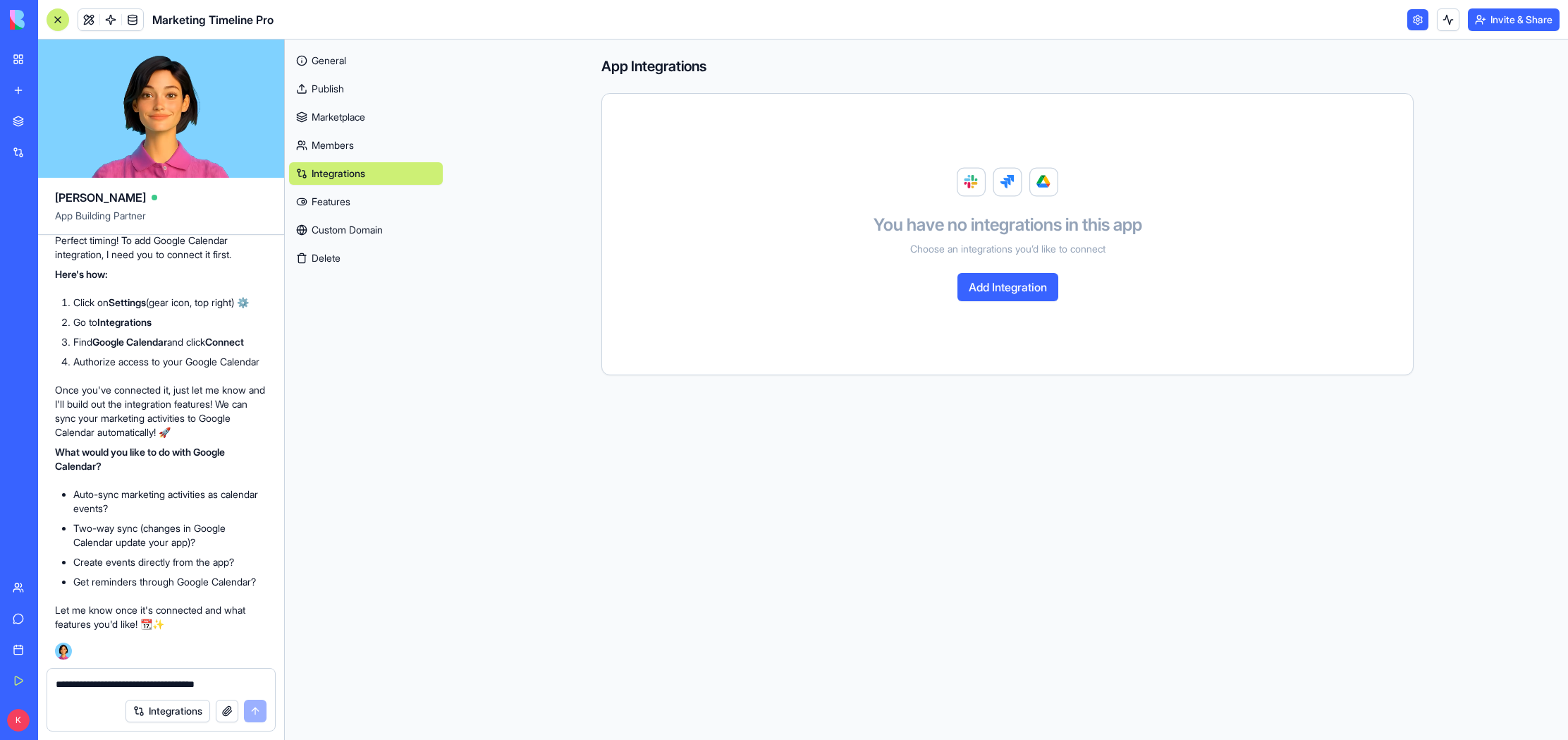
click at [986, 292] on button "Add Integration" at bounding box center [1007, 287] width 101 height 28
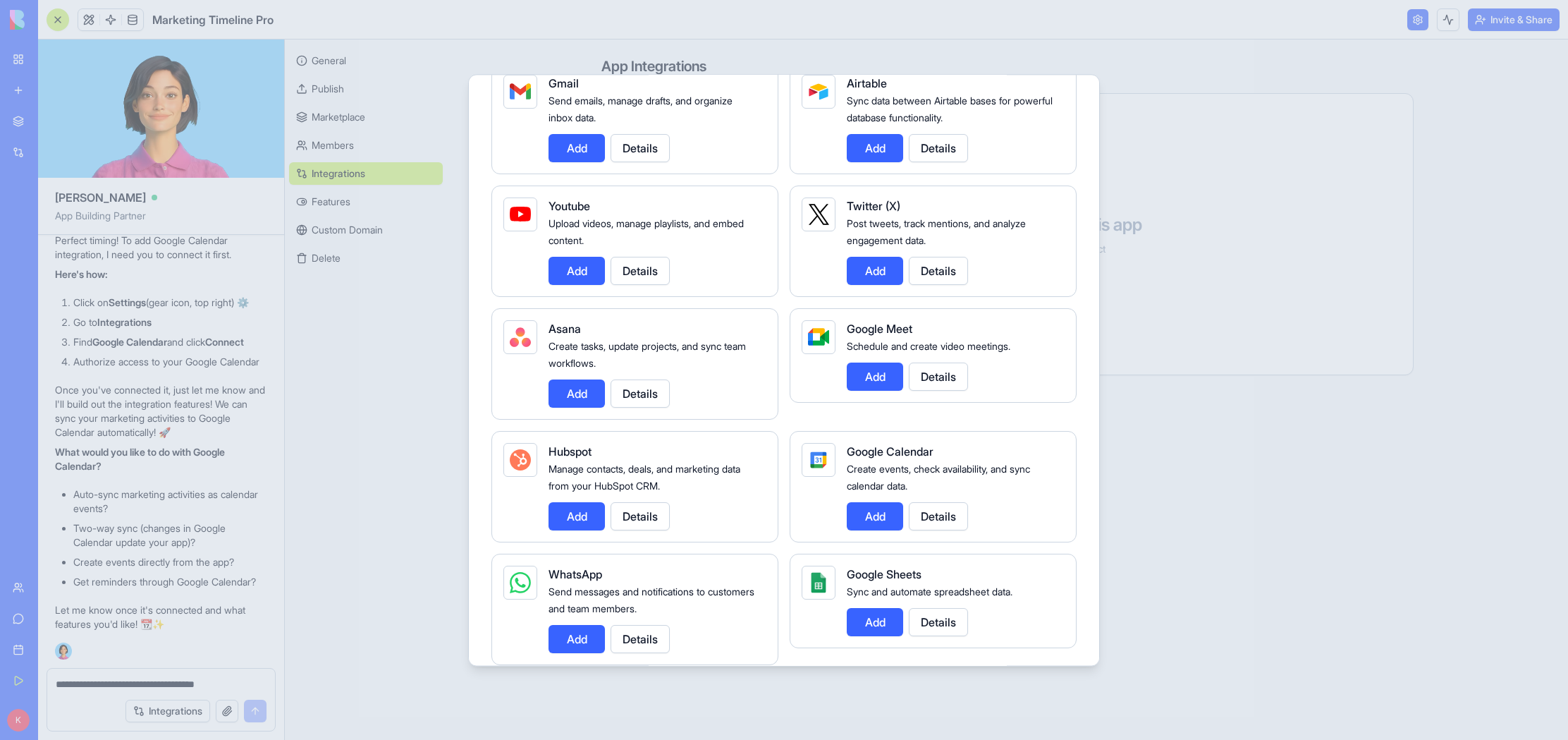
scroll to position [260, 0]
click at [934, 517] on button "Details" at bounding box center [938, 516] width 59 height 28
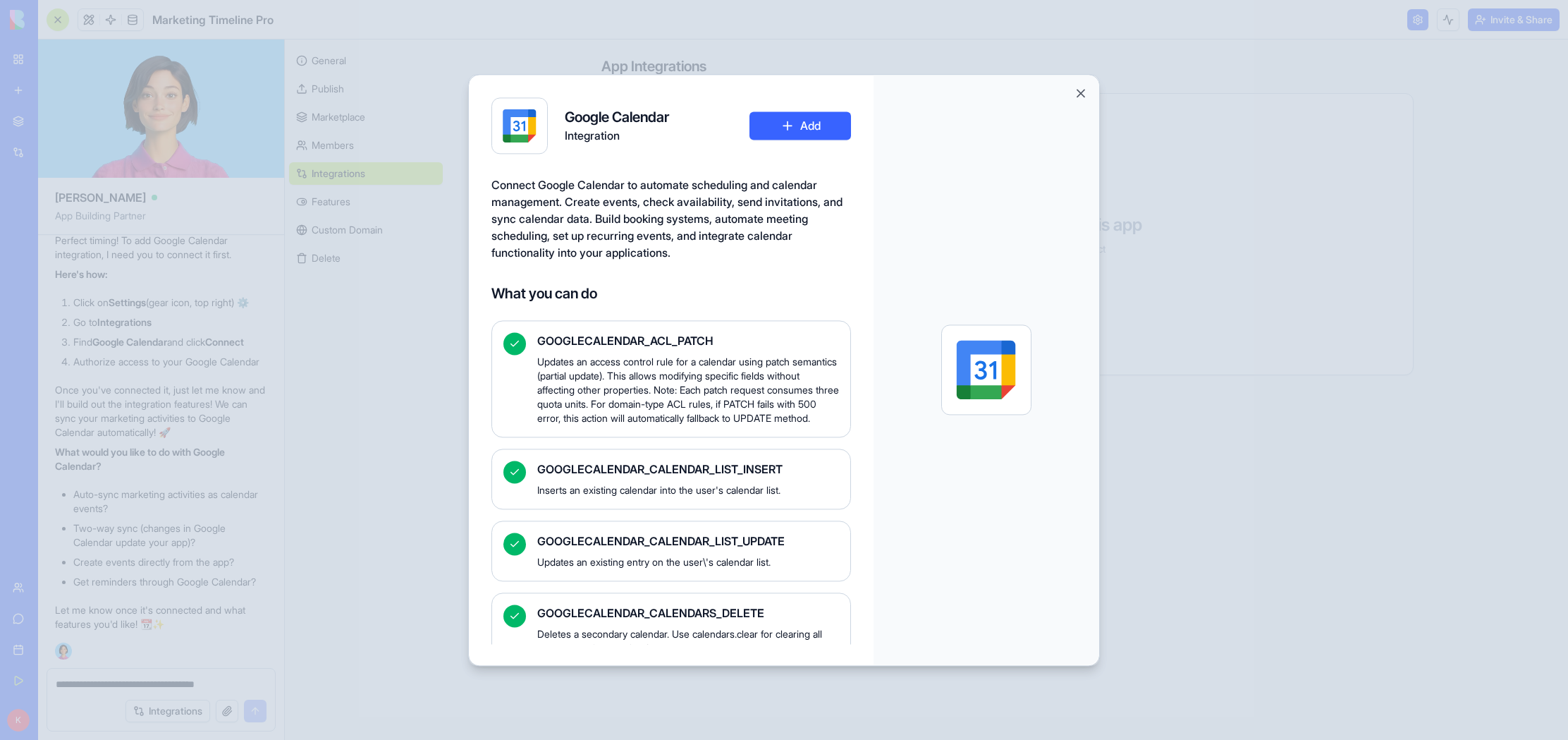
click at [801, 130] on button "Add" at bounding box center [800, 126] width 102 height 28
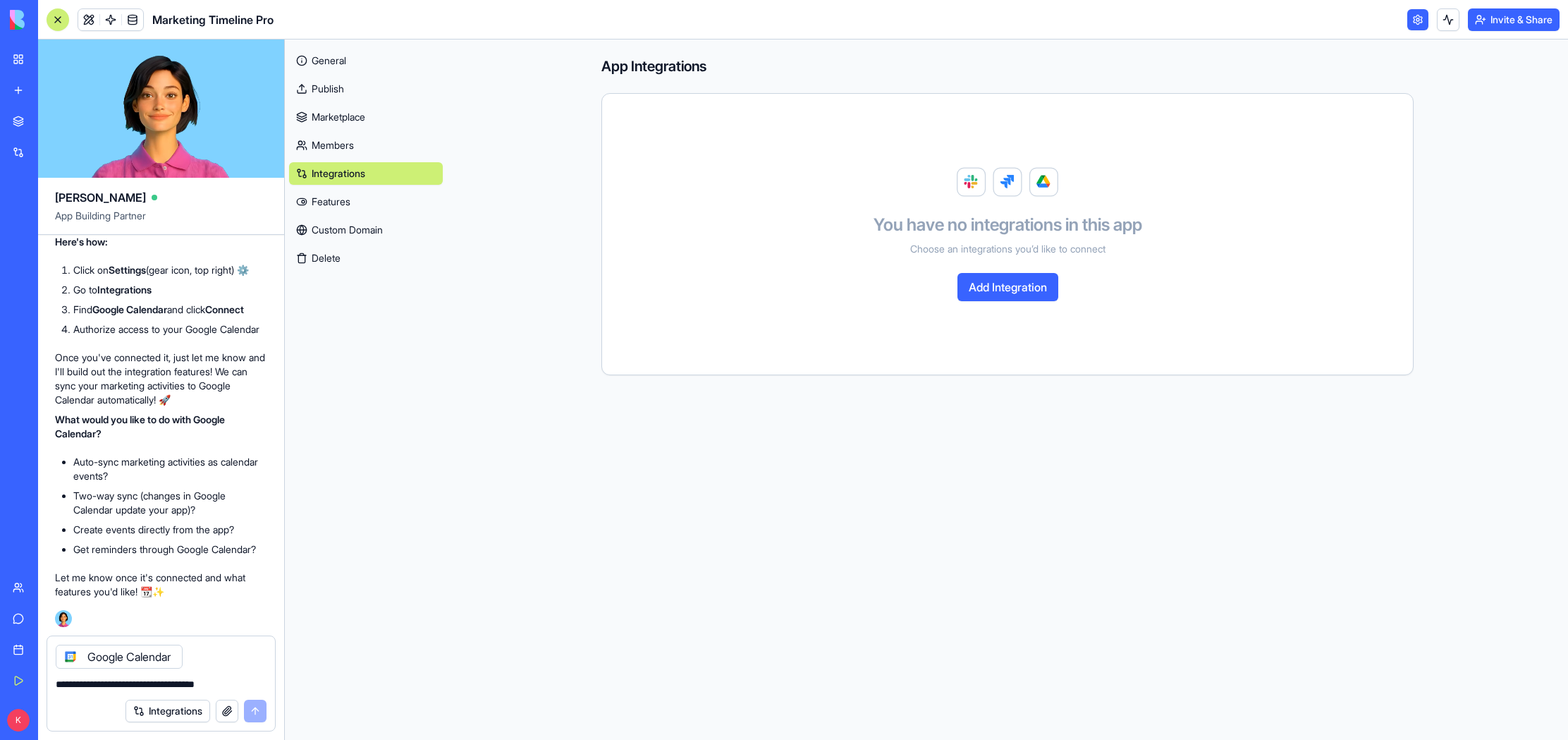
click at [1006, 295] on button "Add Integration" at bounding box center [1007, 287] width 101 height 28
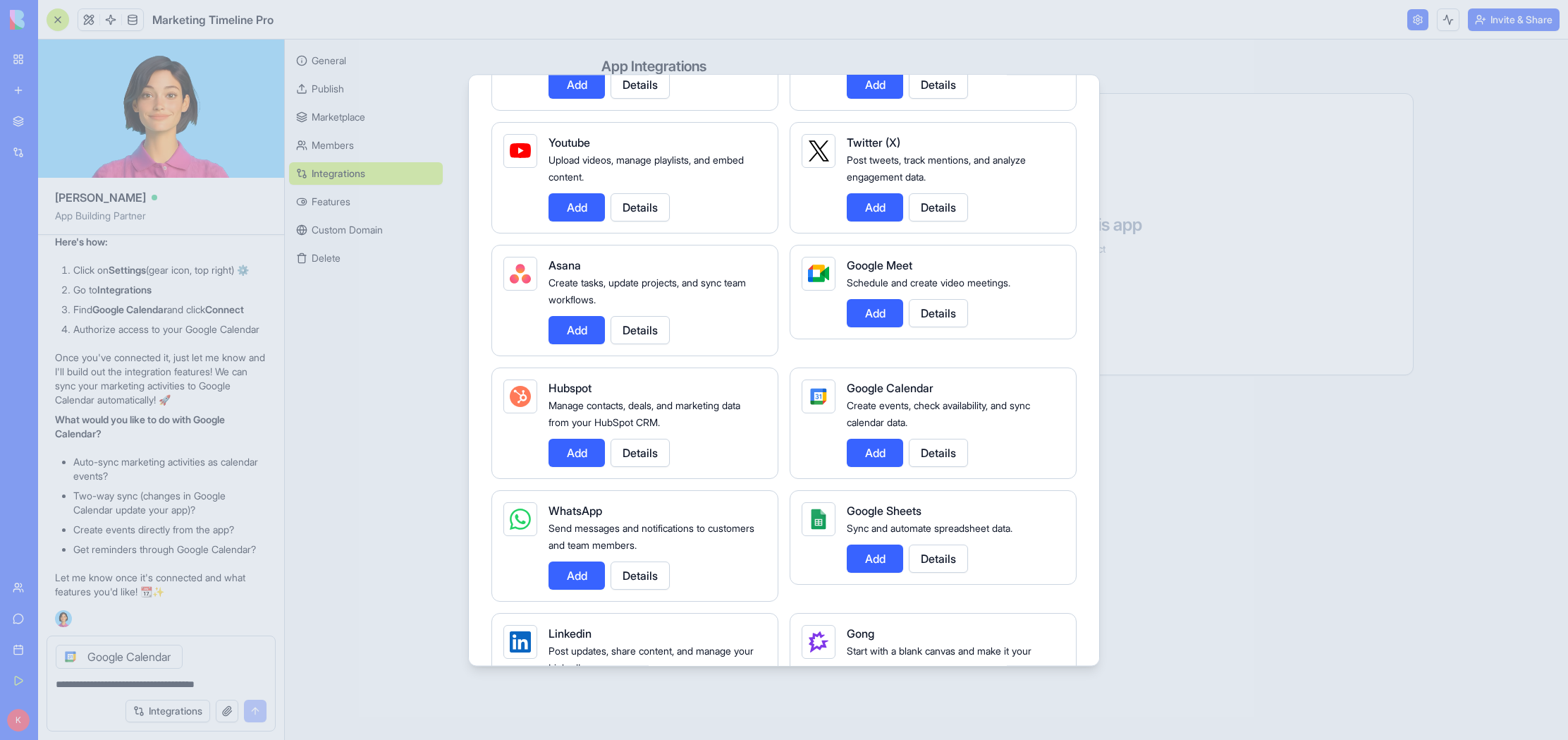
scroll to position [324, 0]
click at [944, 450] on button "Details" at bounding box center [938, 451] width 59 height 28
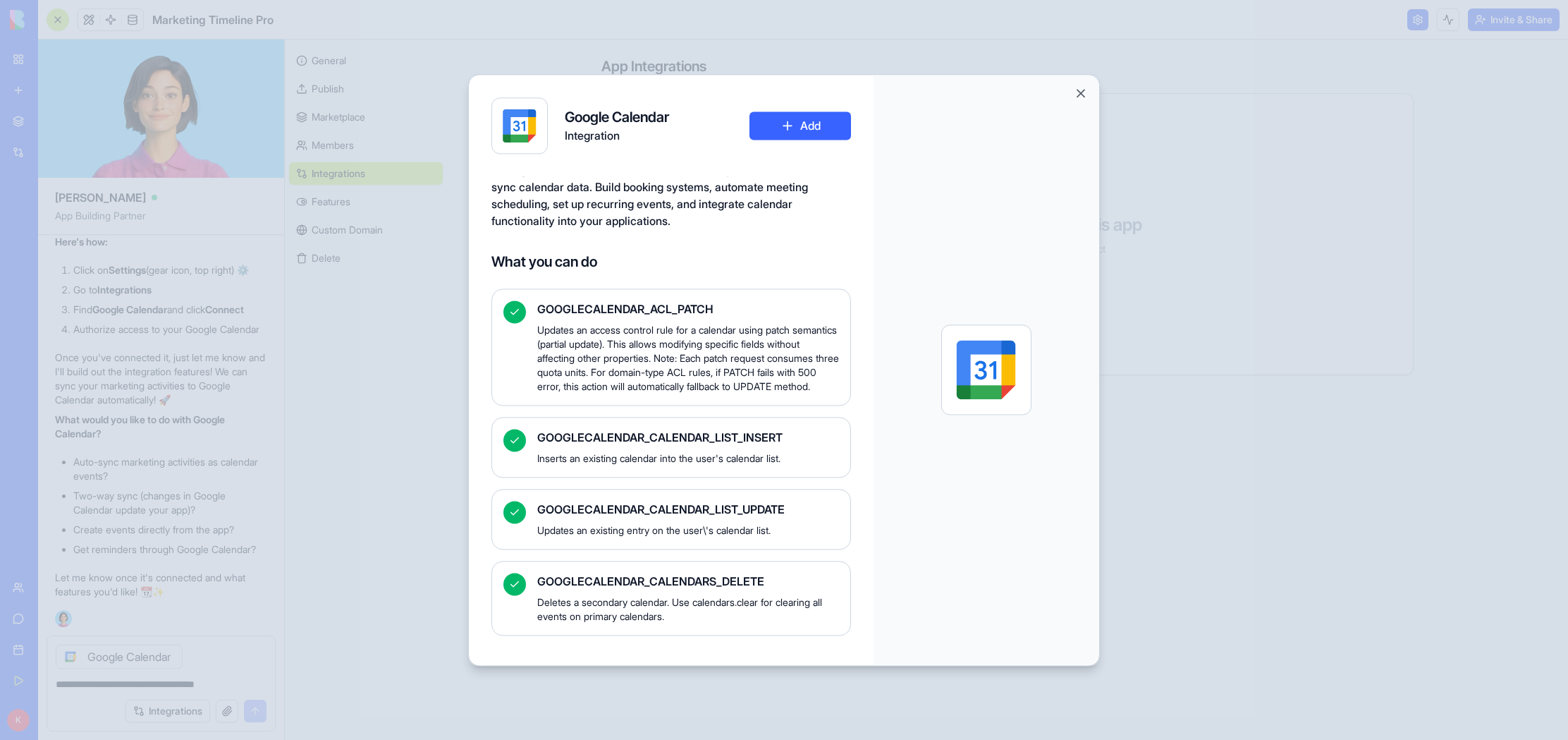
scroll to position [0, 0]
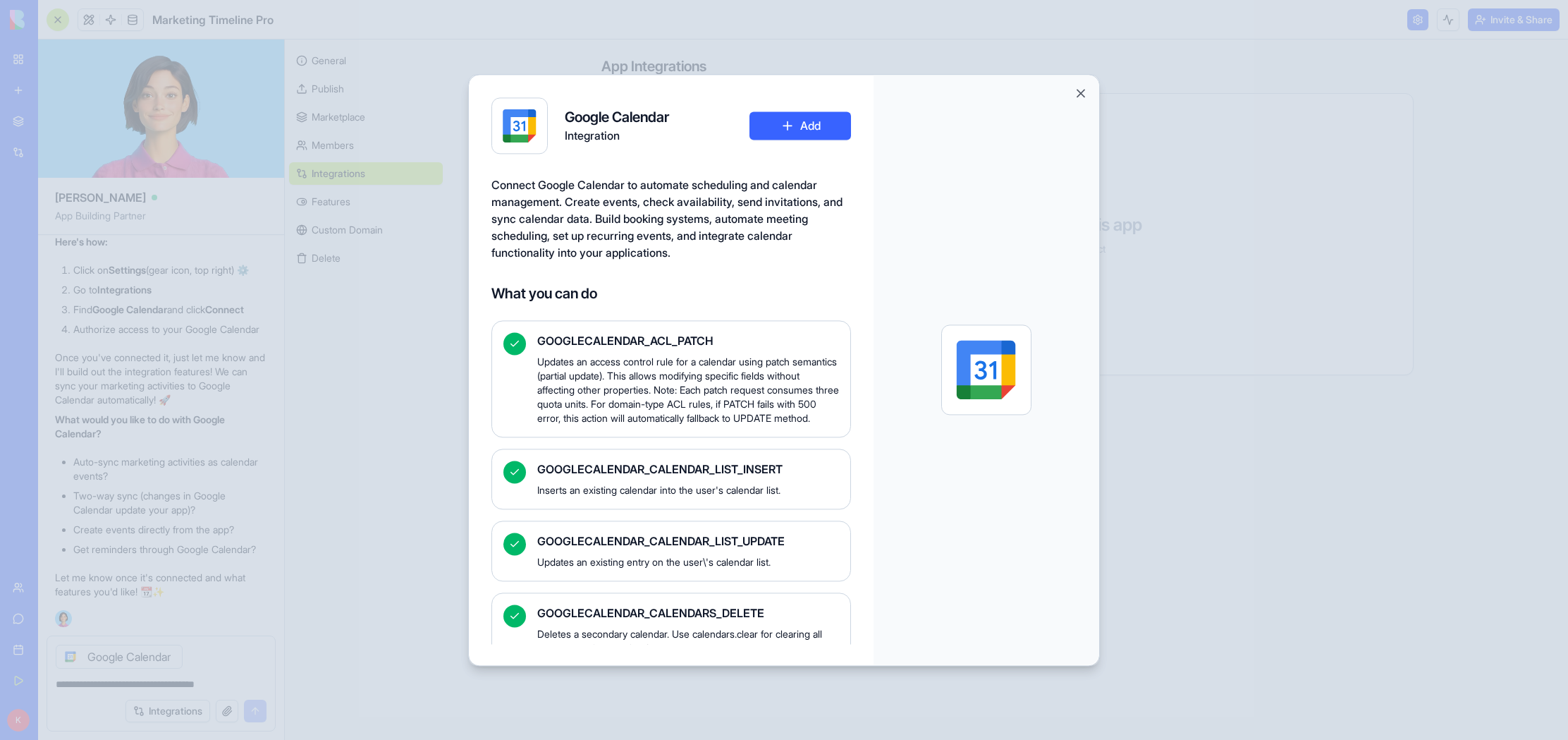
click at [783, 119] on button "Add" at bounding box center [800, 126] width 102 height 28
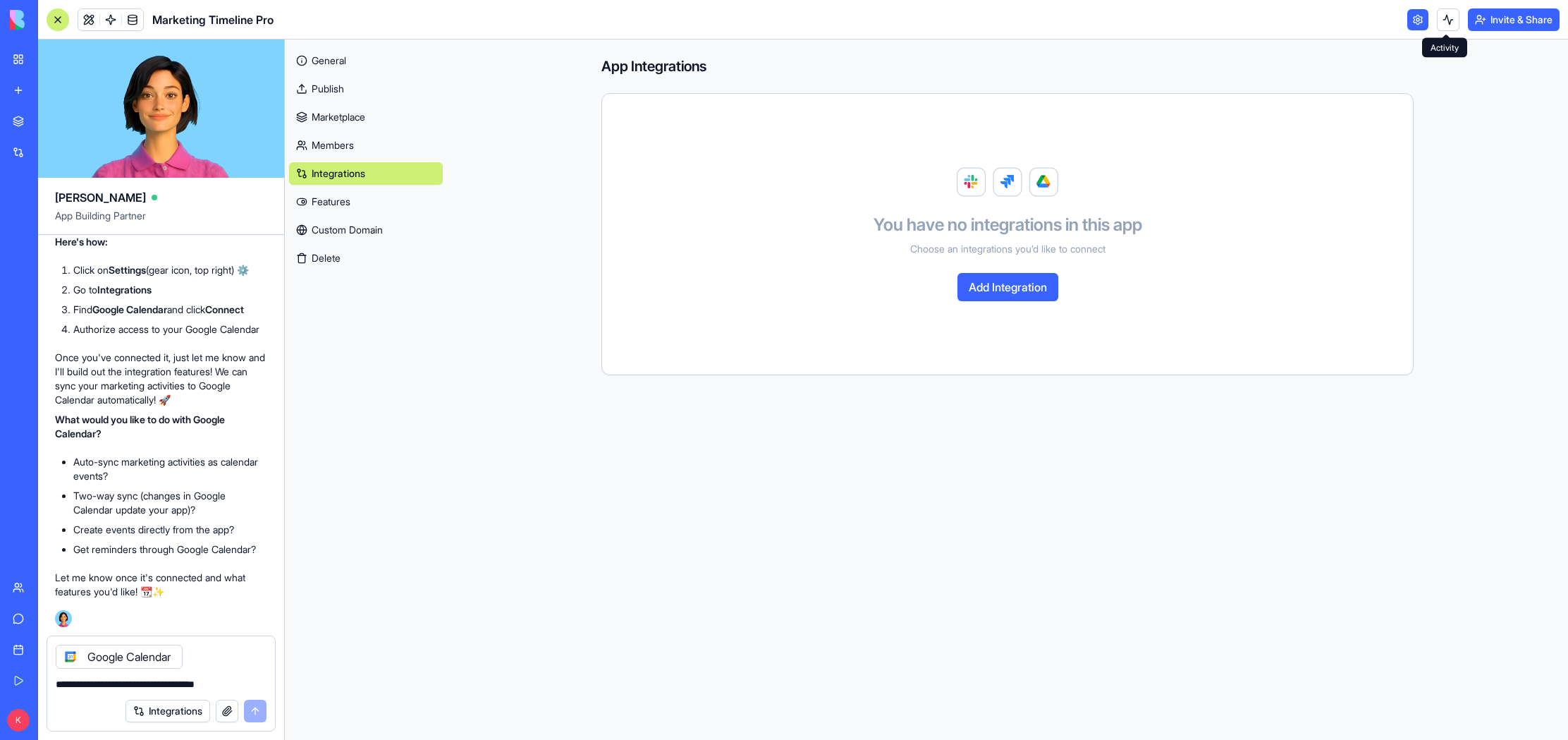
click at [1442, 24] on button at bounding box center [1447, 19] width 22 height 22
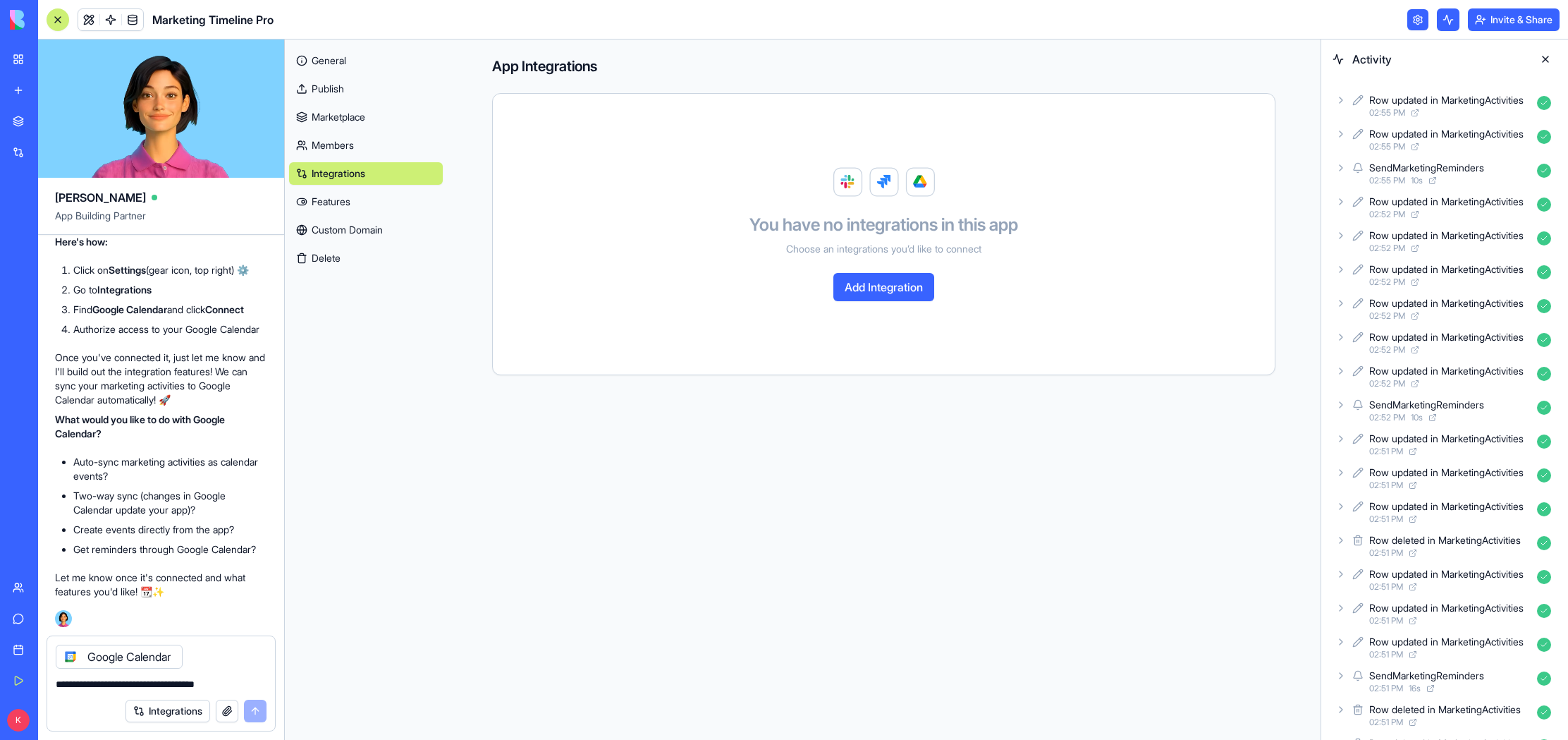
click at [1546, 62] on button at bounding box center [1545, 58] width 22 height 22
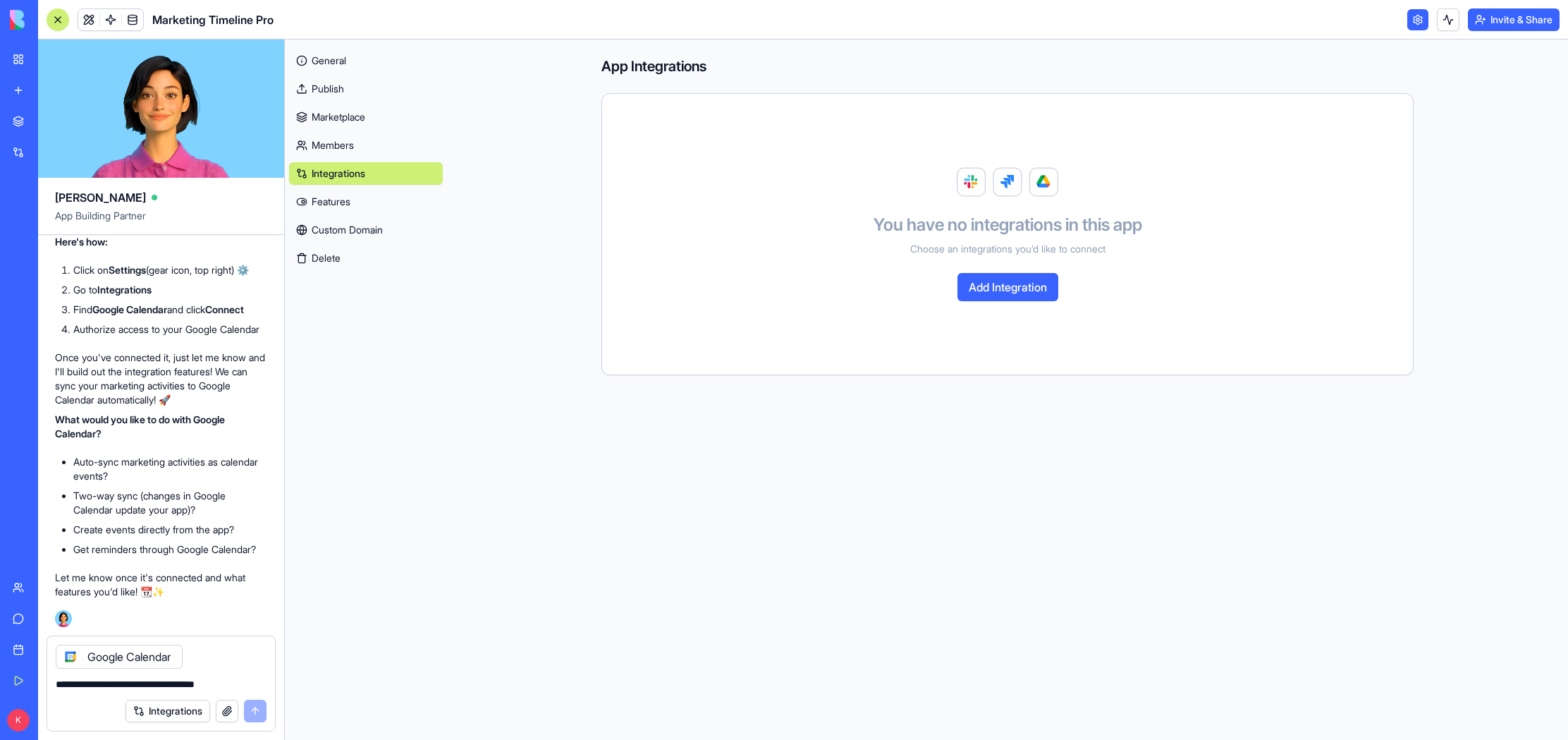
click at [1522, 18] on button "Invite & Share" at bounding box center [1514, 19] width 92 height 22
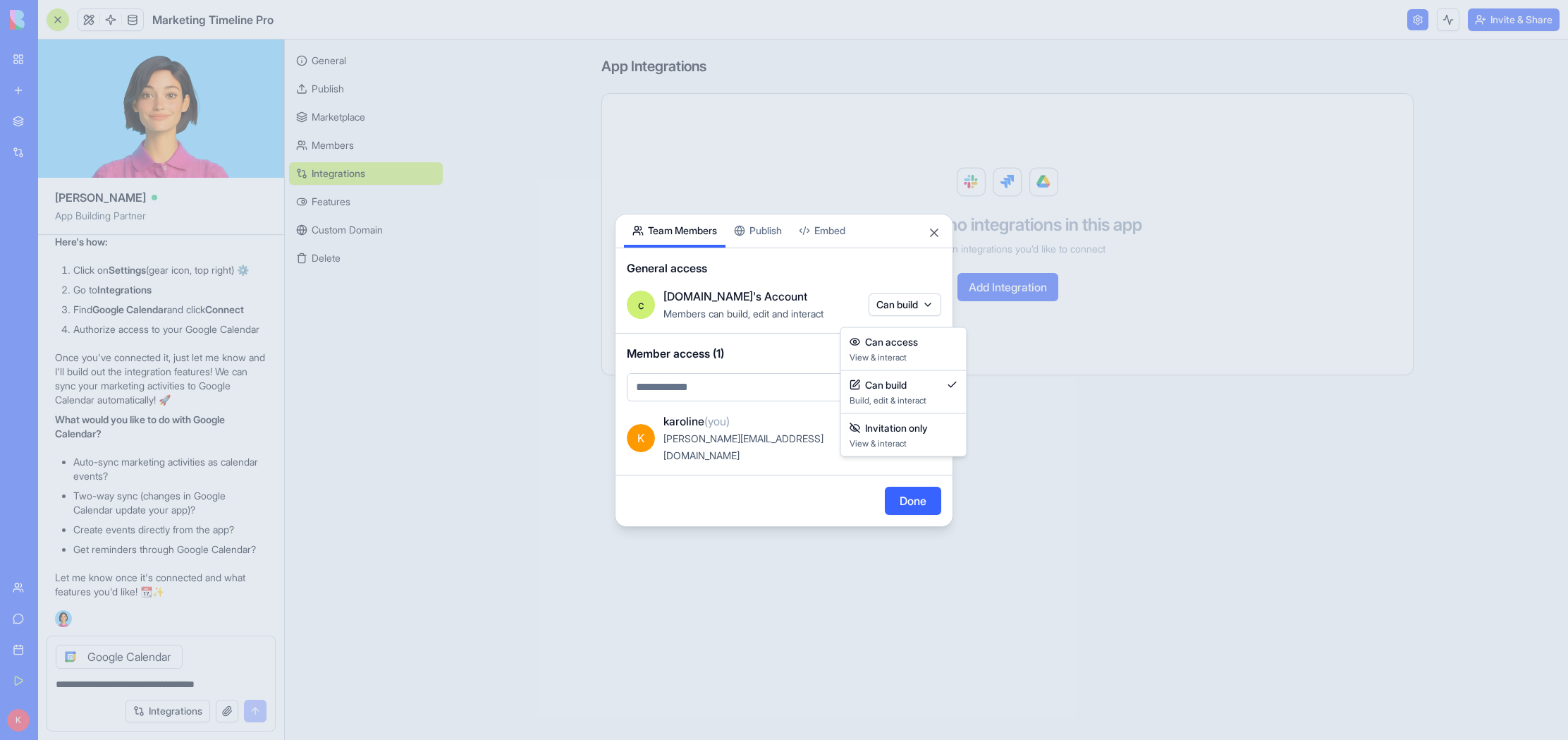
click at [907, 311] on body "My Workspace New app Marketplace Integrations Recent Marketing Timeline Pro Bra…" at bounding box center [784, 370] width 1568 height 740
click at [901, 341] on span "Can access" at bounding box center [892, 342] width 53 height 14
click at [823, 241] on button "Embed" at bounding box center [822, 231] width 63 height 33
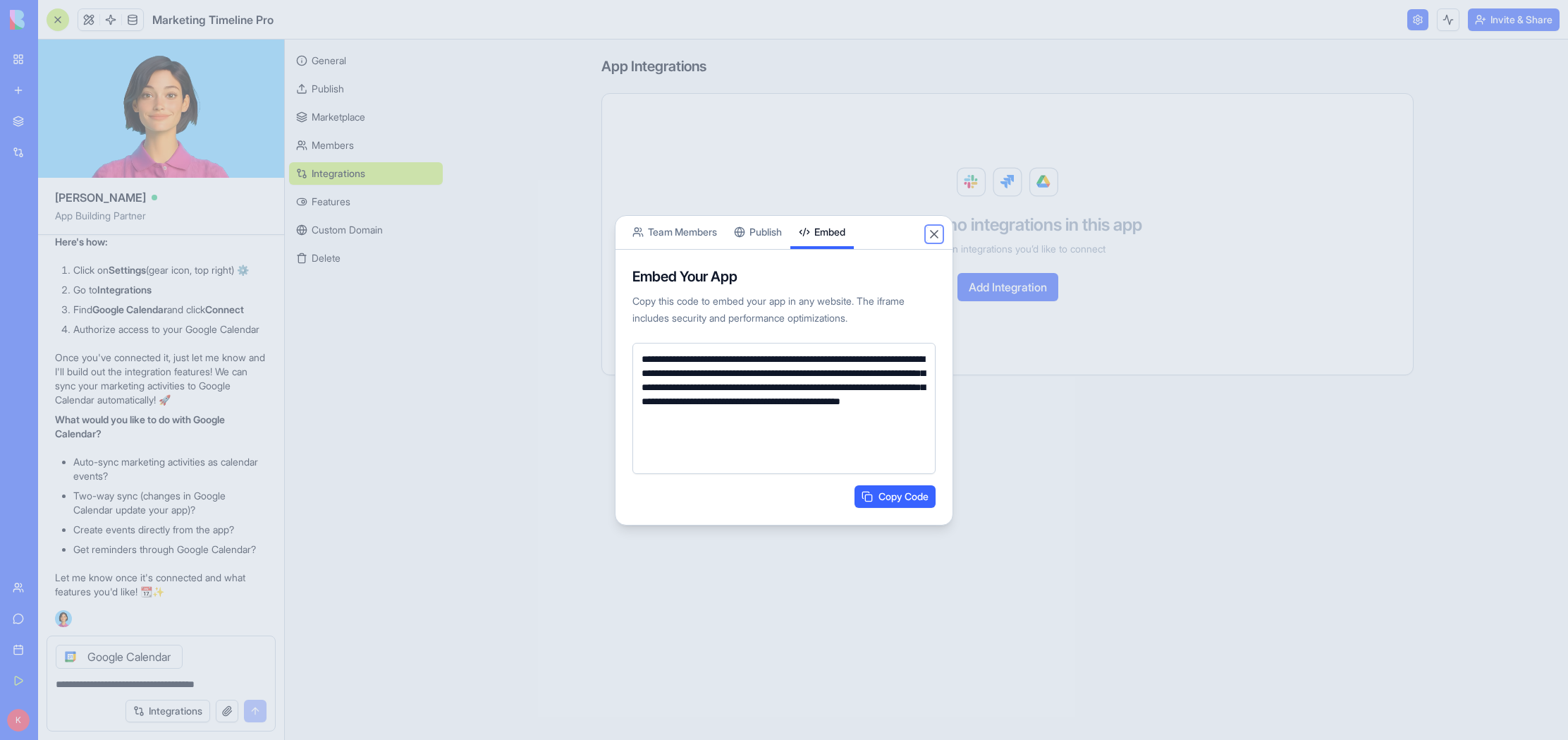
click at [936, 234] on button "Close" at bounding box center [933, 234] width 14 height 14
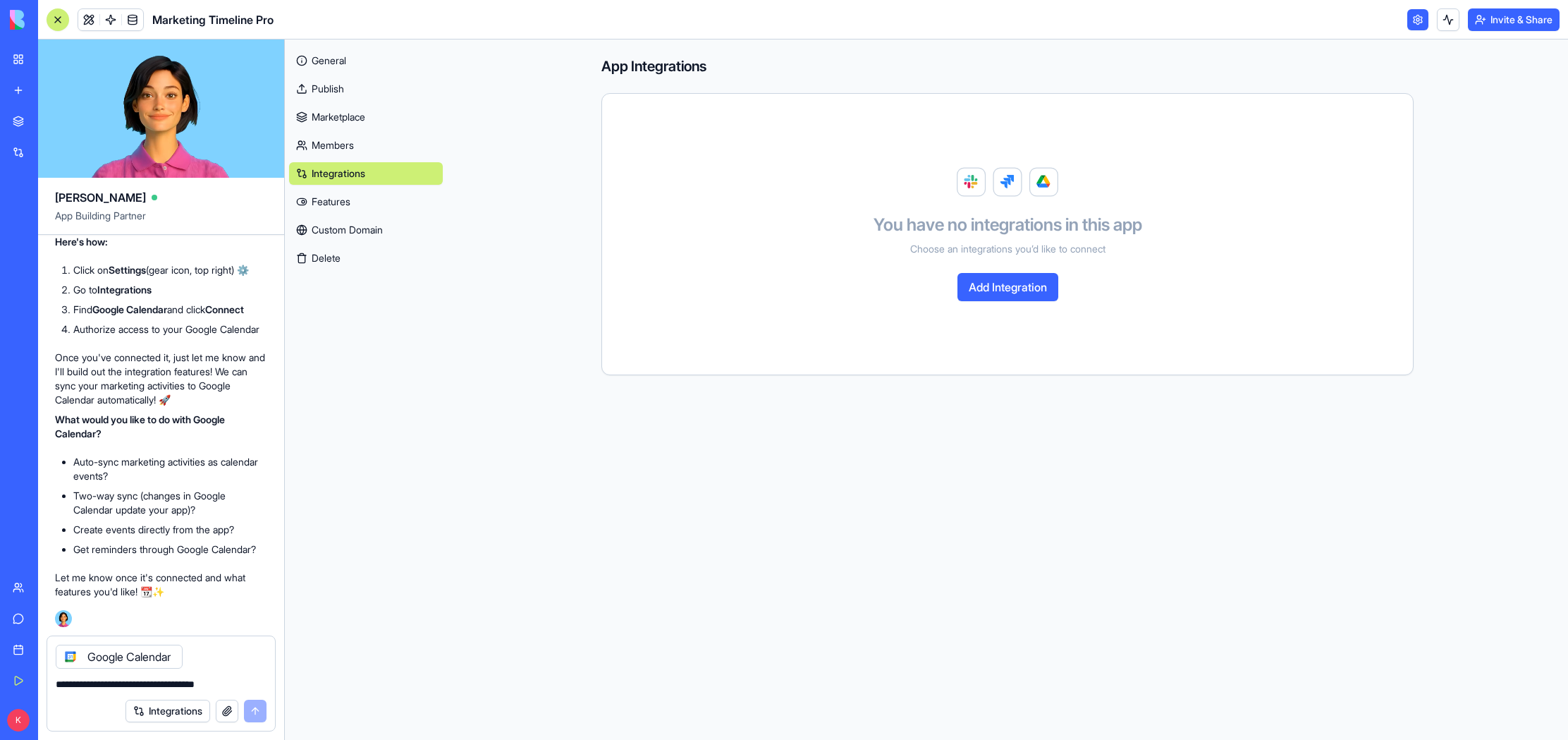
click at [1203, 479] on main "App Integrations You have no integrations in this app Choose an integrations yo…" at bounding box center [1007, 389] width 1121 height 701
click at [135, 657] on div "Google Calendar" at bounding box center [119, 656] width 127 height 24
click at [227, 710] on button "button" at bounding box center [227, 710] width 22 height 22
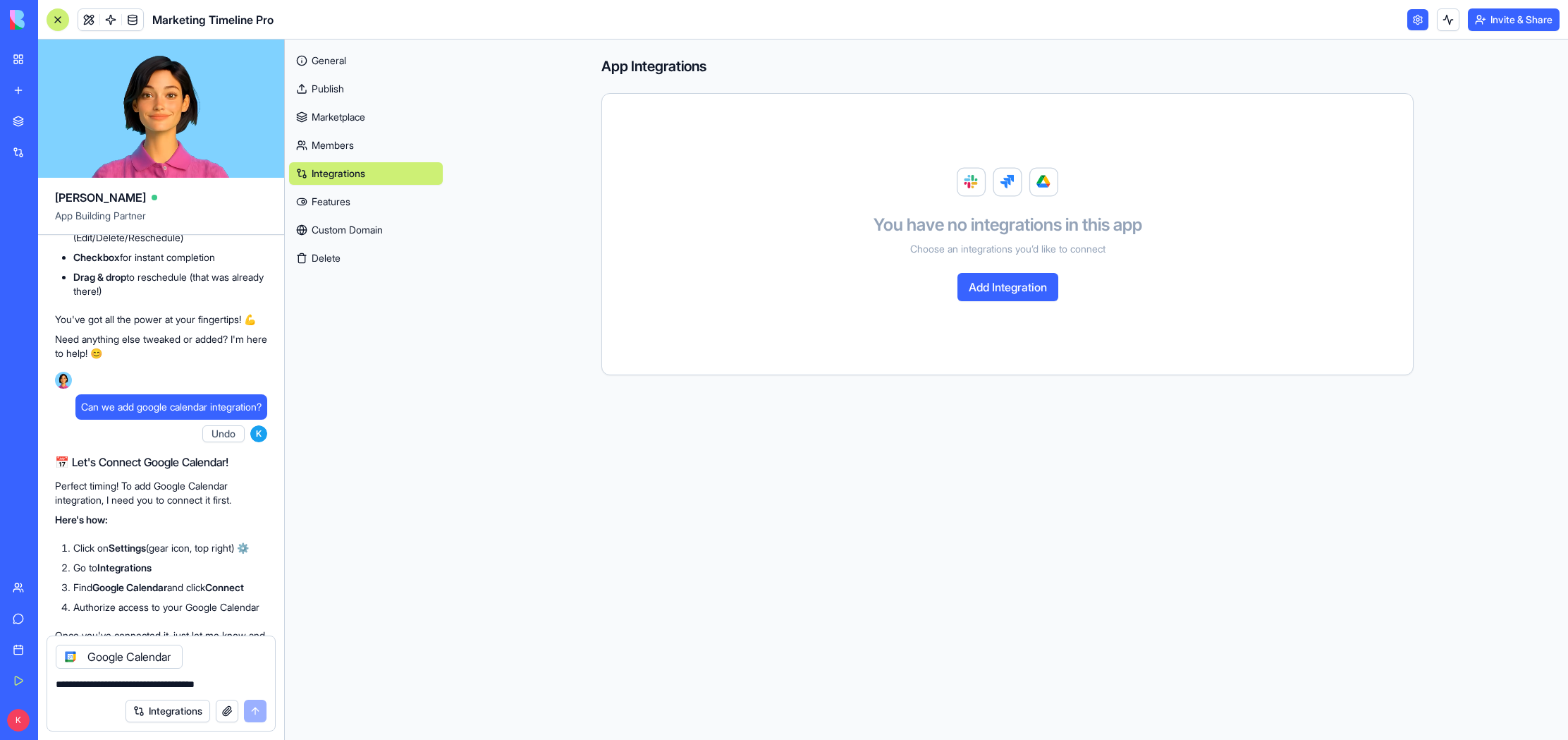
scroll to position [16937, 0]
click at [552, 547] on main "App Integrations You have no integrations in this app Choose an integrations yo…" at bounding box center [1007, 389] width 1121 height 701
